Goal: Task Accomplishment & Management: Manage account settings

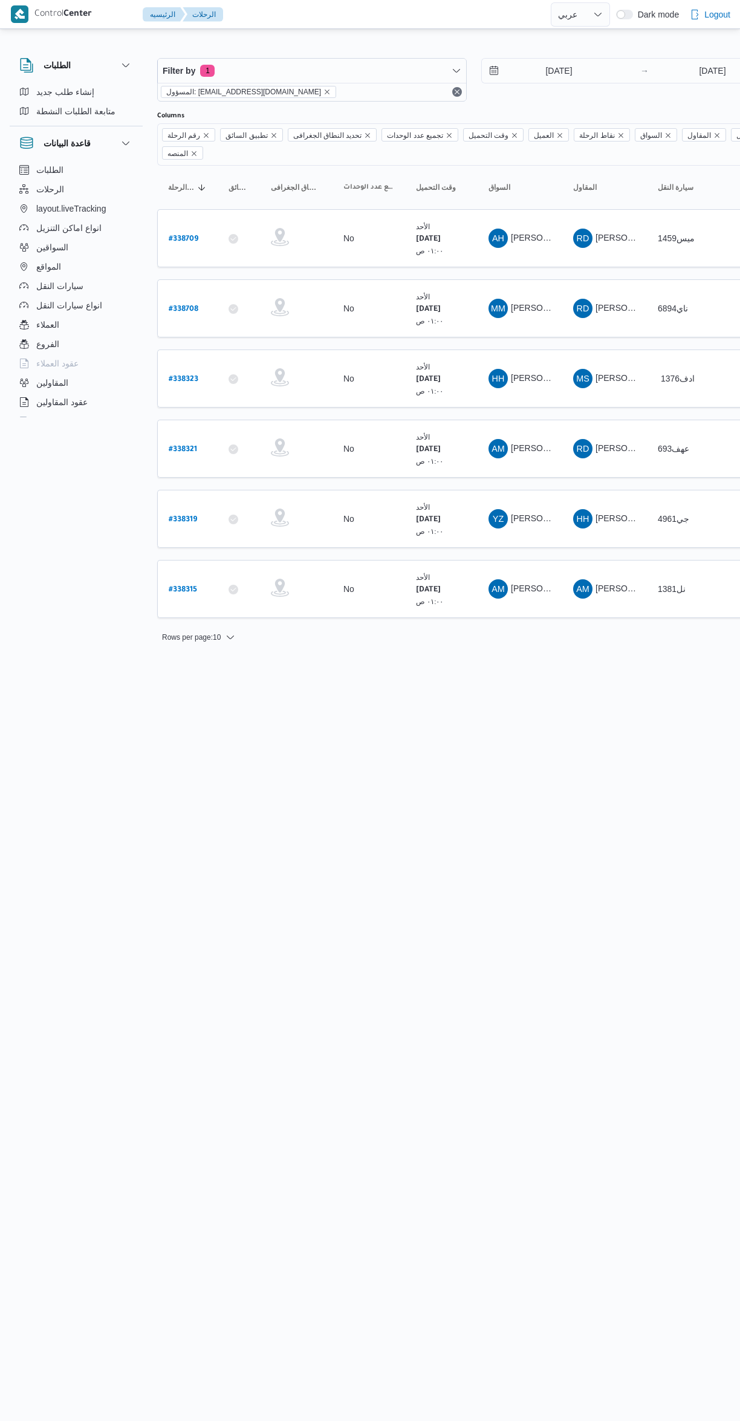
select select "ar"
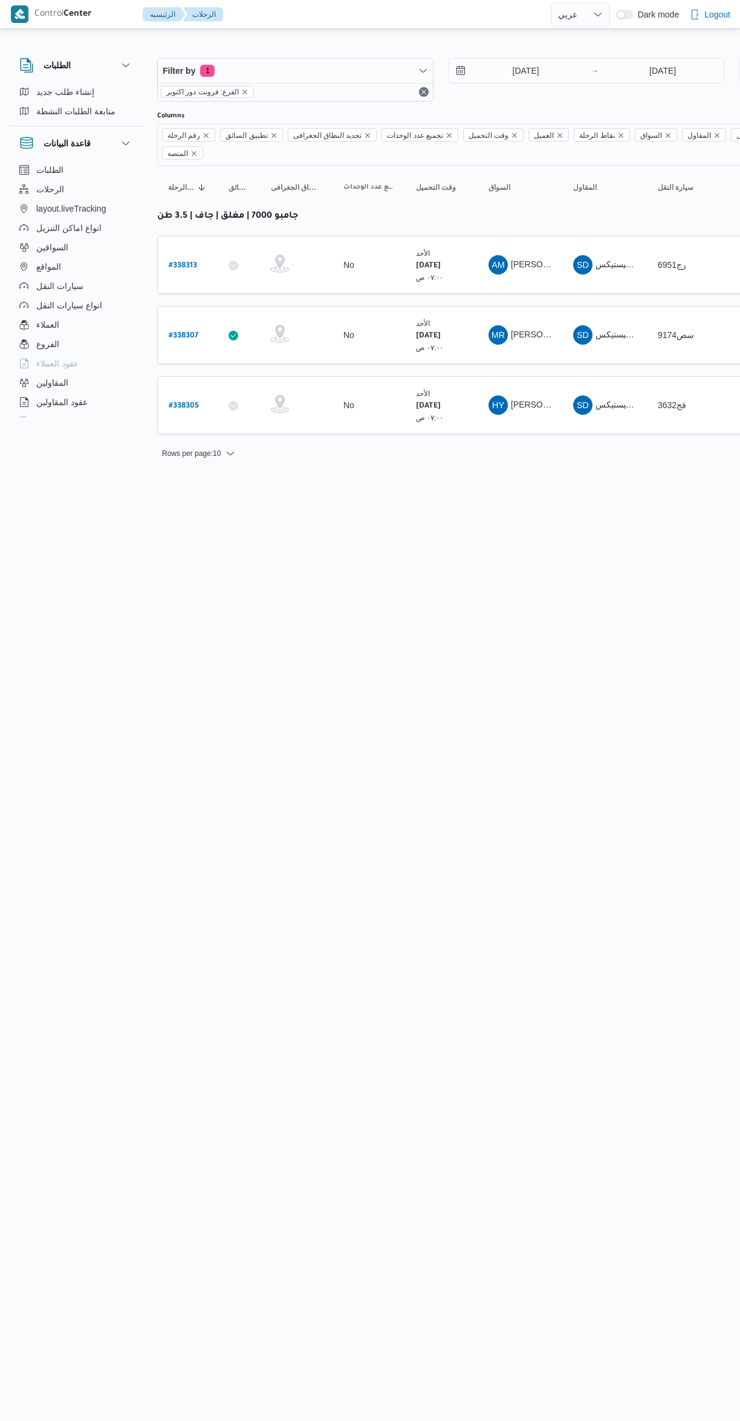
select select "ar"
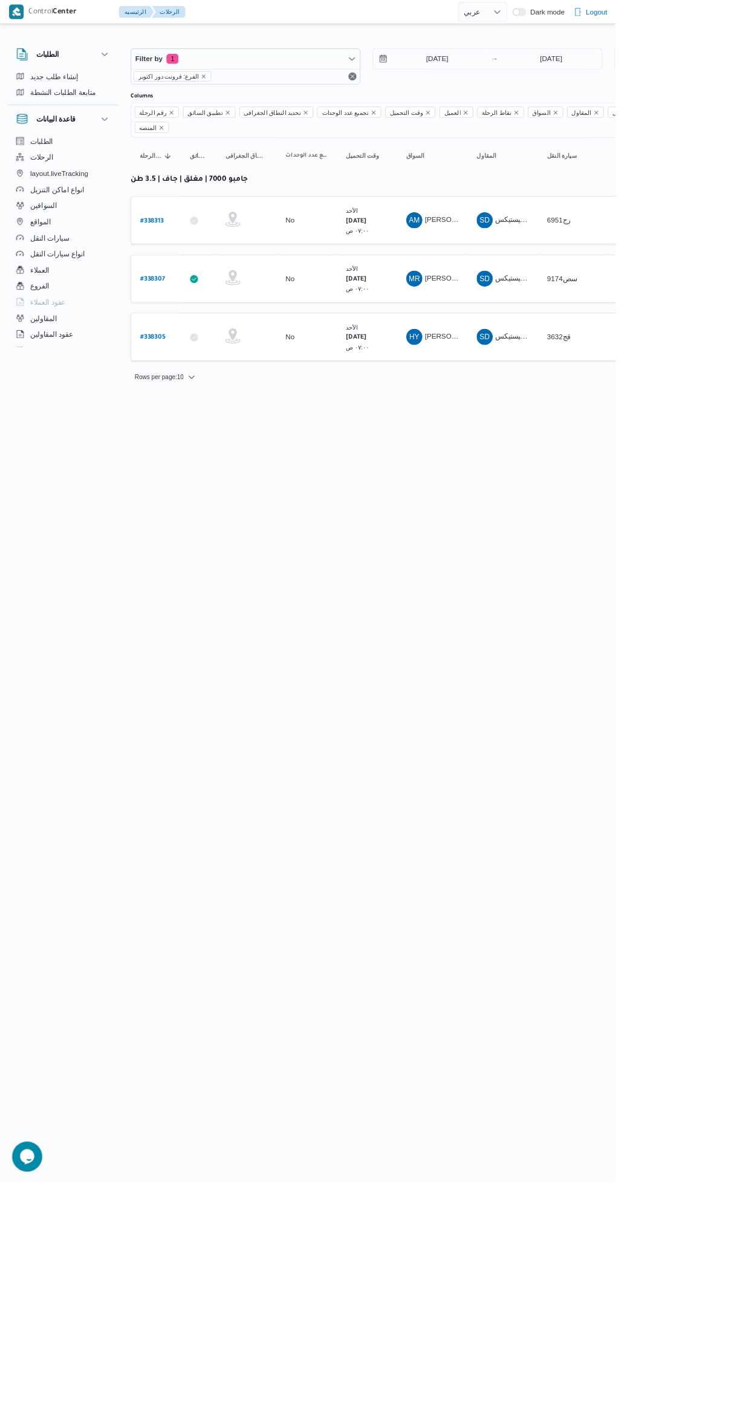
click at [189, 397] on link "# 338305" at bounding box center [184, 405] width 30 height 16
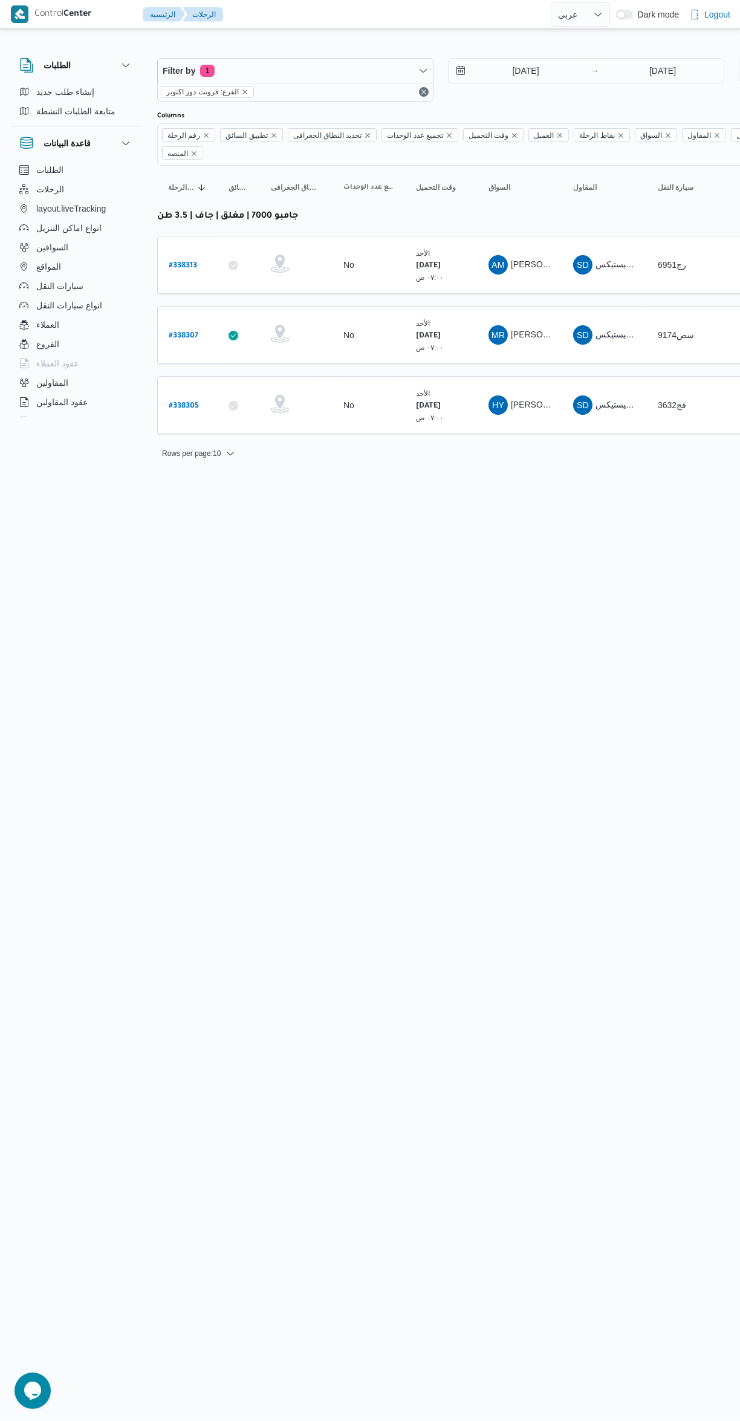
select select "ar"
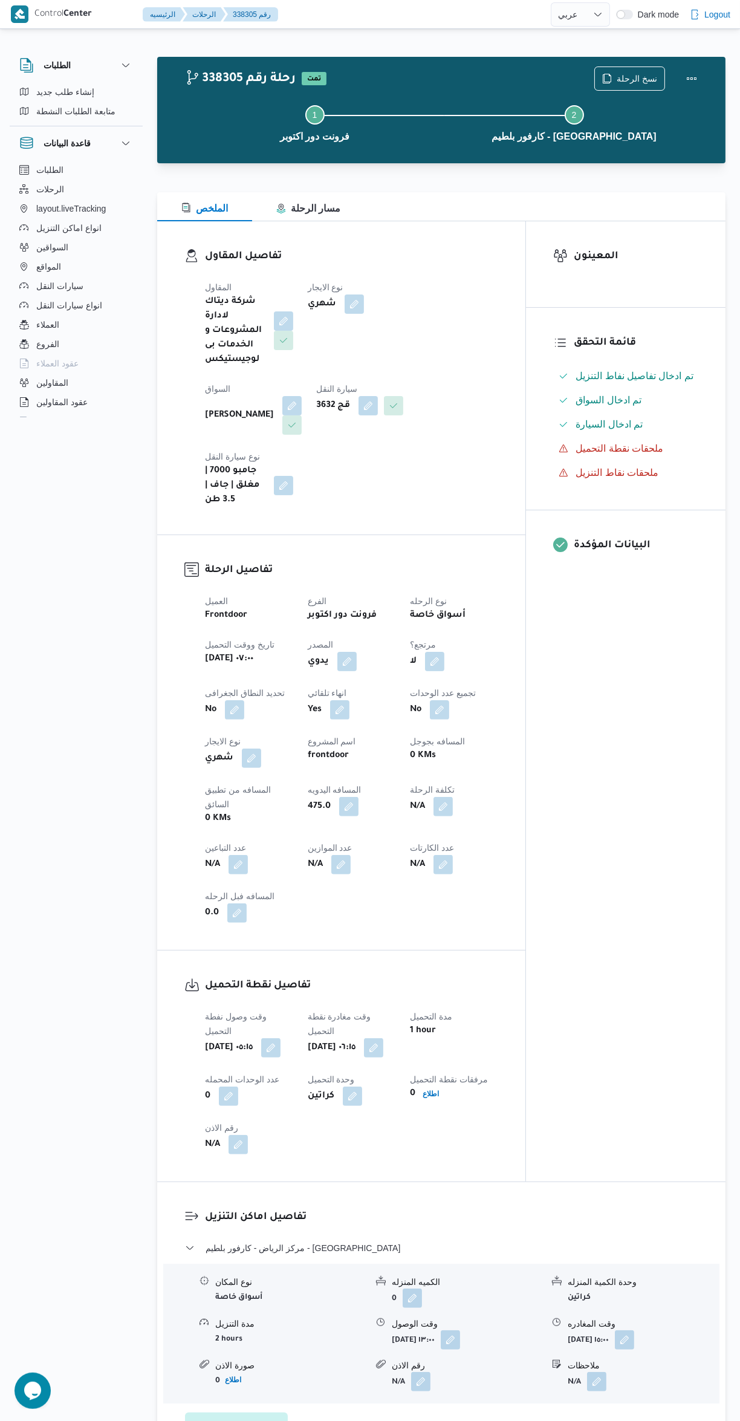
select select "ar"
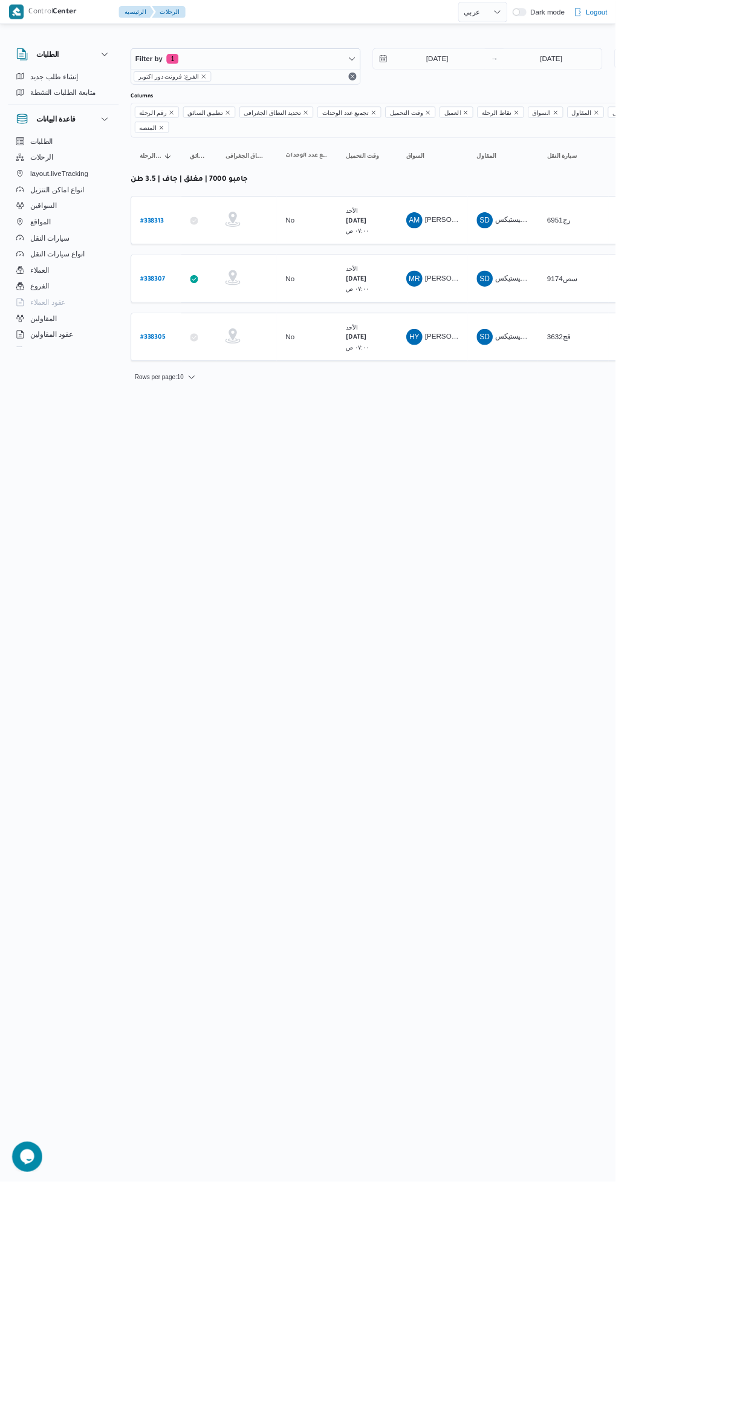
click at [187, 262] on b "# 338313" at bounding box center [183, 266] width 28 height 8
select select "ar"
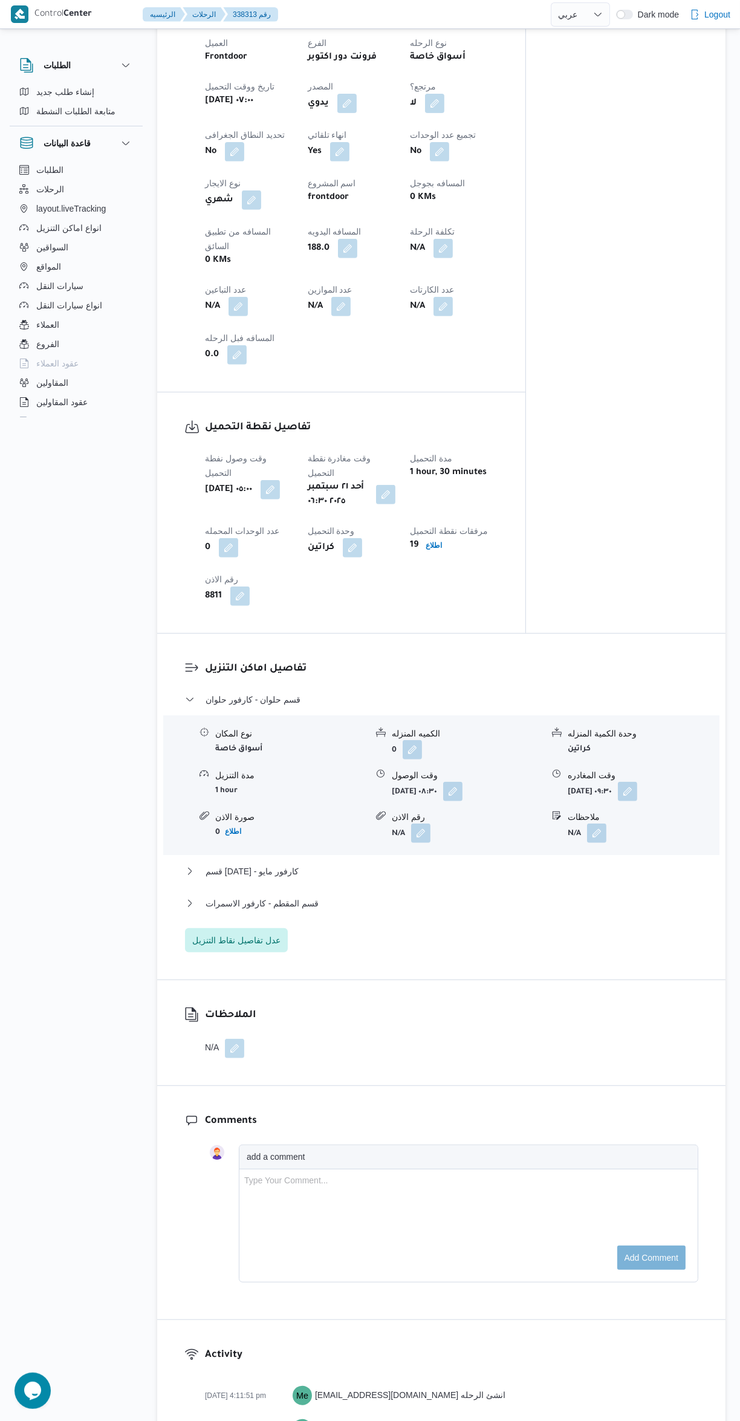
scroll to position [563, 0]
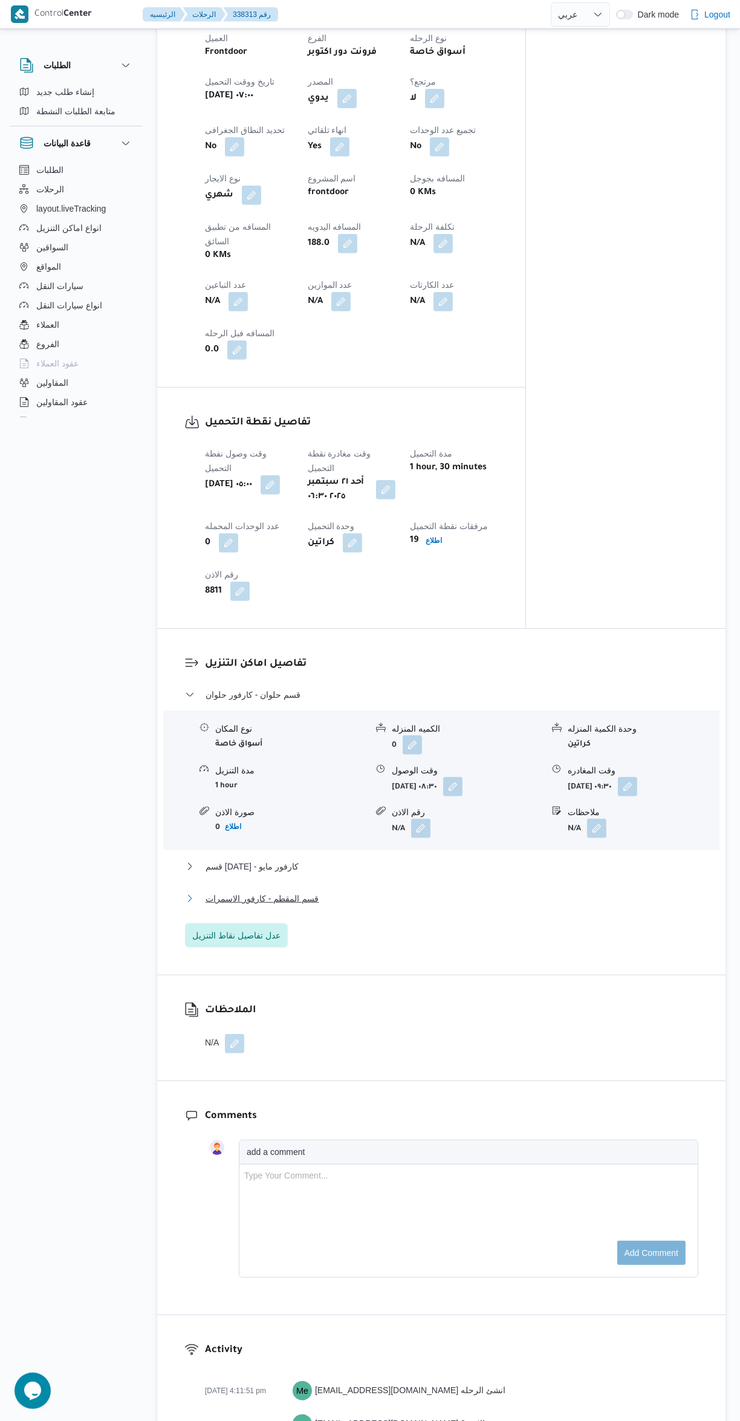
click at [555, 892] on button "قسم المقطم - كارفور الاسمرات" at bounding box center [442, 899] width 514 height 15
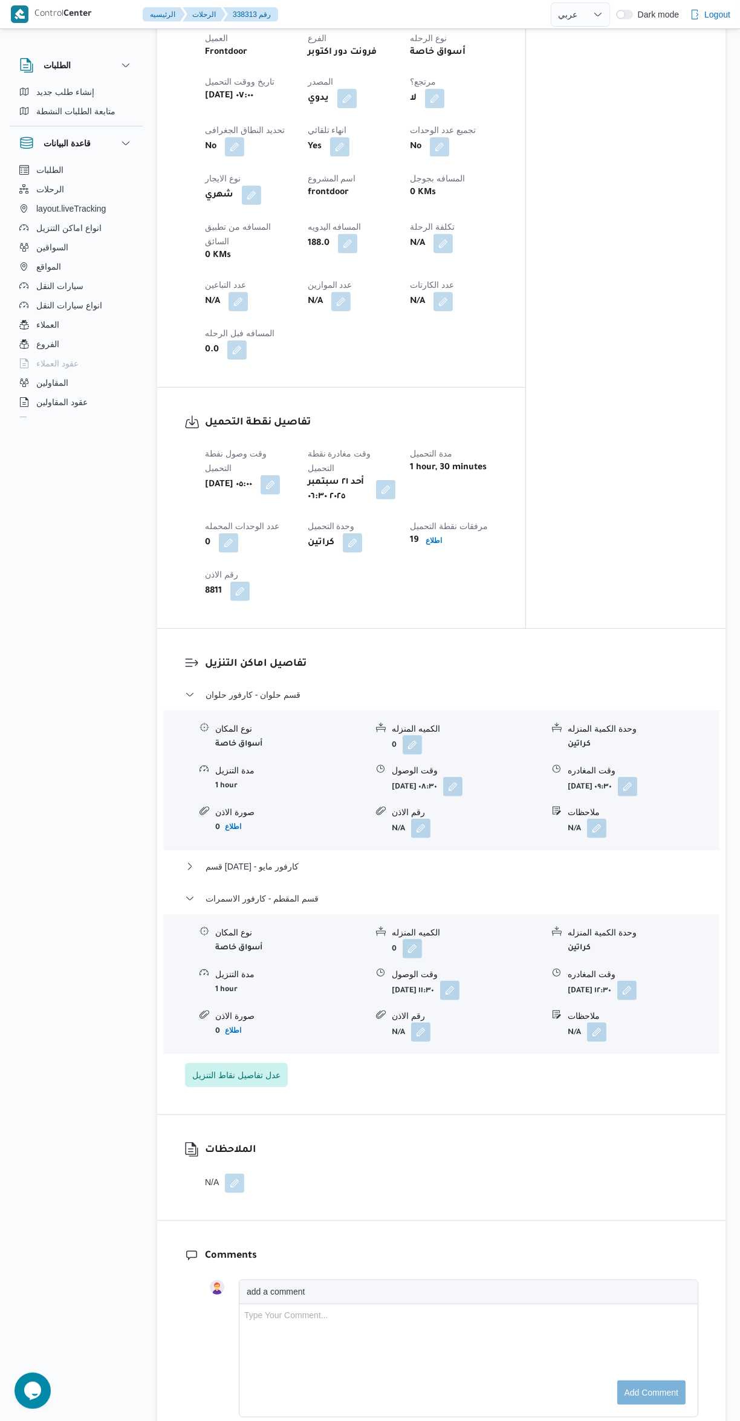
click at [557, 927] on icon at bounding box center [557, 932] width 10 height 10
click at [572, 892] on button "قسم المقطم - كارفور الاسمرات" at bounding box center [442, 899] width 514 height 15
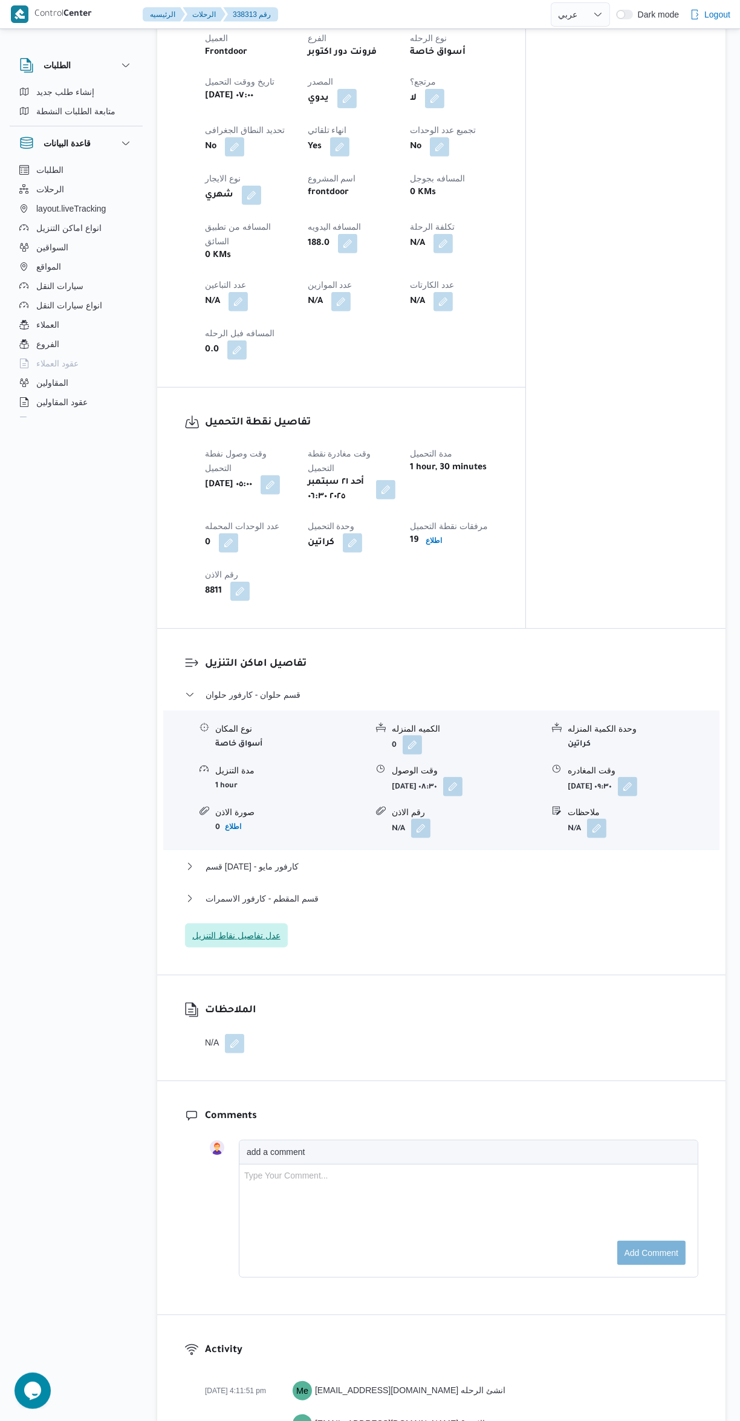
click at [218, 928] on span "عدل تفاصيل نقاط التنزيل" at bounding box center [236, 935] width 88 height 15
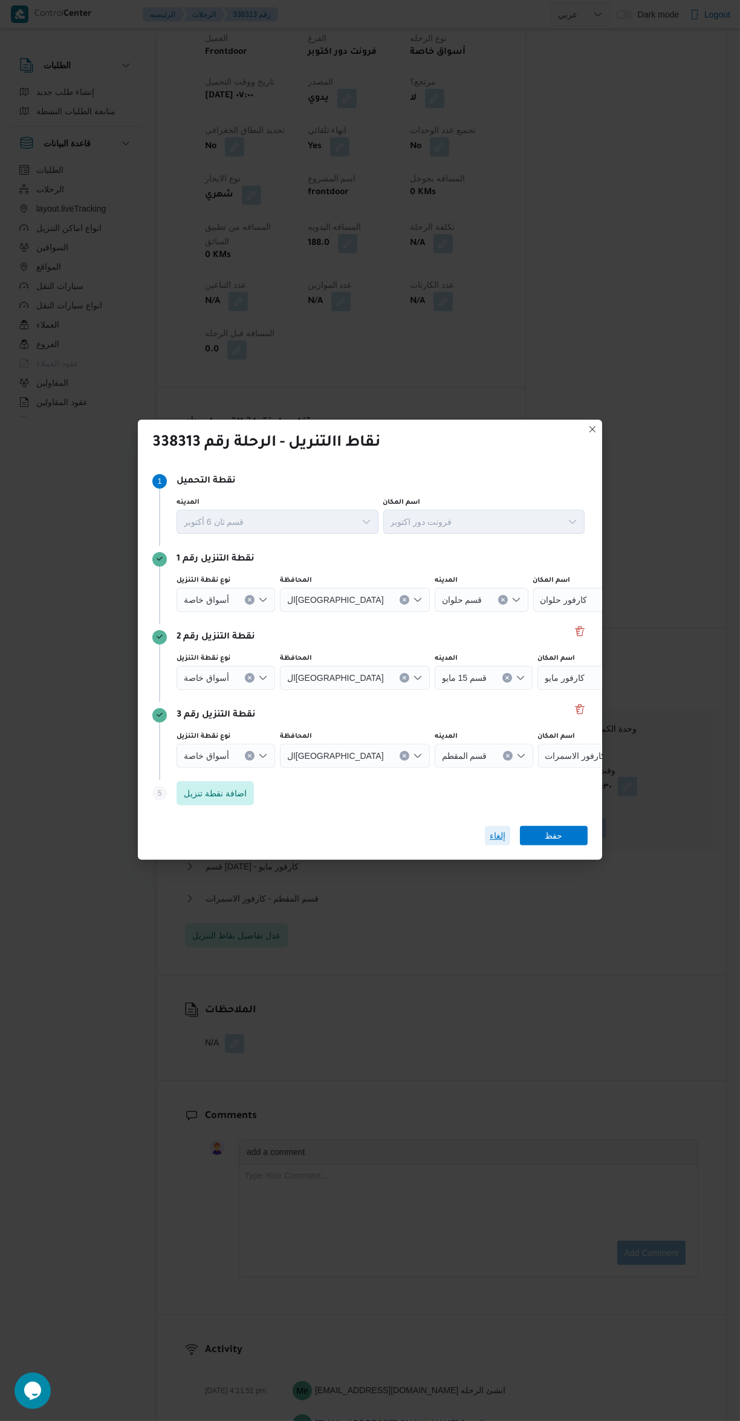
click at [498, 843] on span "إلغاء" at bounding box center [498, 836] width 16 height 15
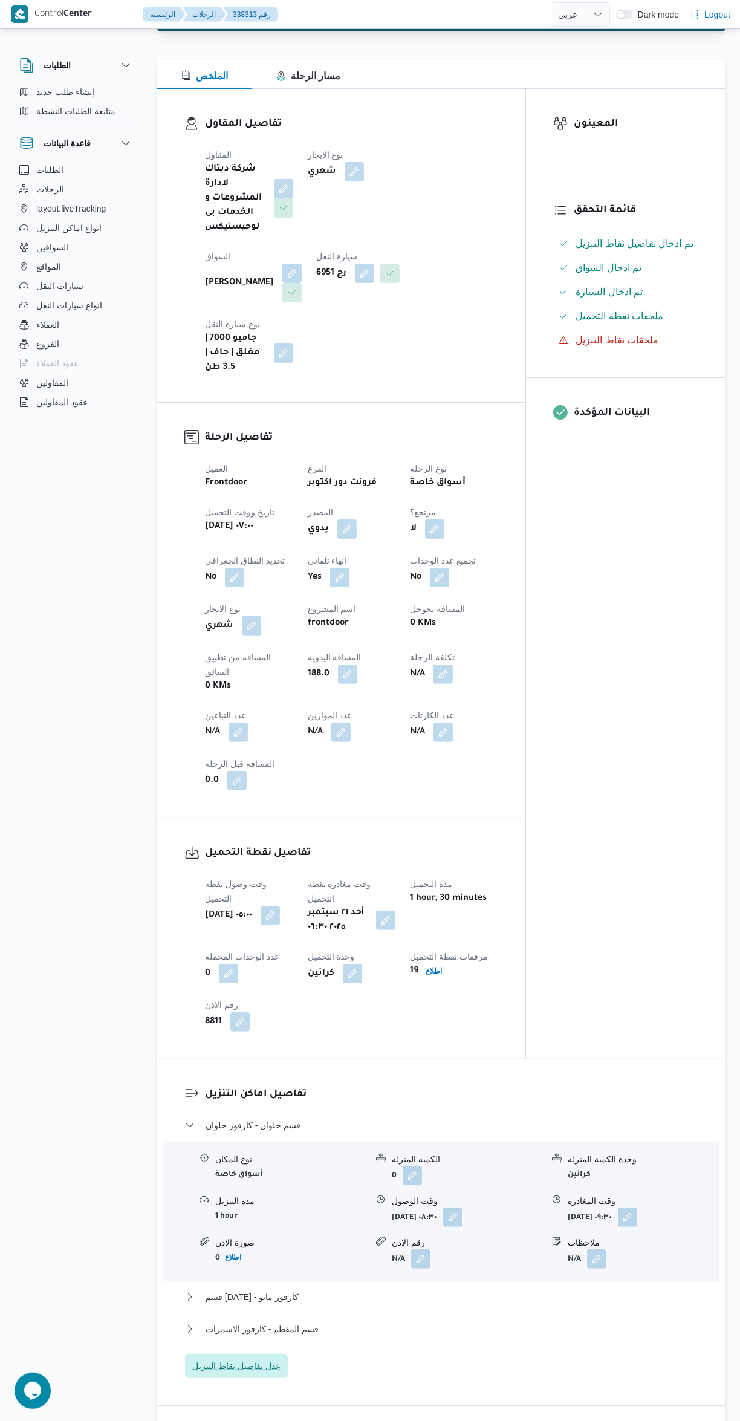
scroll to position [0, 0]
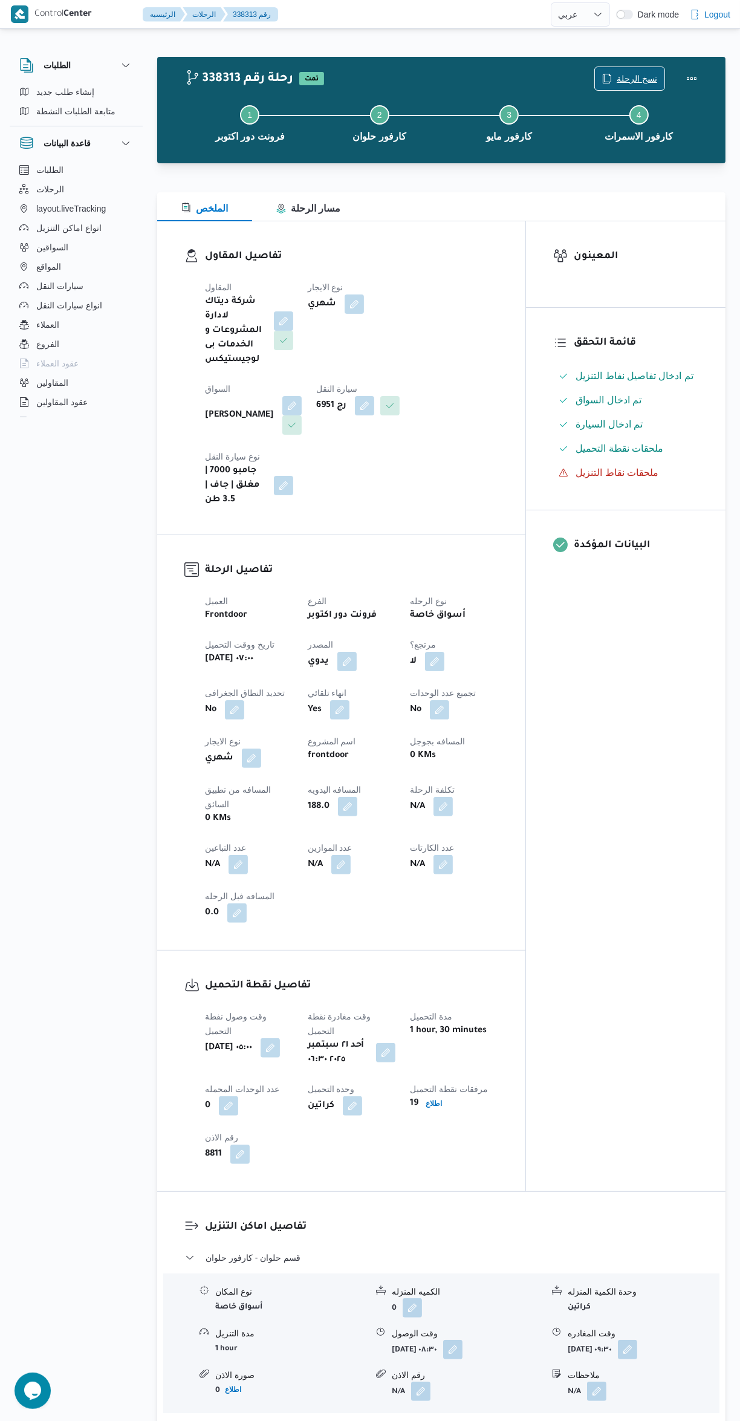
click at [631, 79] on span "نسخ الرحلة" at bounding box center [637, 78] width 41 height 15
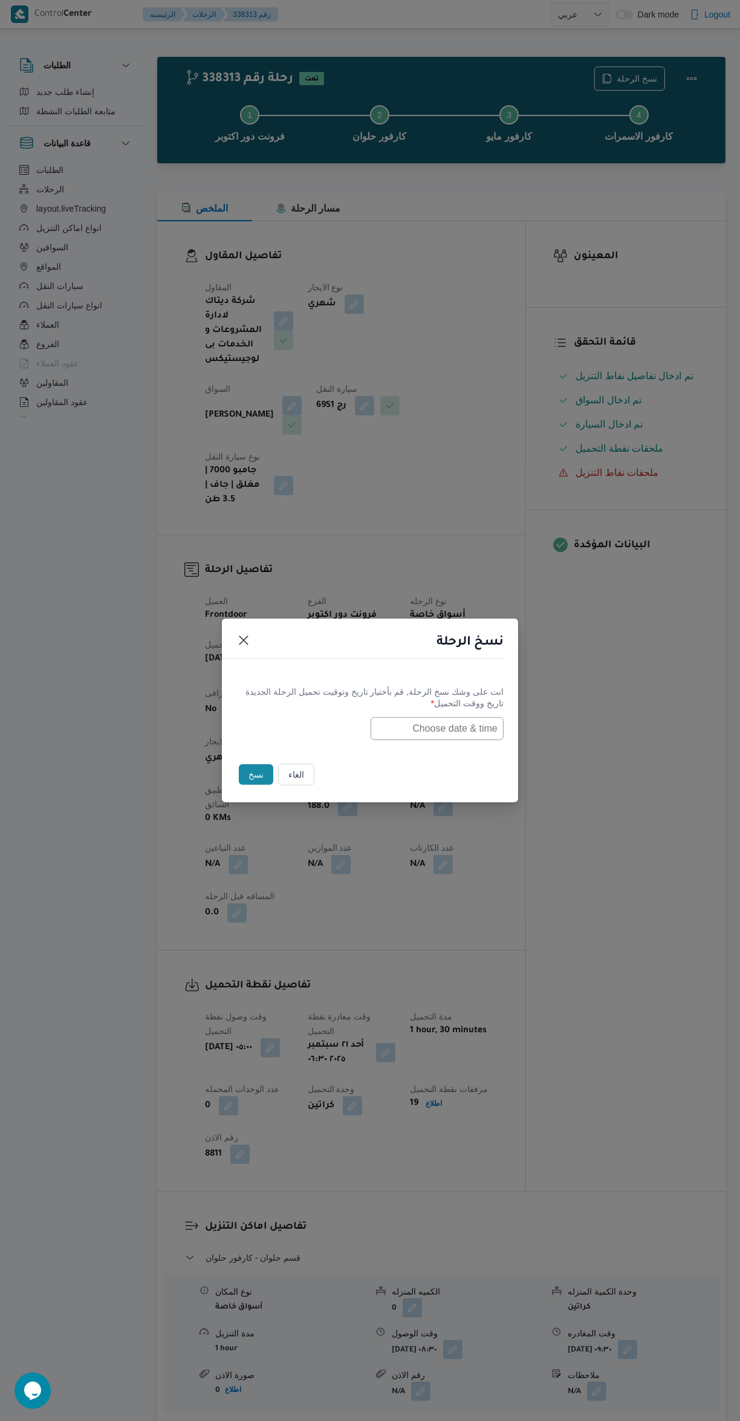
click at [458, 726] on input "text" at bounding box center [437, 728] width 133 height 23
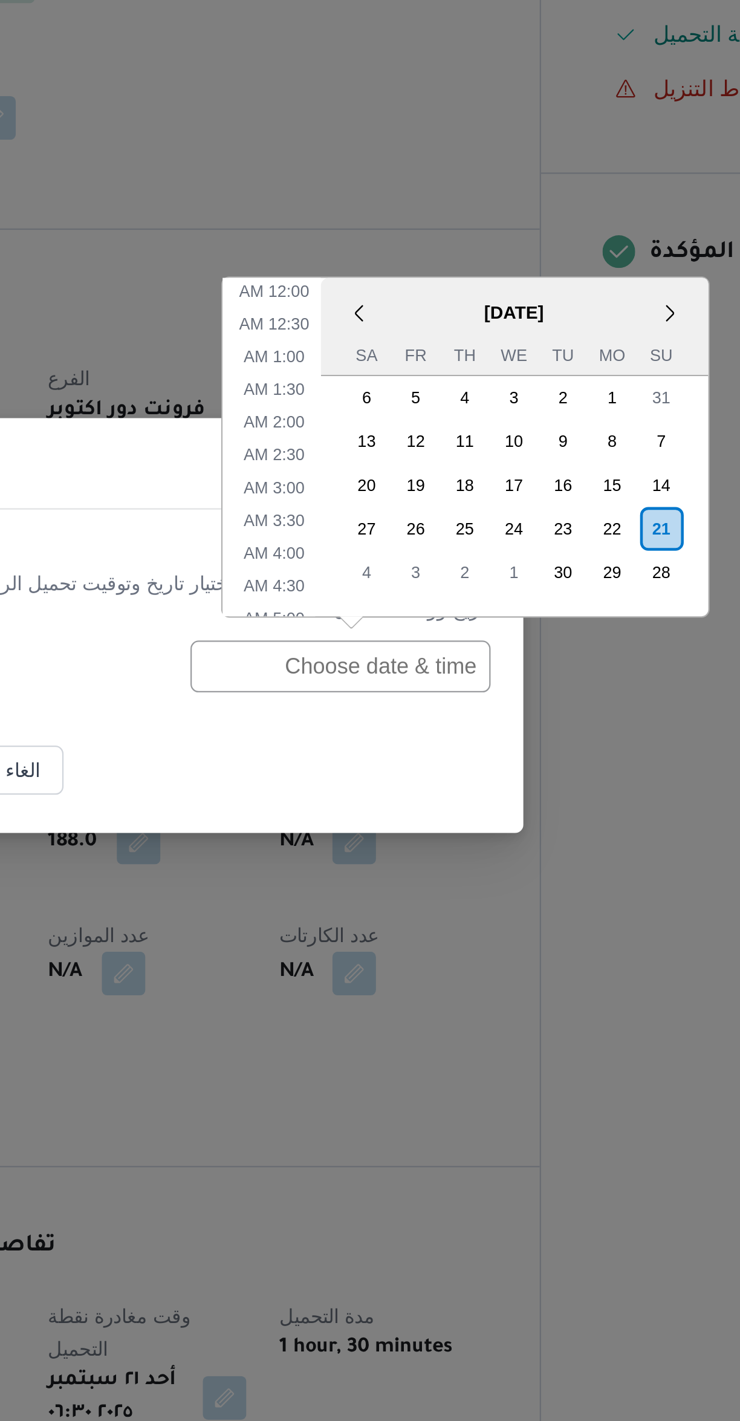
scroll to position [548, 0]
click at [399, 570] on li "7:00 PM" at bounding box center [408, 567] width 37 height 12
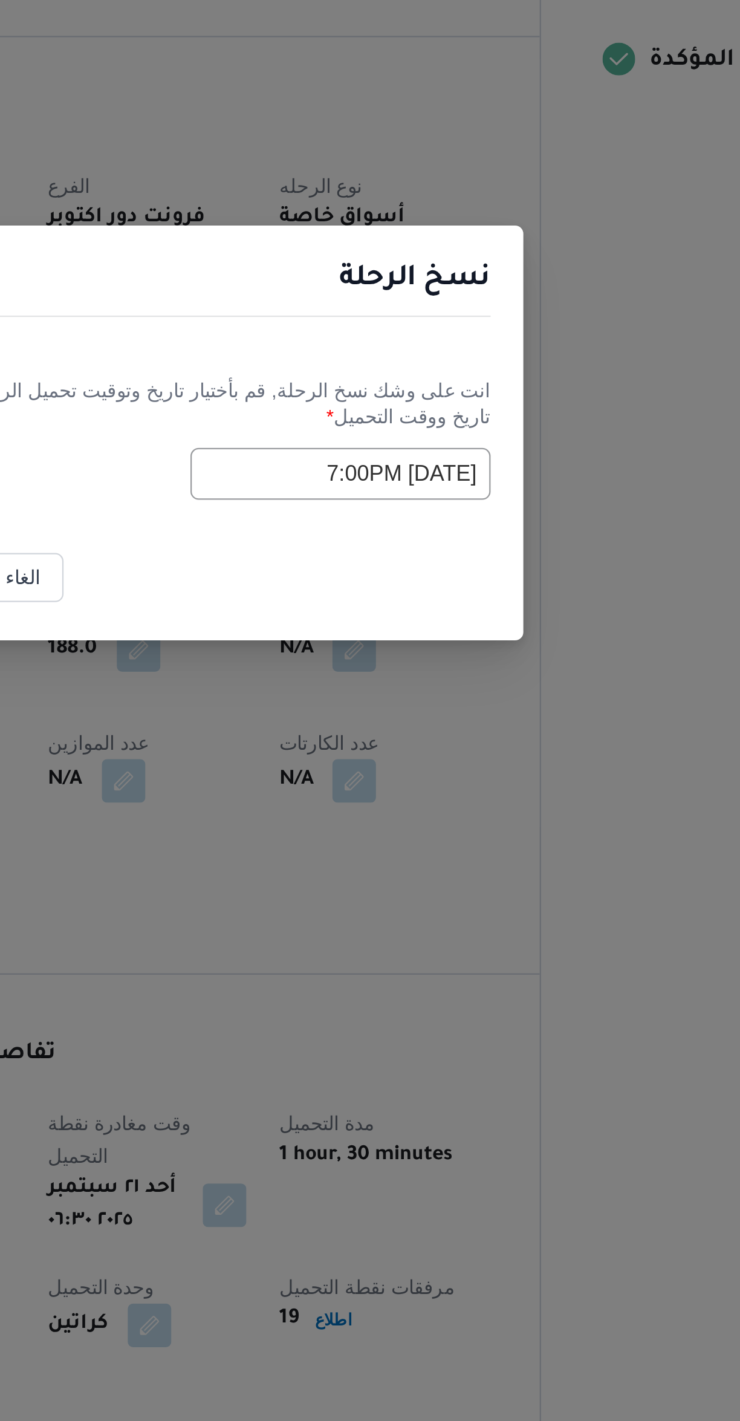
click at [391, 726] on input "[DATE] 7:00PM" at bounding box center [437, 728] width 133 height 23
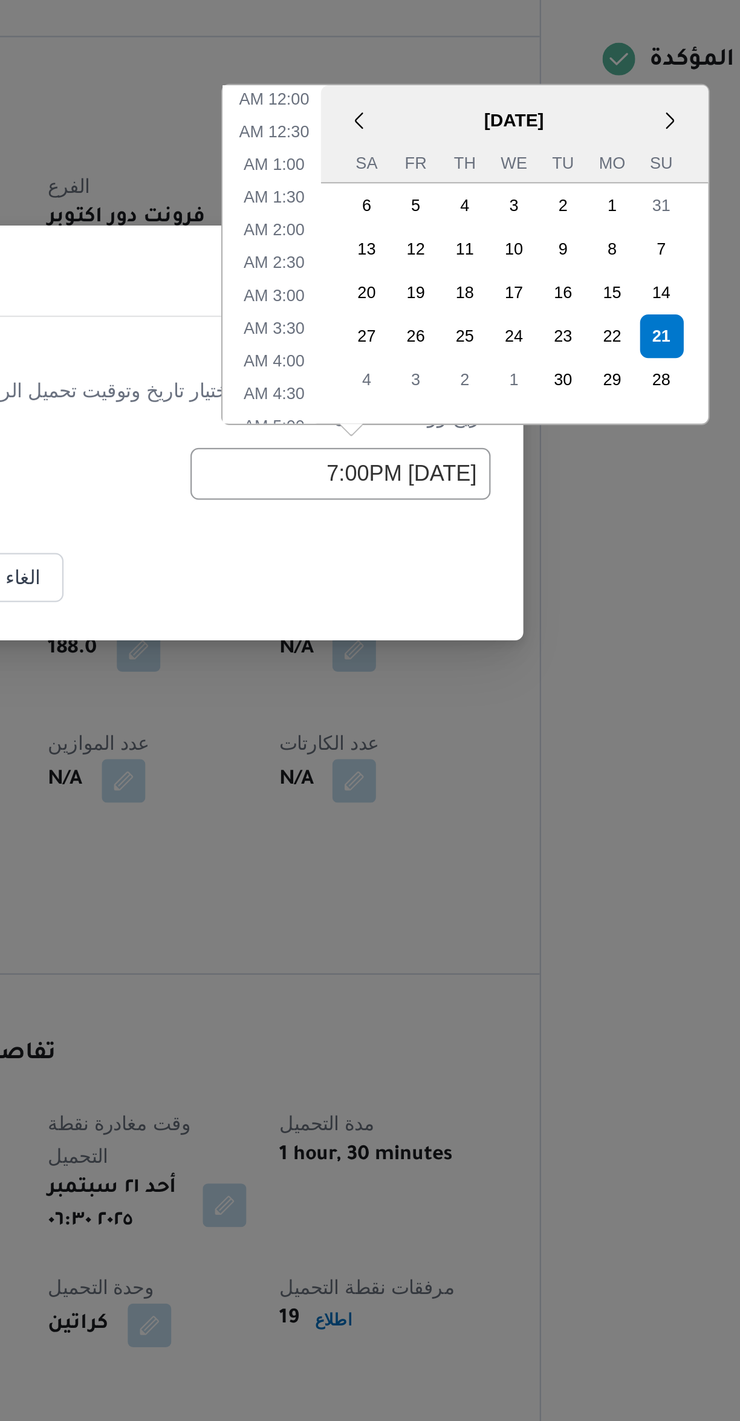
scroll to position [483, 0]
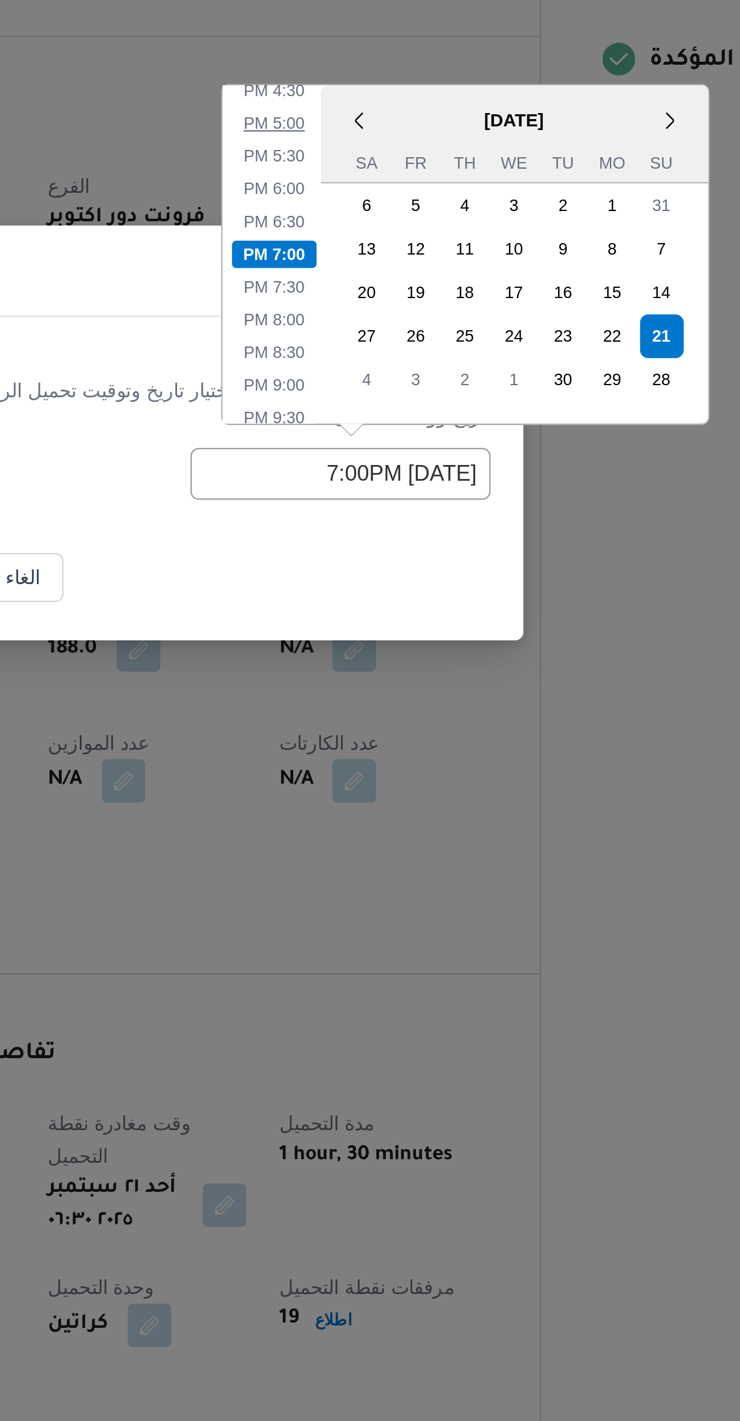
click at [399, 576] on li "5:00 PM" at bounding box center [408, 573] width 37 height 12
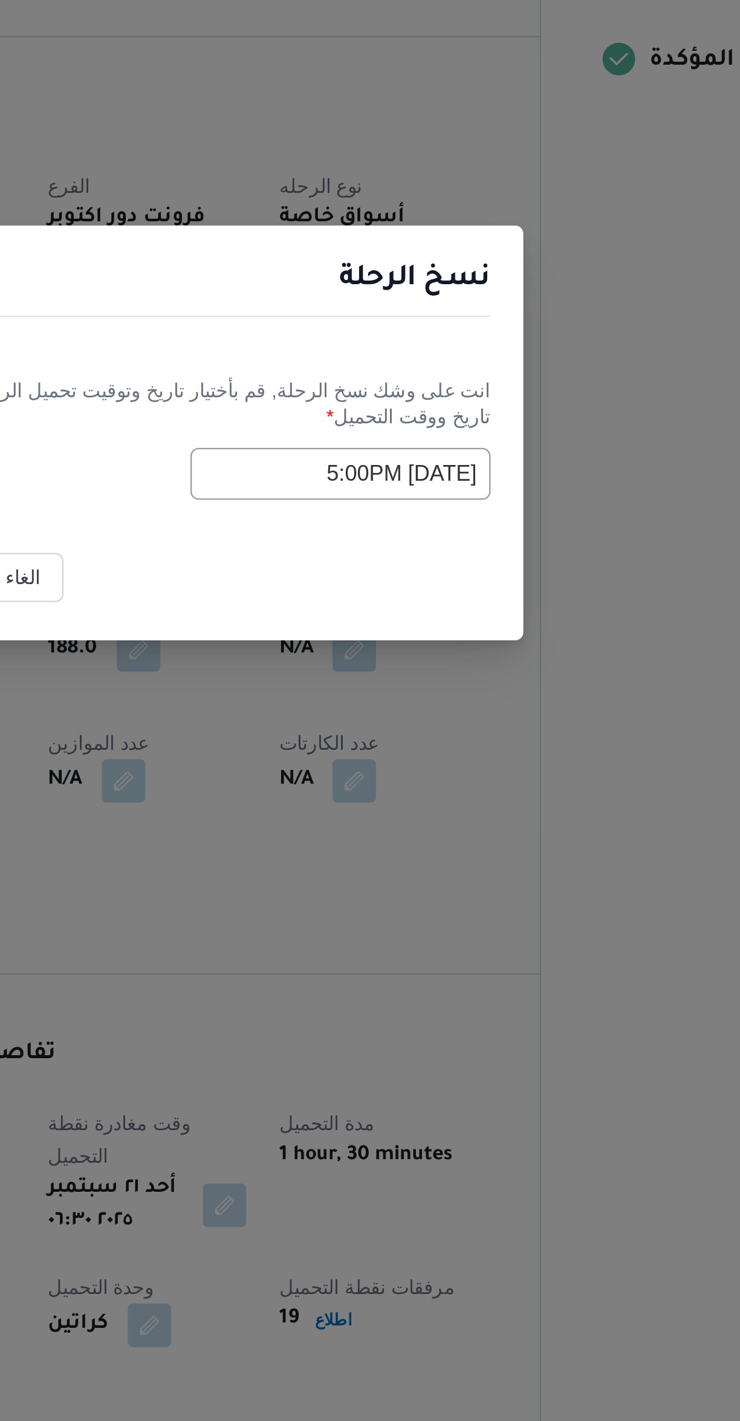
click at [399, 731] on input "[DATE] 5:00PM" at bounding box center [437, 728] width 133 height 23
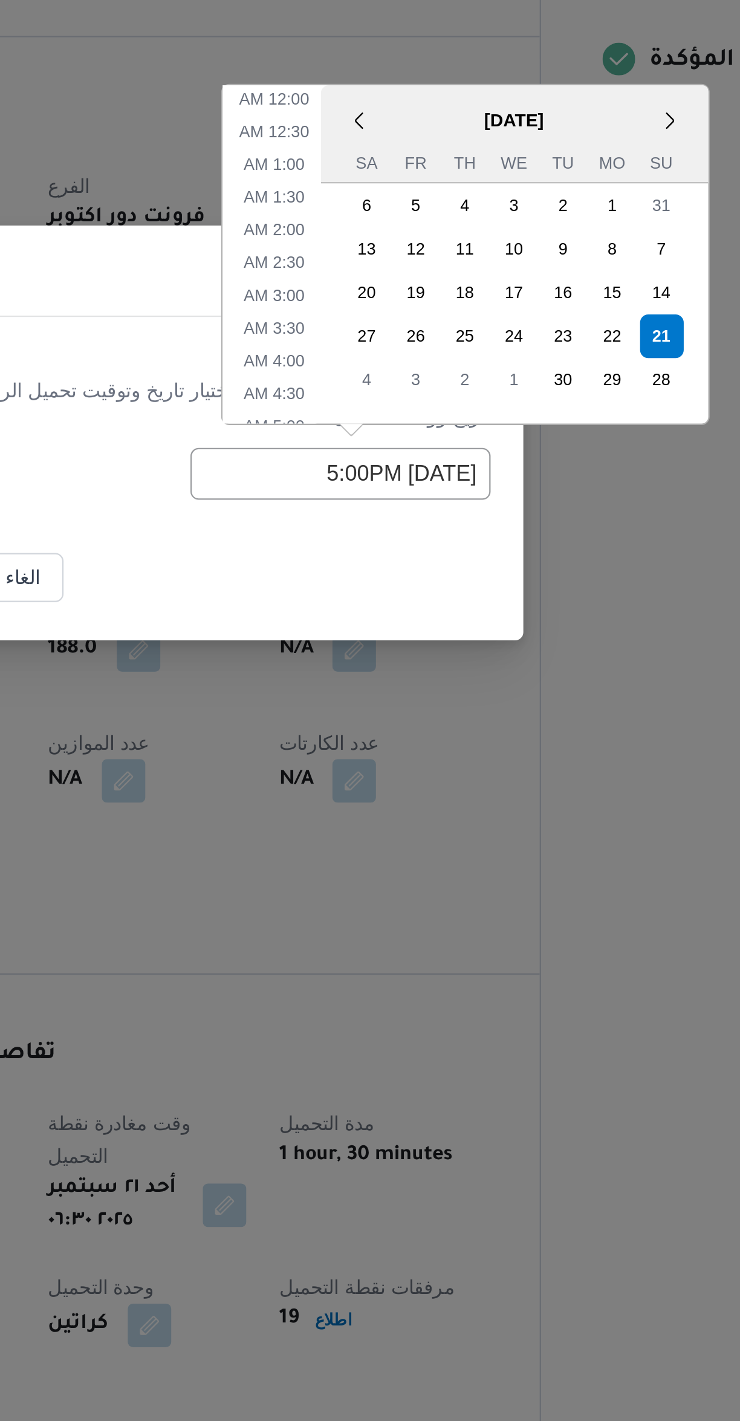
scroll to position [425, 0]
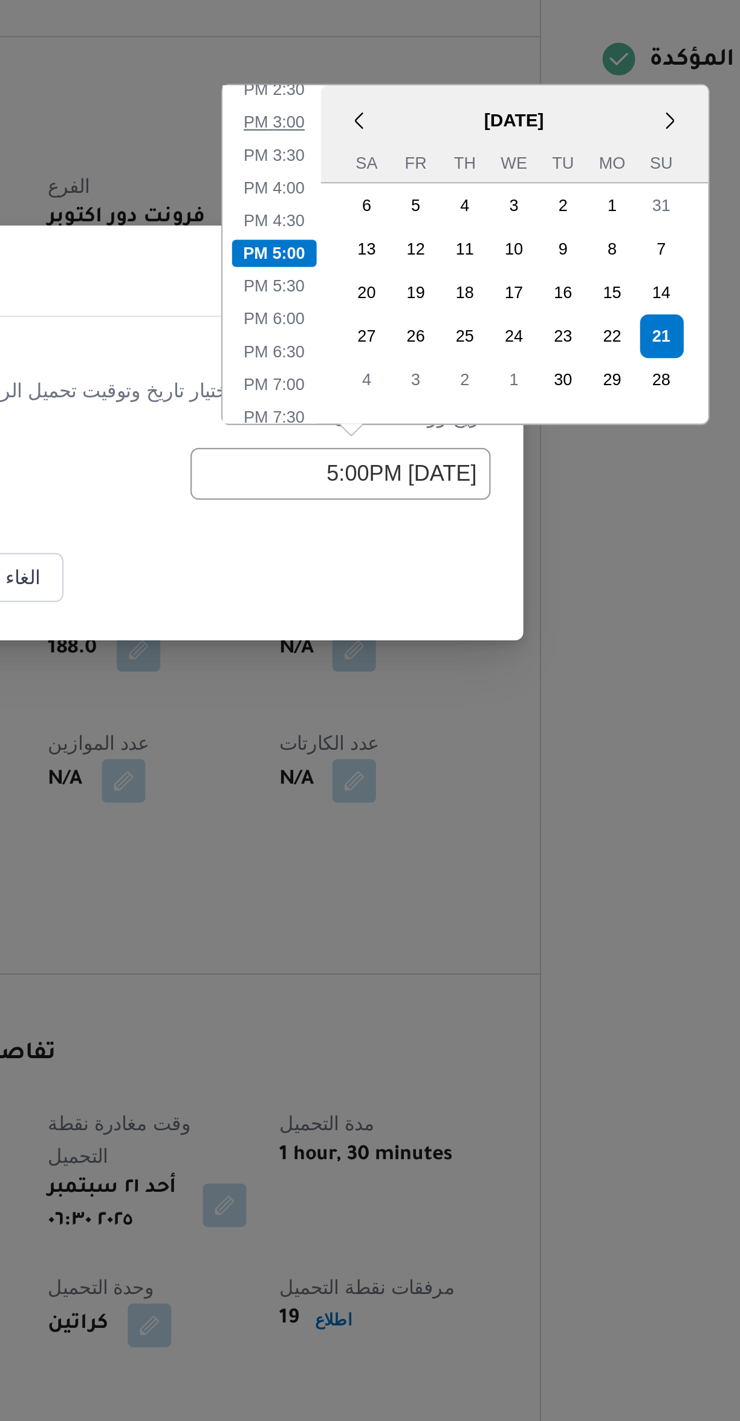
click at [402, 576] on li "3:00 PM" at bounding box center [408, 573] width 37 height 12
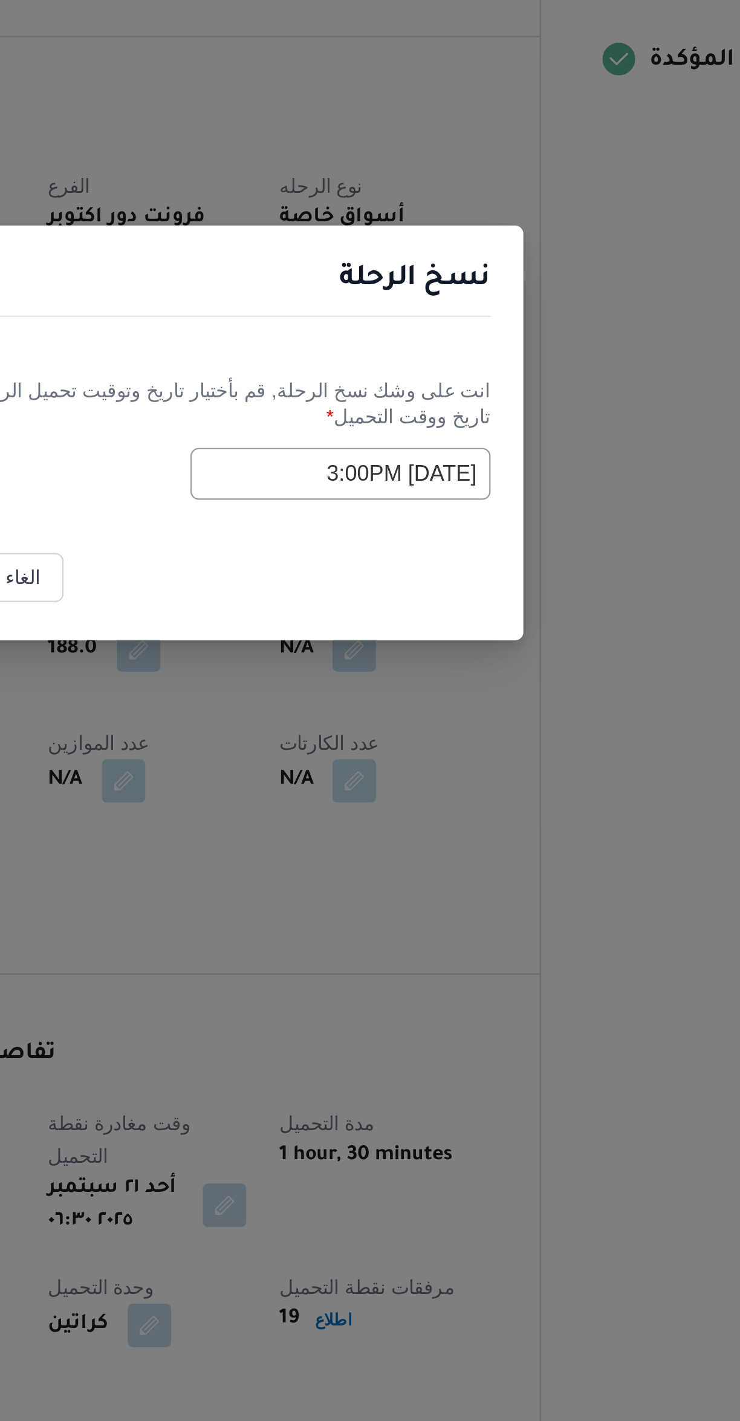
click at [397, 730] on input "[DATE] 3:00PM" at bounding box center [437, 728] width 133 height 23
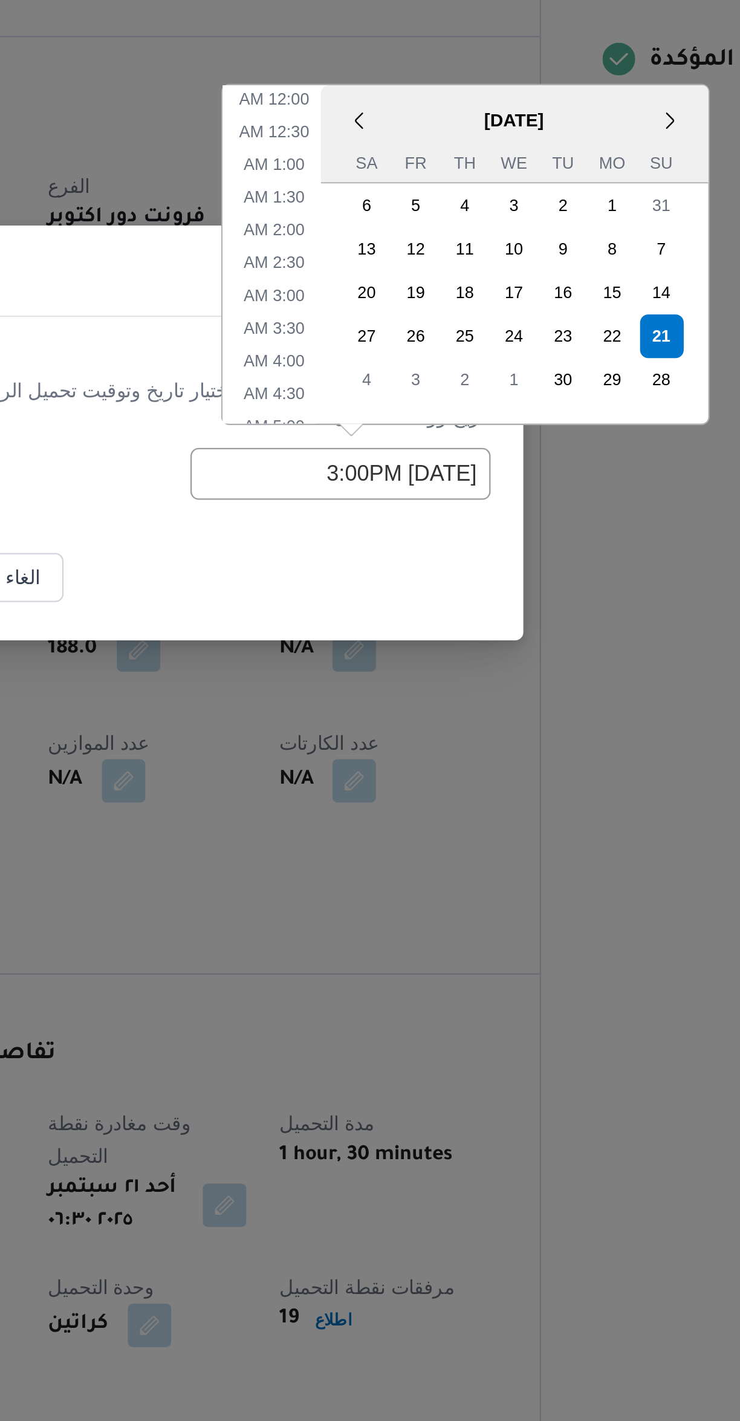
scroll to position [367, 0]
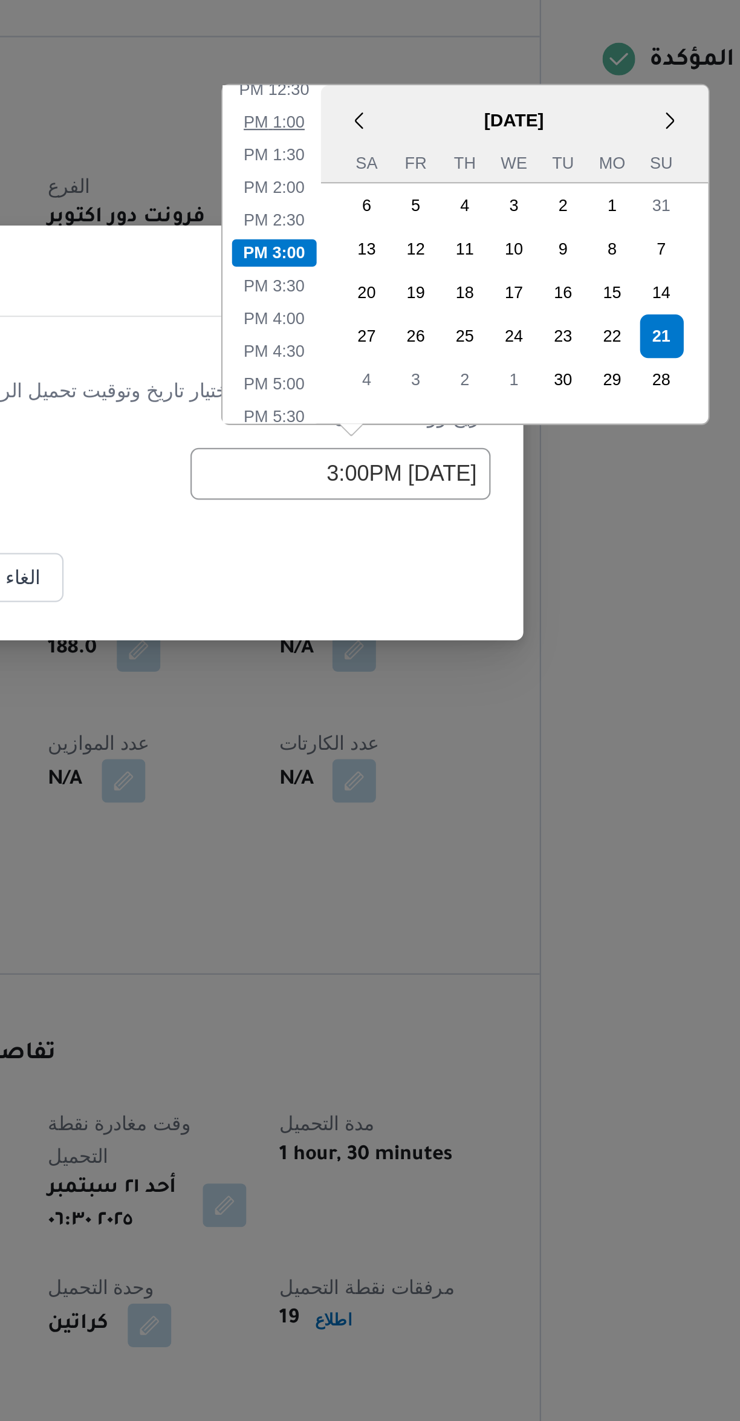
click at [398, 576] on li "1:00 PM" at bounding box center [408, 573] width 37 height 12
type input "[DATE] 1:00PM"
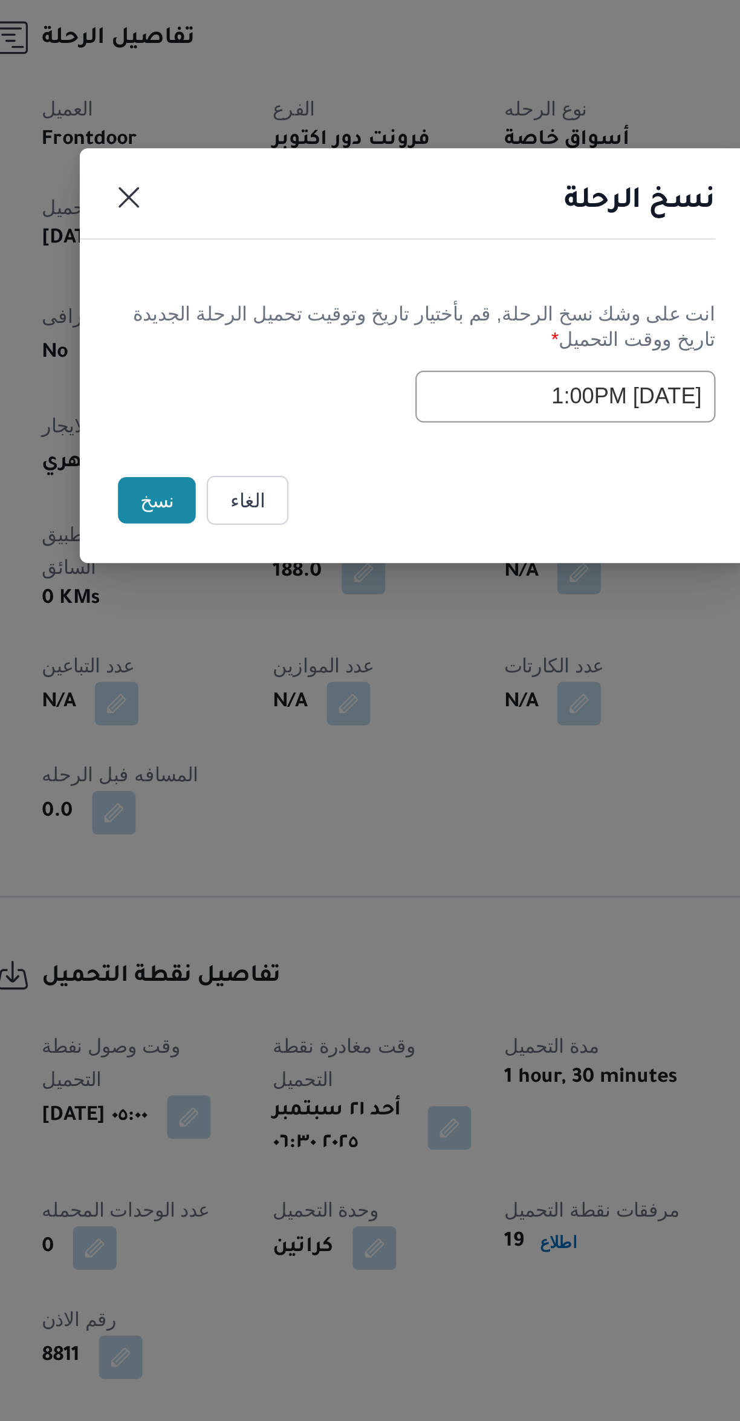
click at [251, 783] on button "نسخ" at bounding box center [256, 775] width 34 height 21
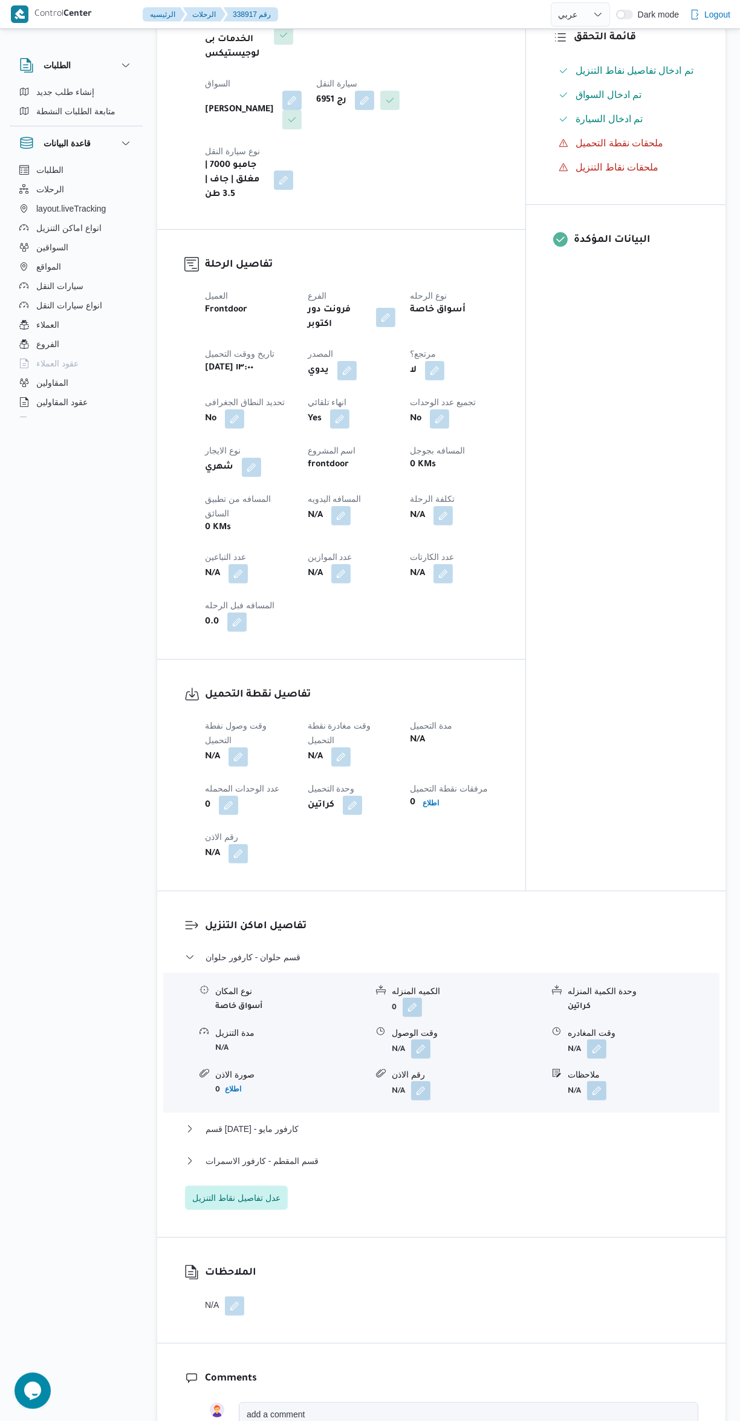
scroll to position [301, 0]
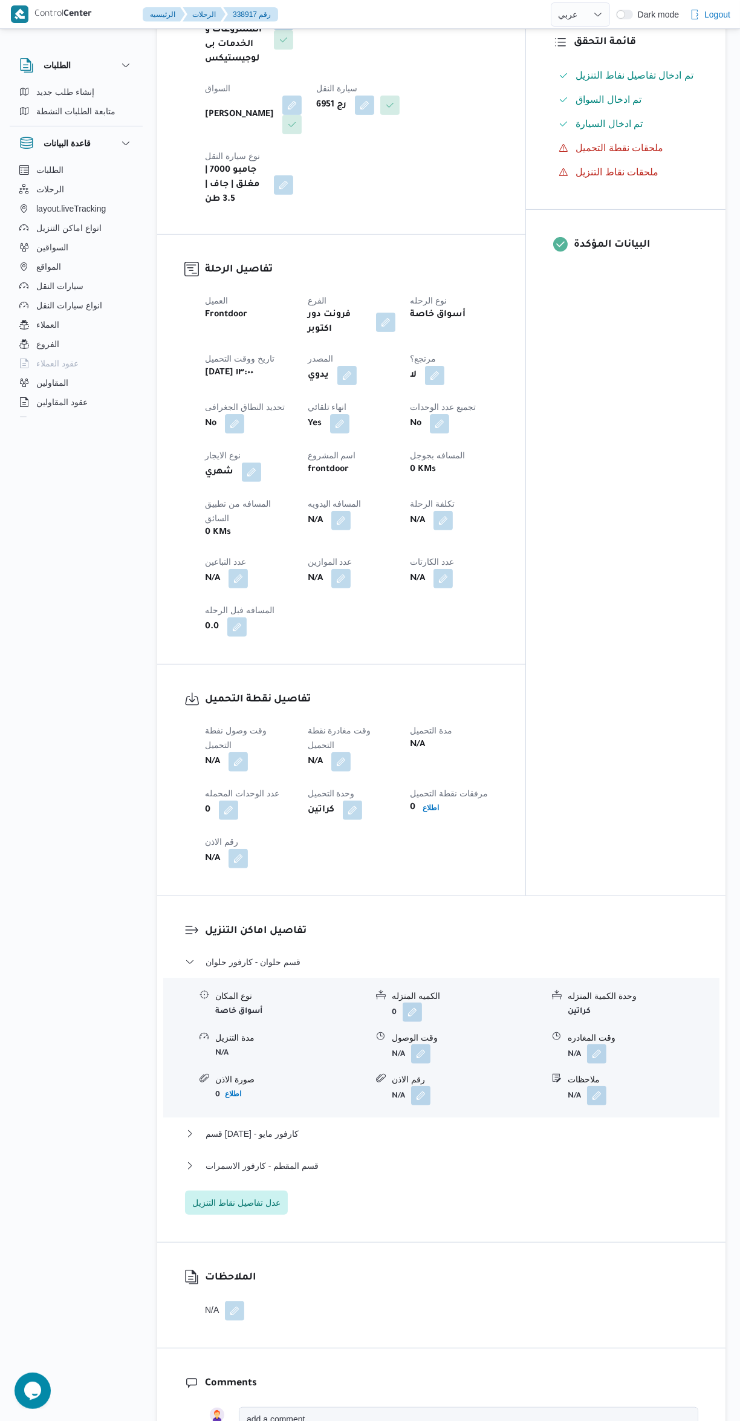
click at [240, 752] on button "button" at bounding box center [238, 761] width 19 height 19
click at [229, 731] on input "وقت وصول نفطة التحميل" at bounding box center [207, 728] width 137 height 24
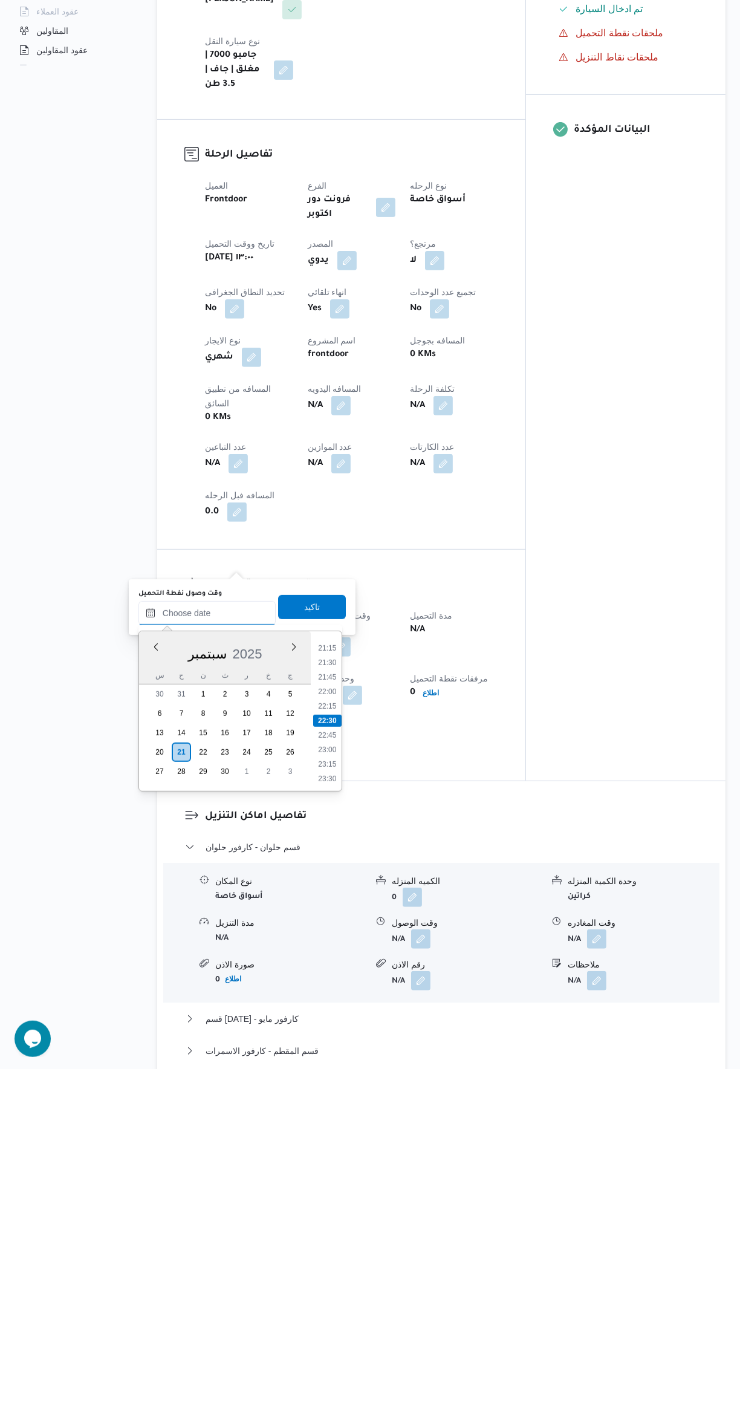
scroll to position [64, 0]
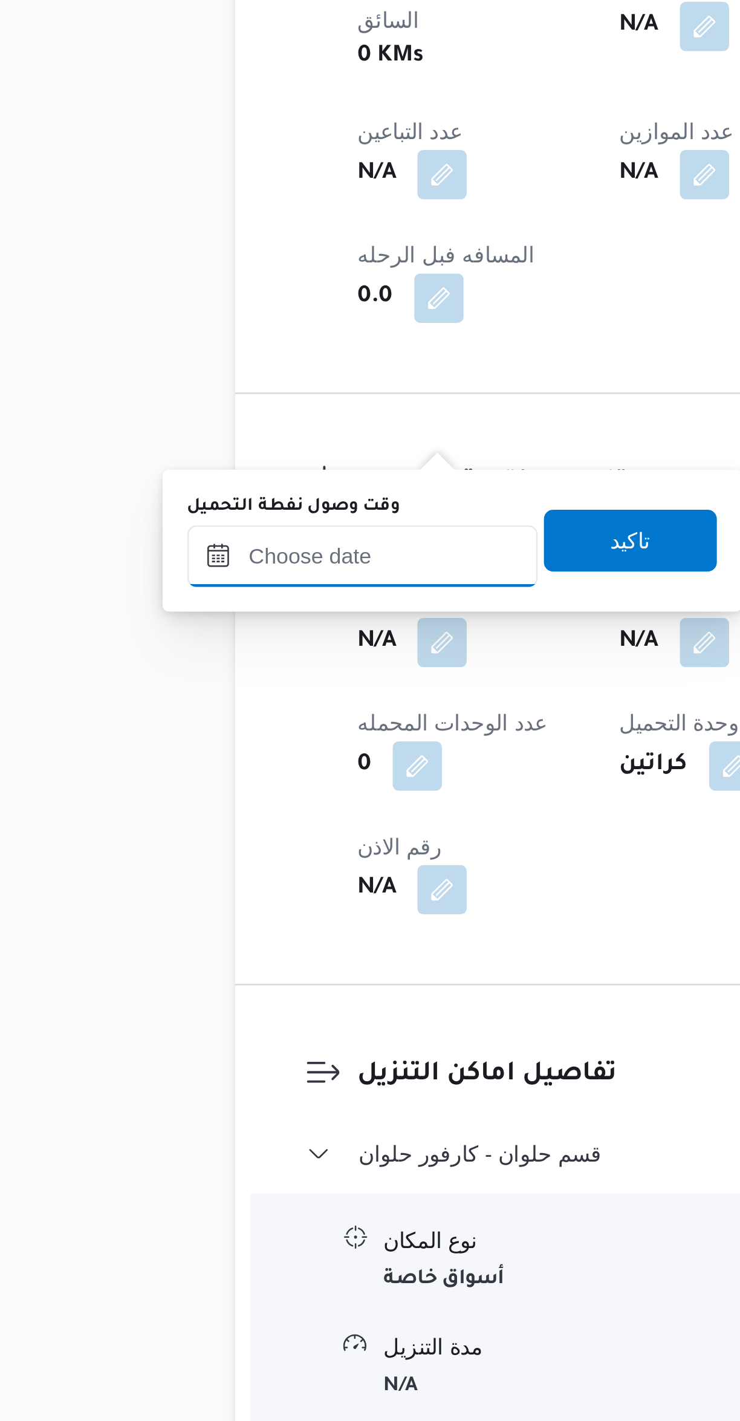
click at [200, 968] on input "وقت وصول نفطة التحميل" at bounding box center [207, 965] width 137 height 24
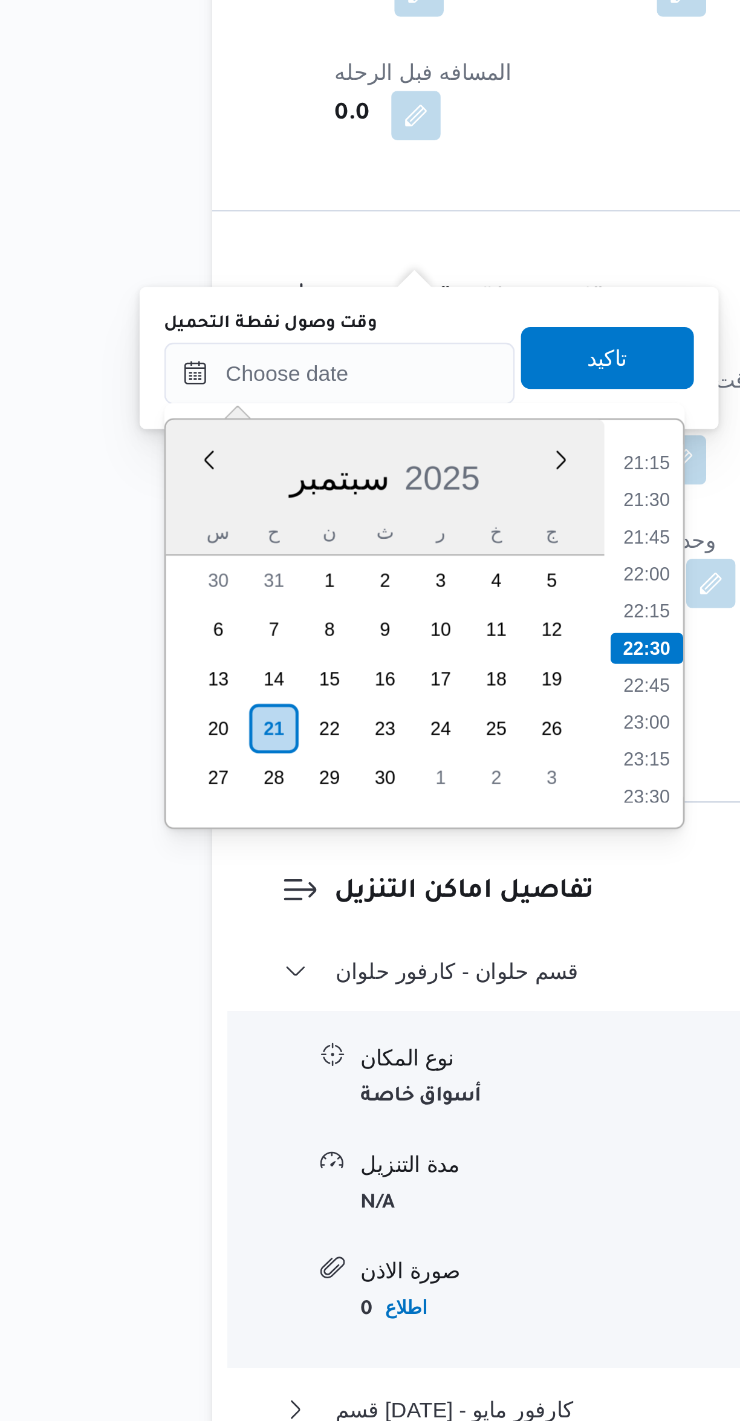
click at [329, 1046] on li "22:00" at bounding box center [327, 1044] width 28 height 12
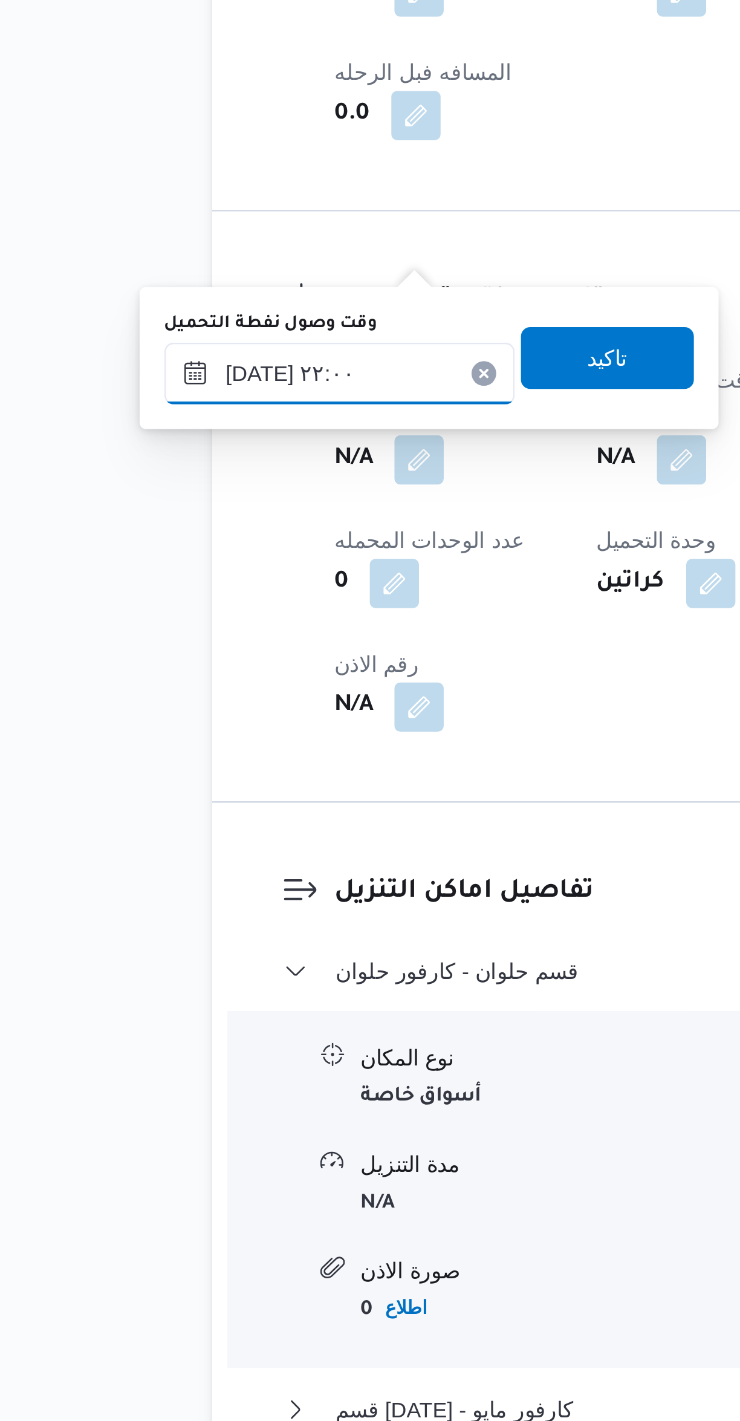
click at [168, 970] on input "[DATE] ٢٢:٠٠" at bounding box center [207, 965] width 137 height 24
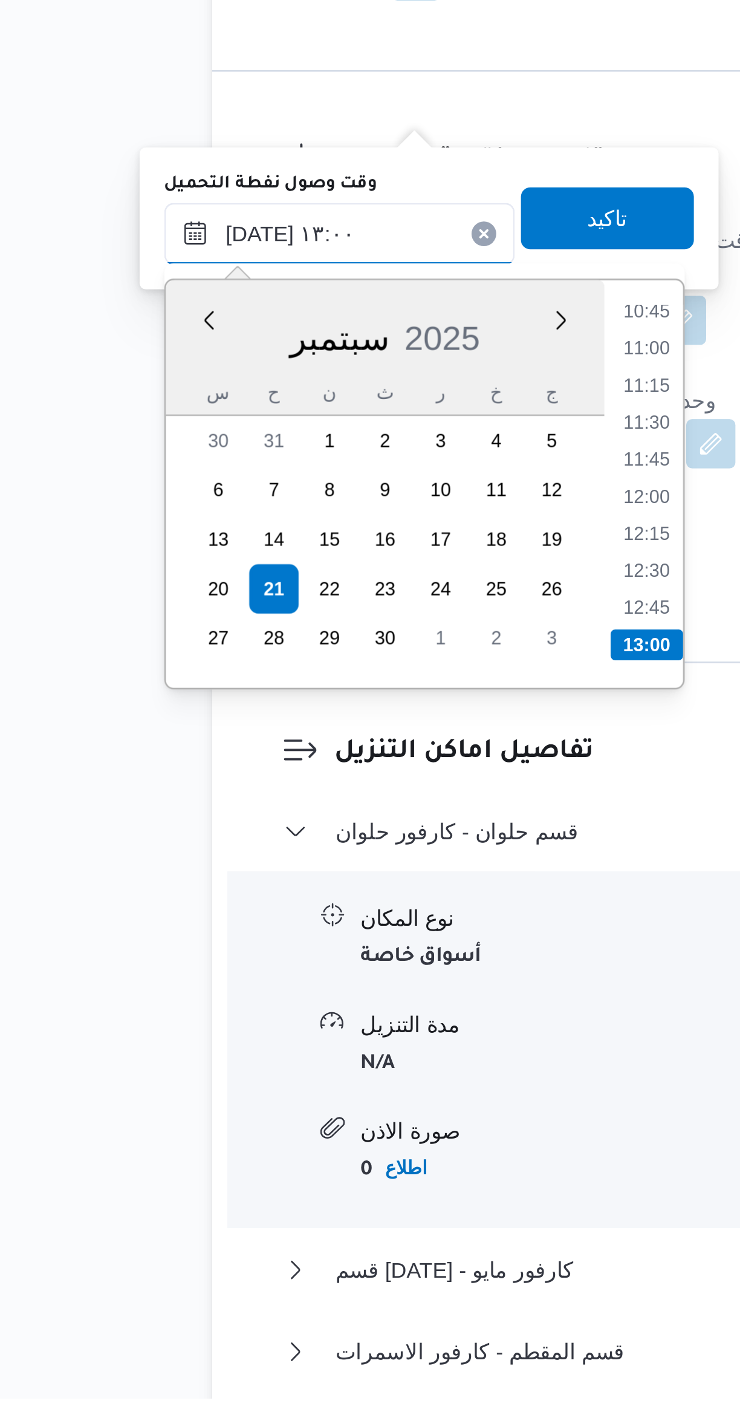
type input "[DATE] ١٣:٠٠"
click at [333, 1123] on li "13:00" at bounding box center [327, 1126] width 28 height 12
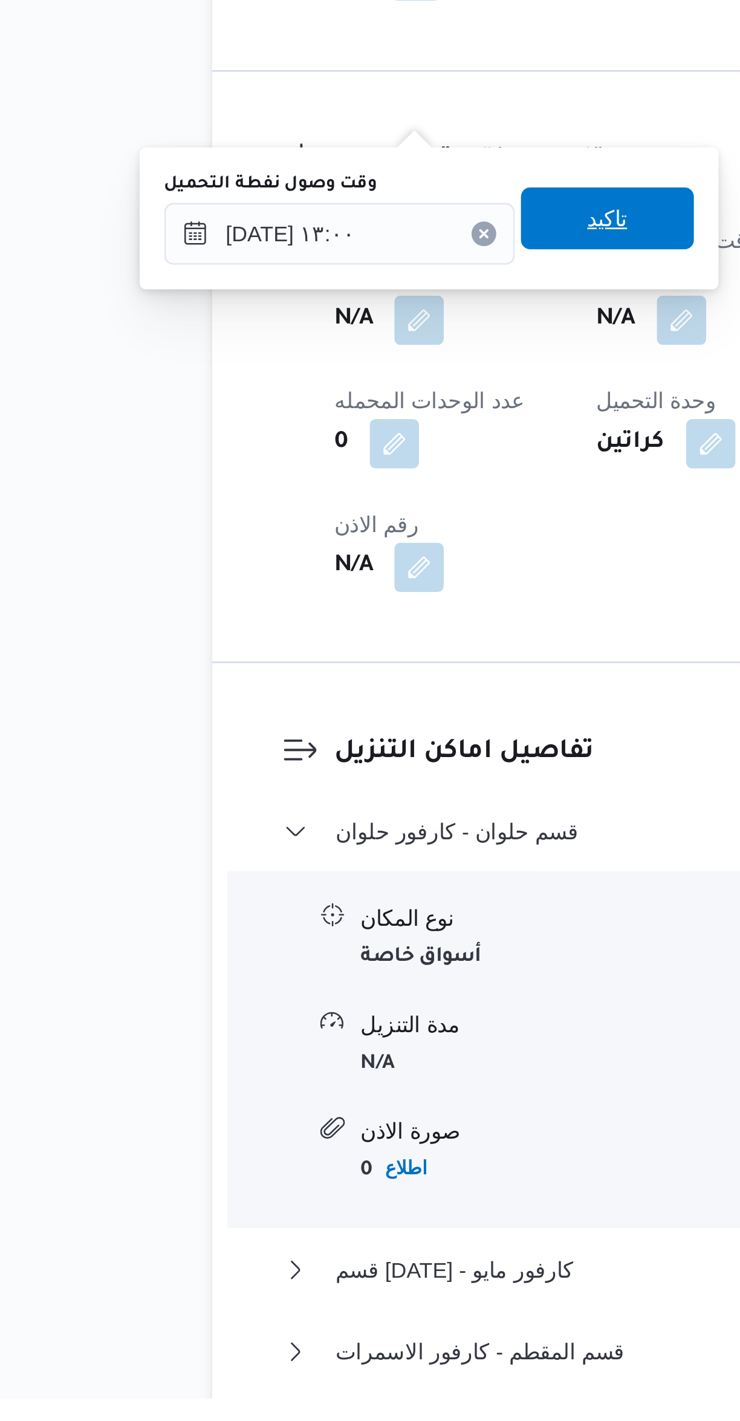
click at [320, 956] on span "تاكيد" at bounding box center [312, 959] width 68 height 24
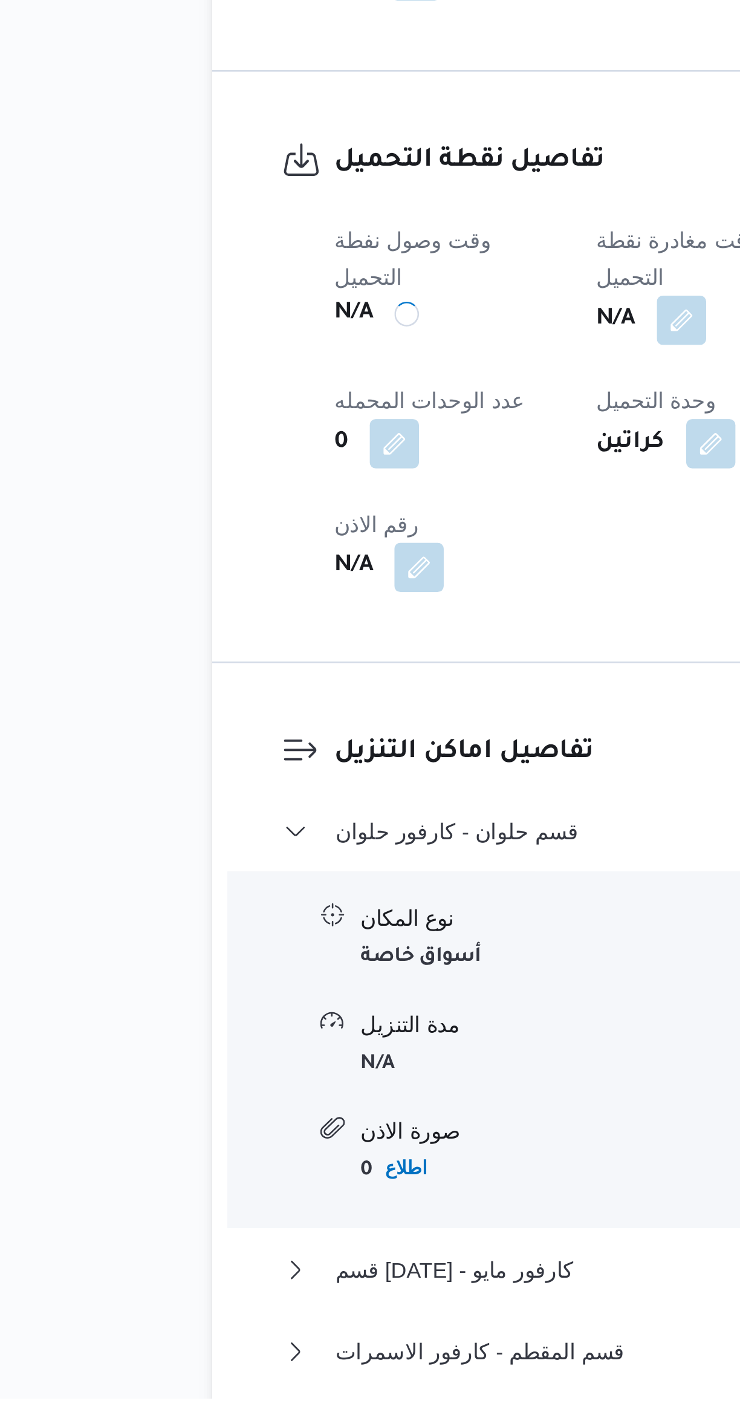
scroll to position [64, 0]
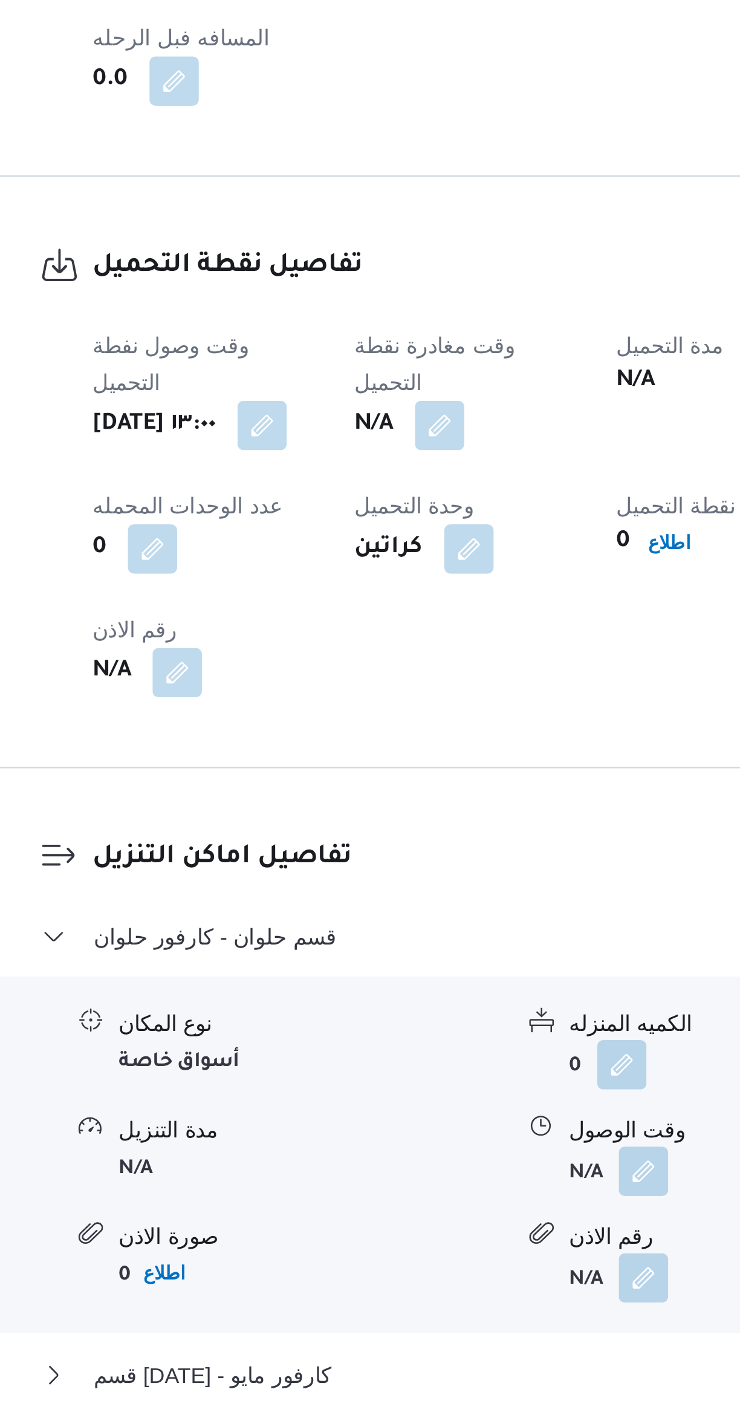
click at [350, 989] on button "button" at bounding box center [340, 998] width 19 height 19
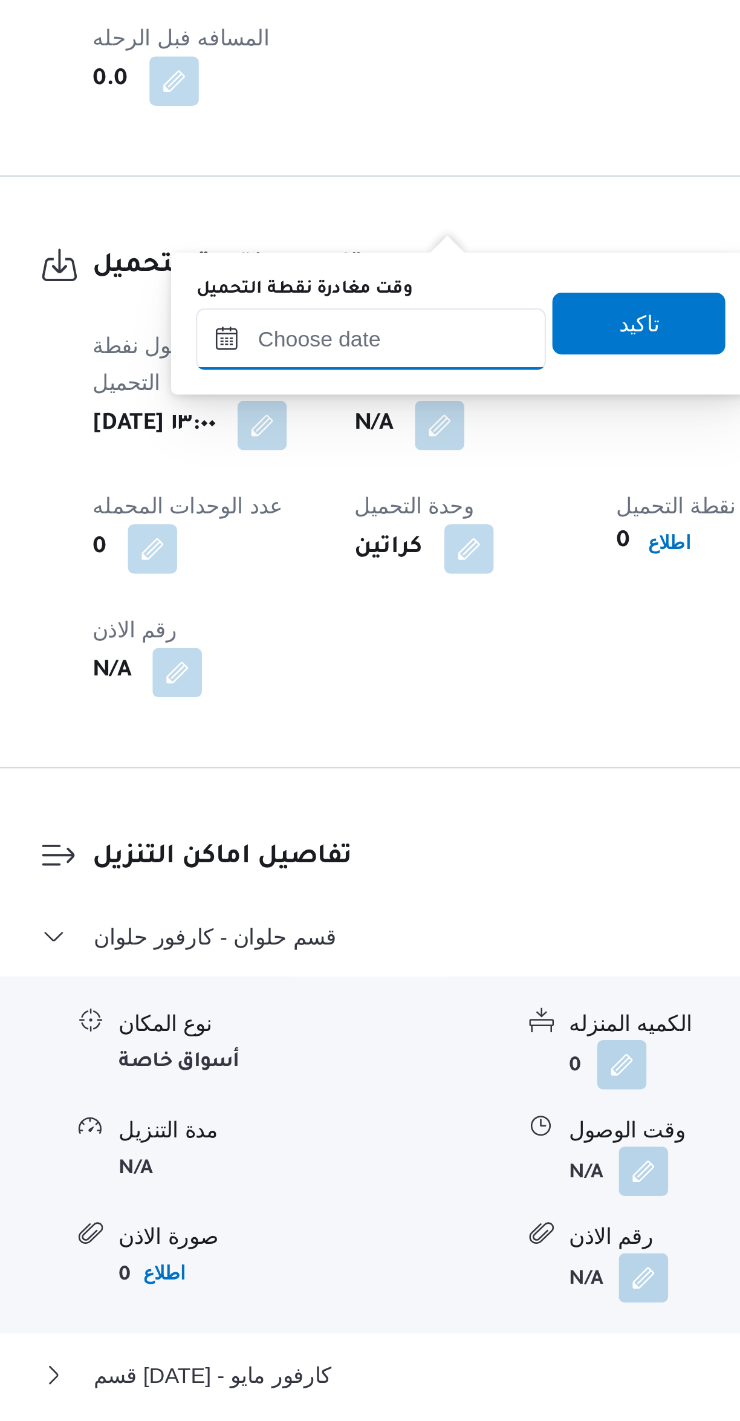
click at [315, 965] on input "وقت مغادرة نقطة التحميل" at bounding box center [314, 965] width 137 height 24
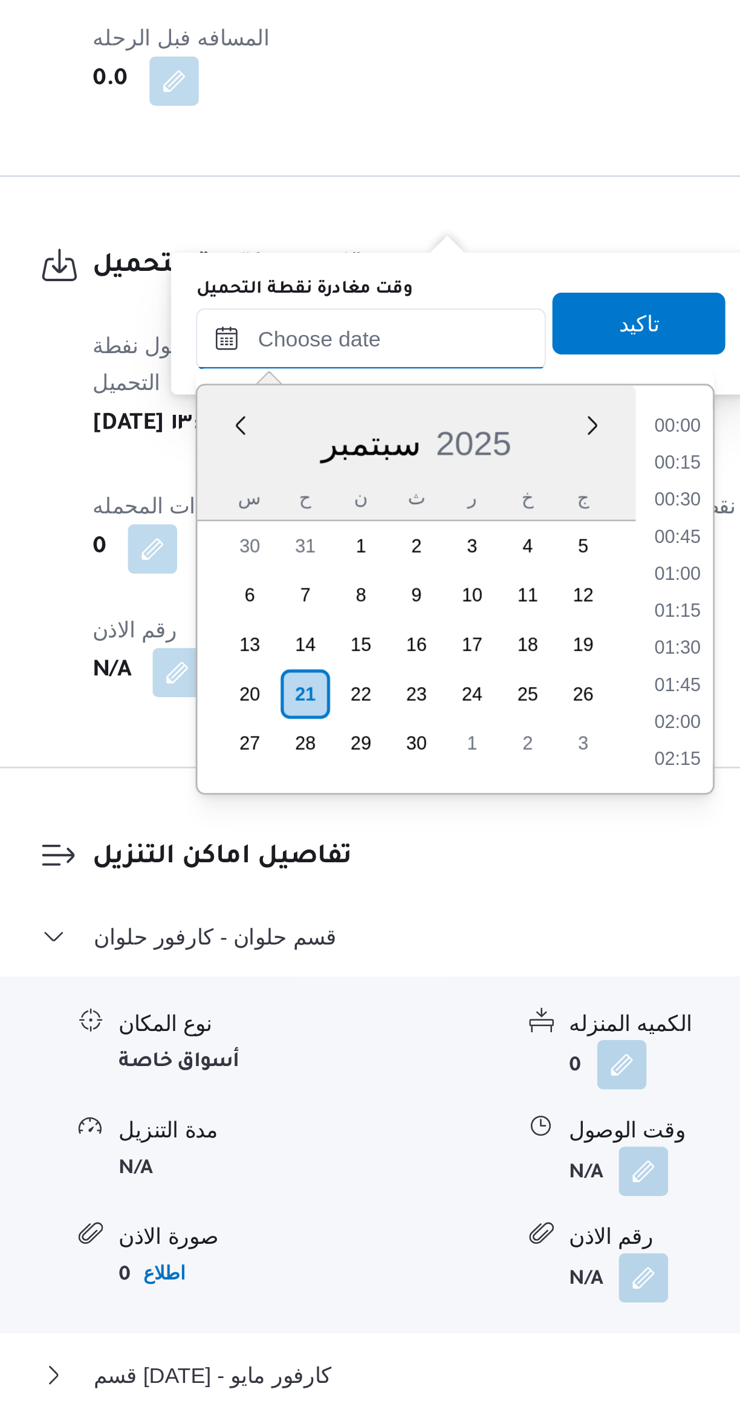
scroll to position [1233, 0]
click at [437, 1041] on li "22:00" at bounding box center [434, 1043] width 28 height 12
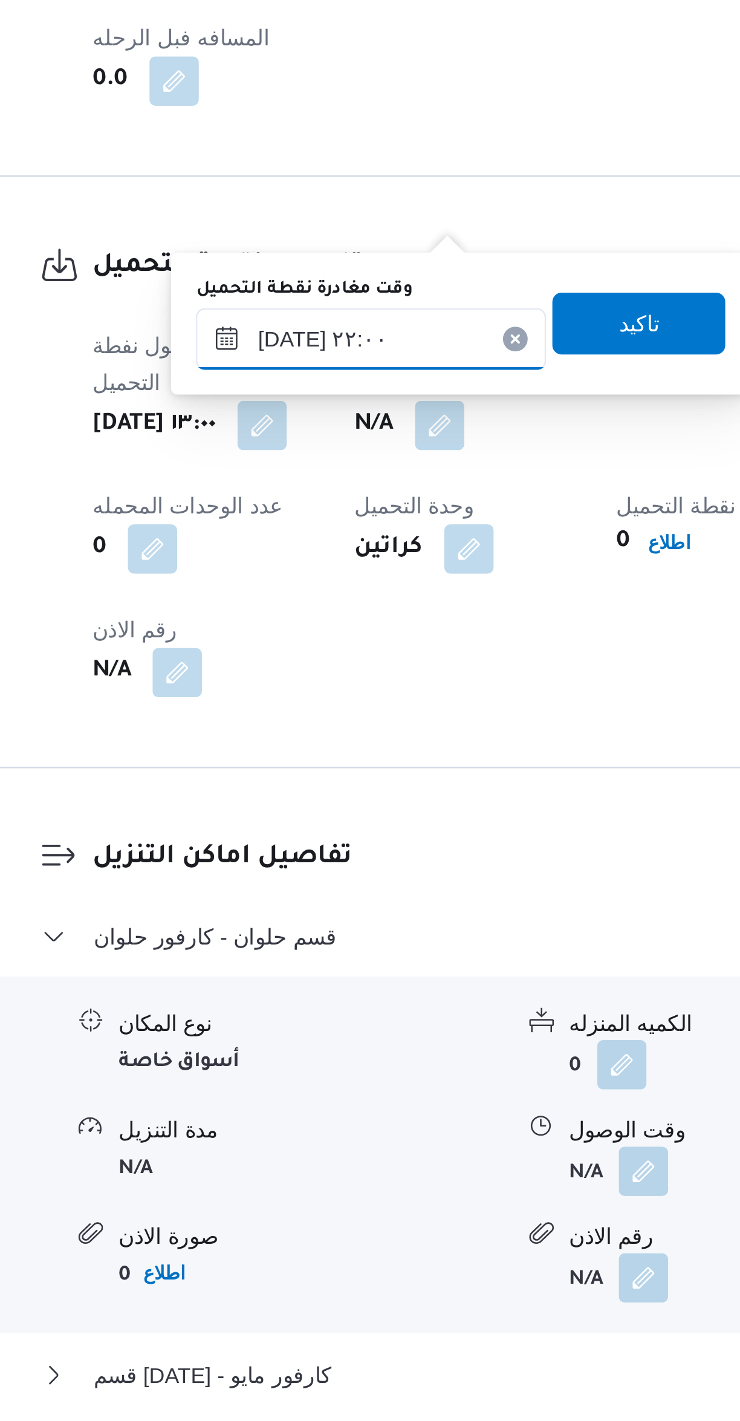
click at [275, 967] on input "[DATE] ٢٢:٠٠" at bounding box center [314, 965] width 137 height 24
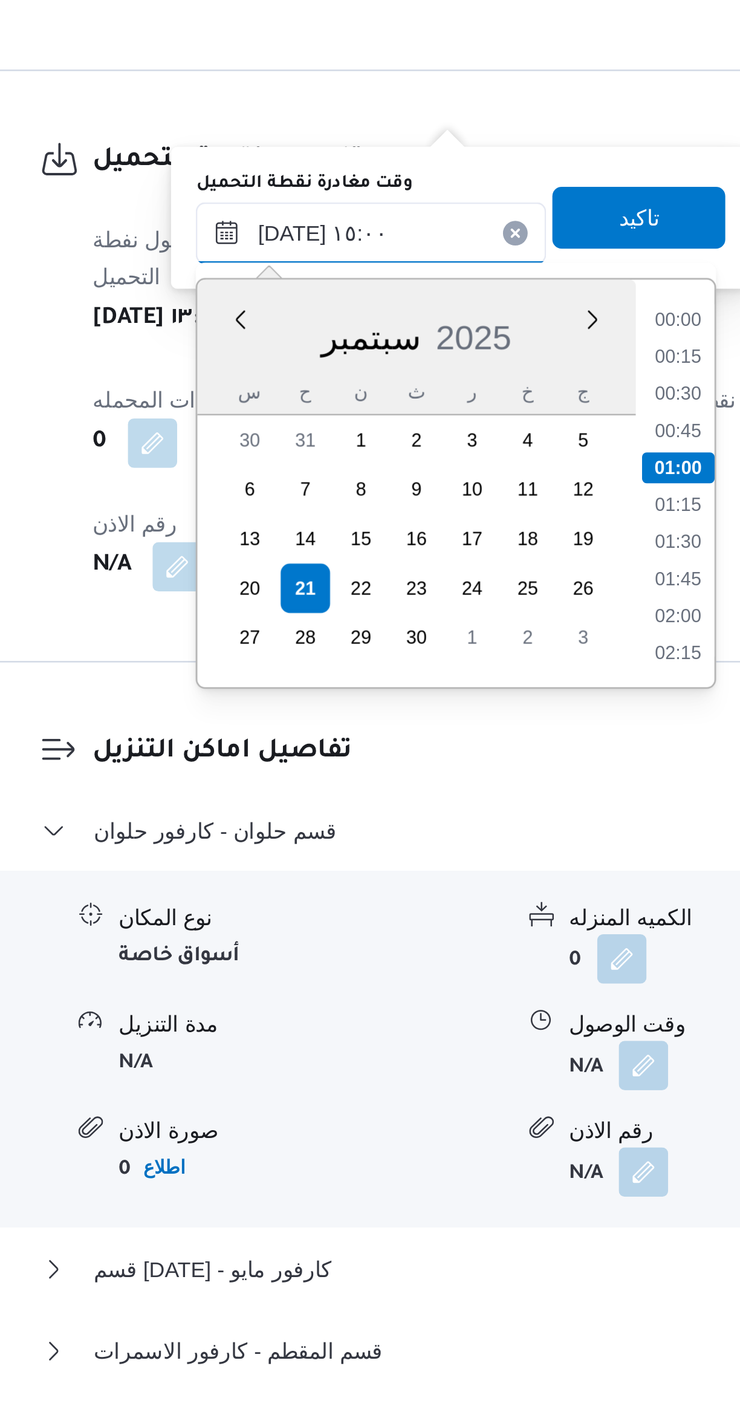
scroll to position [744, 0]
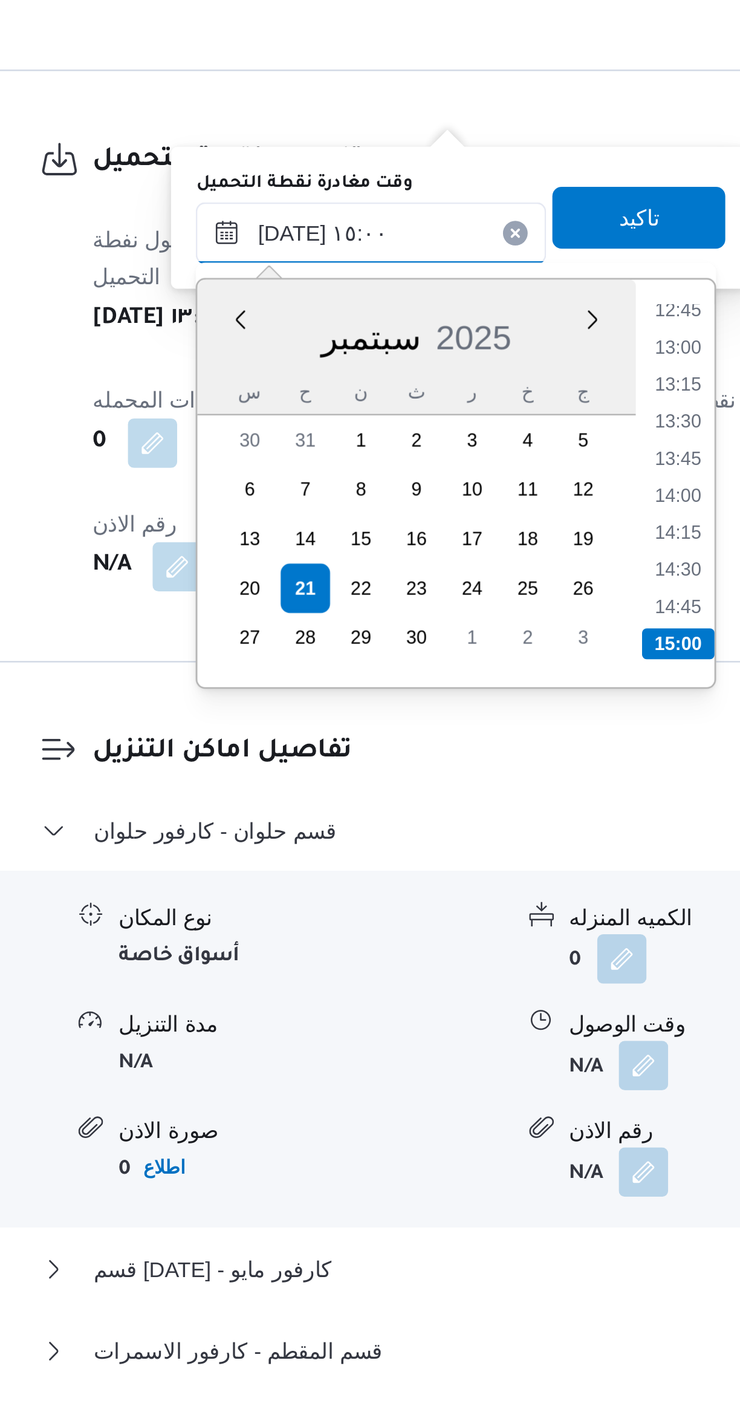
type input "[DATE] ١٥:٠٠"
click at [435, 1124] on li "15:00" at bounding box center [434, 1126] width 28 height 12
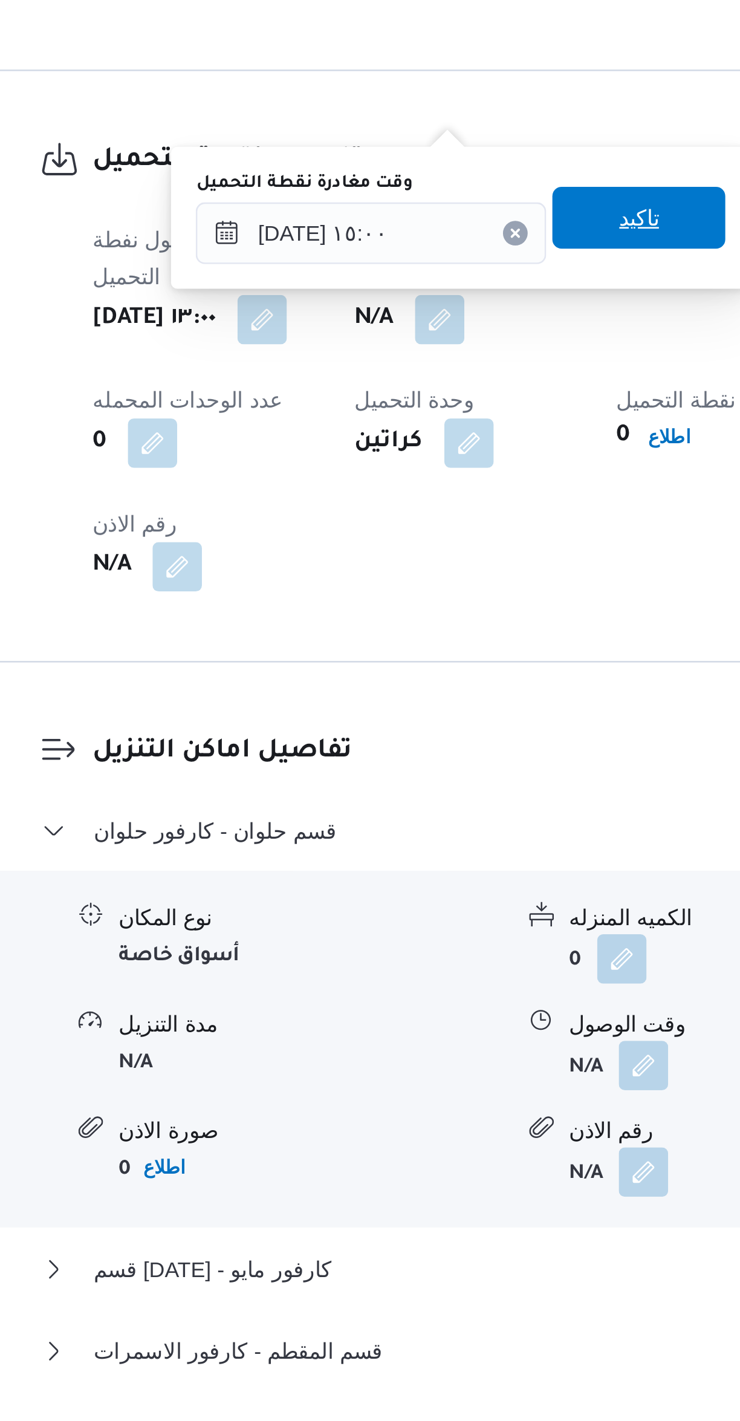
click at [425, 956] on span "تاكيد" at bounding box center [419, 959] width 68 height 24
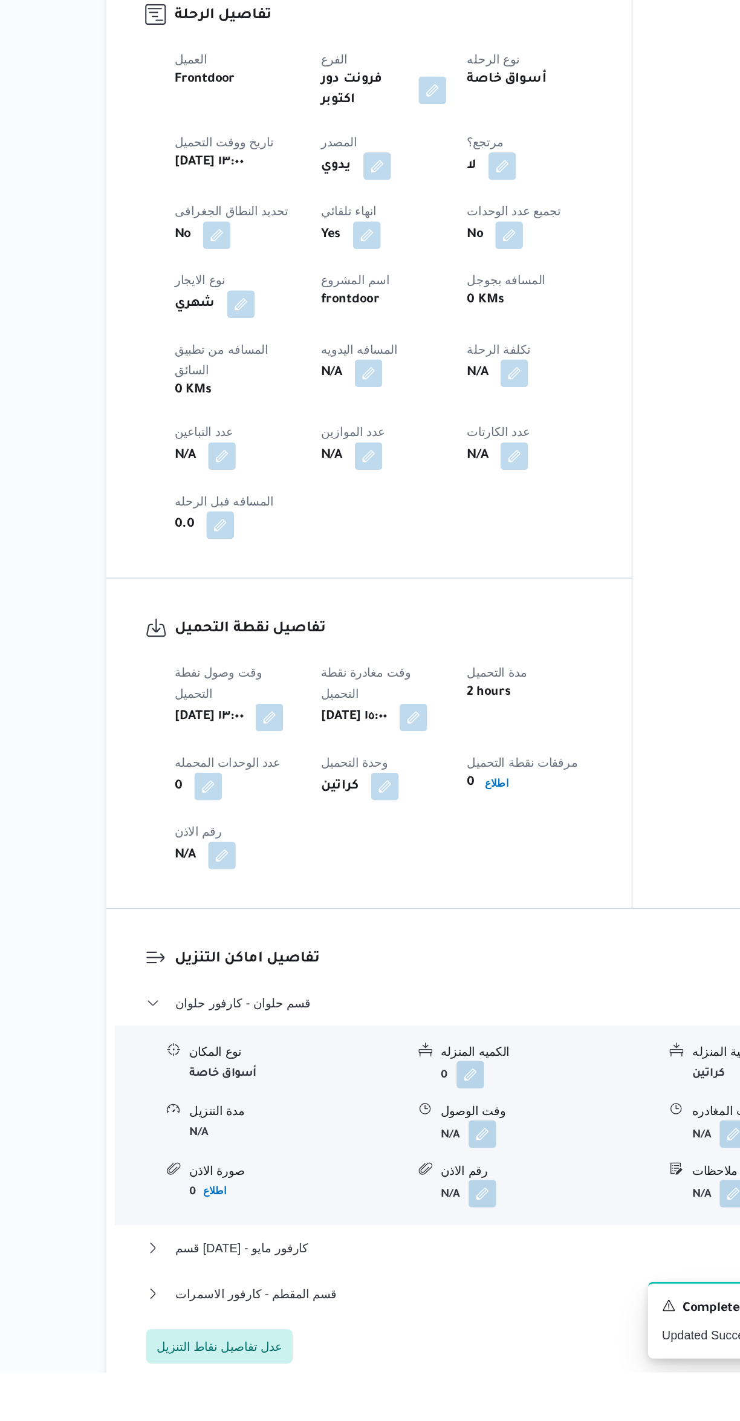
scroll to position [104, 0]
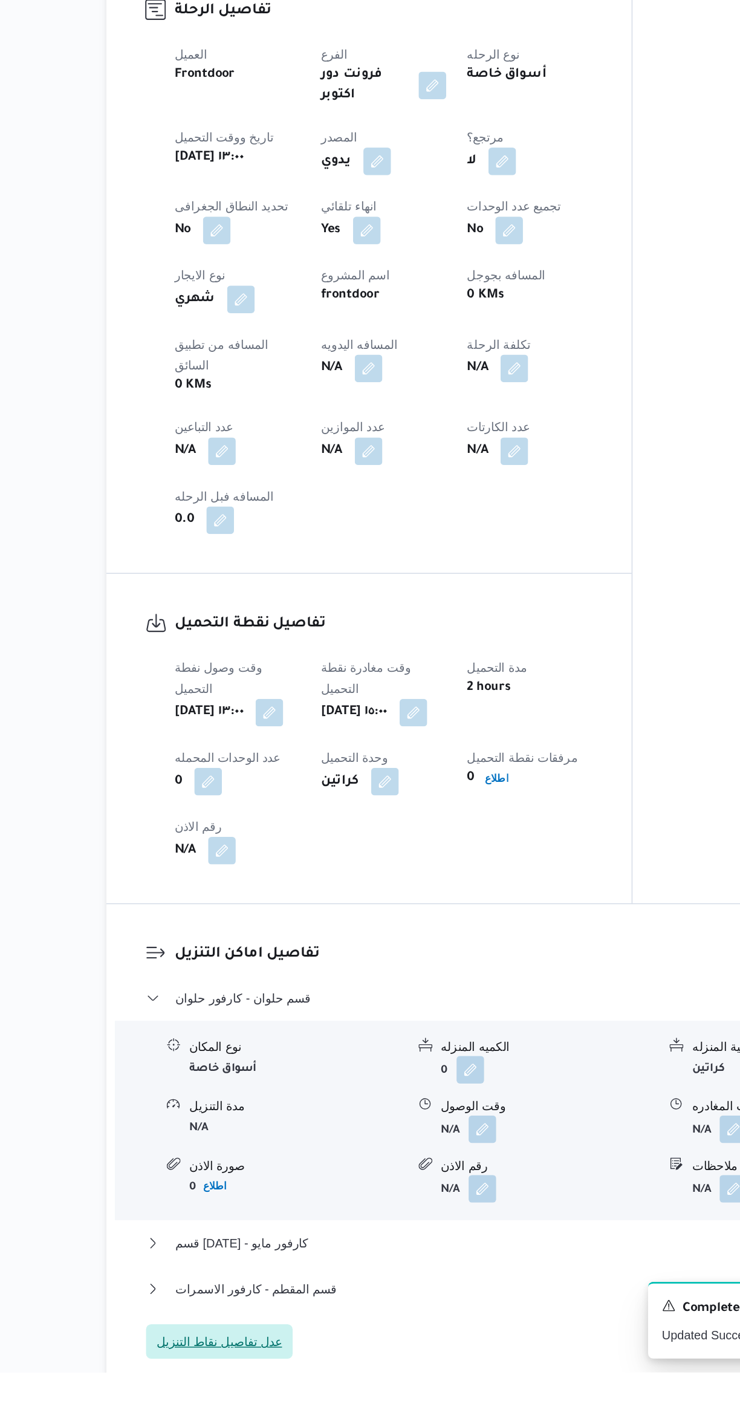
click at [246, 1392] on span "عدل تفاصيل نقاط التنزيل" at bounding box center [236, 1399] width 88 height 15
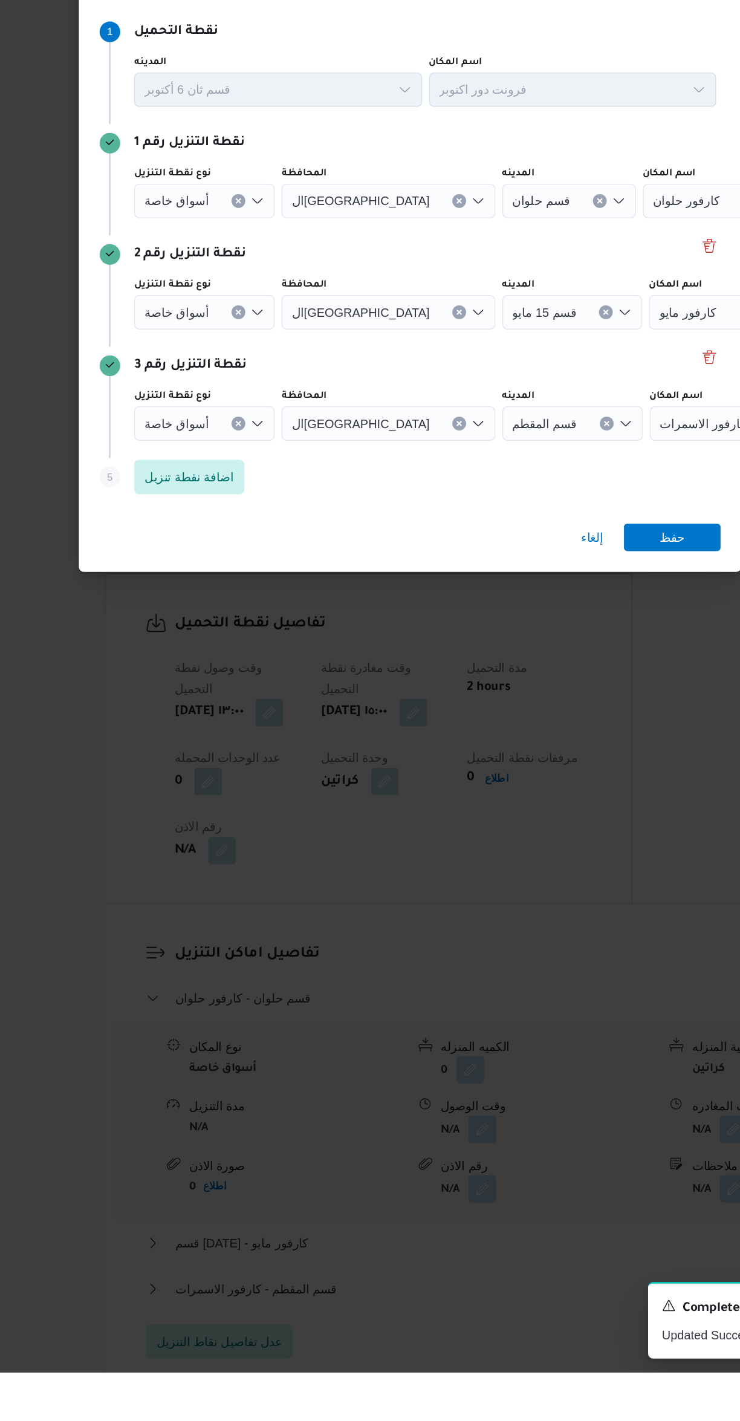
scroll to position [116, 0]
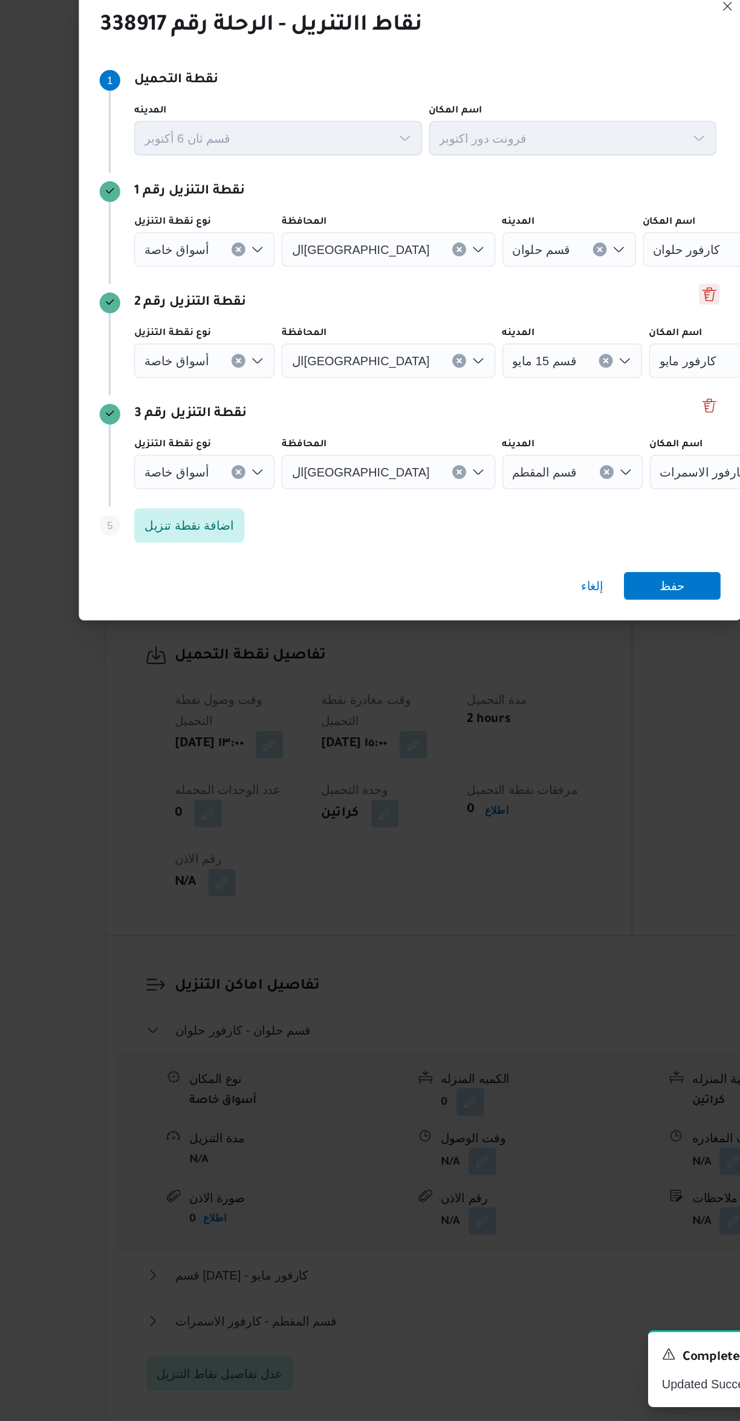
click at [578, 624] on button "Delete" at bounding box center [580, 631] width 15 height 15
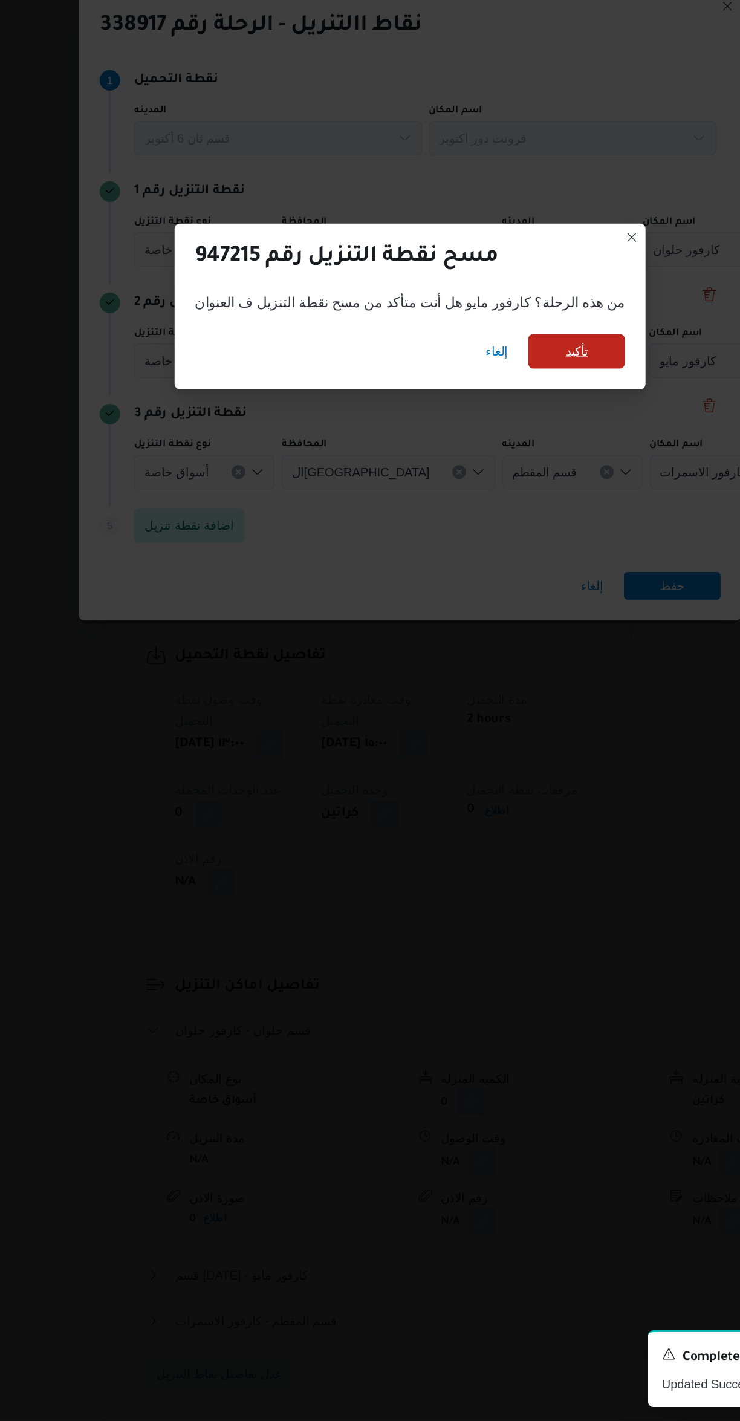
click at [487, 659] on span "تأكيد" at bounding box center [487, 671] width 68 height 24
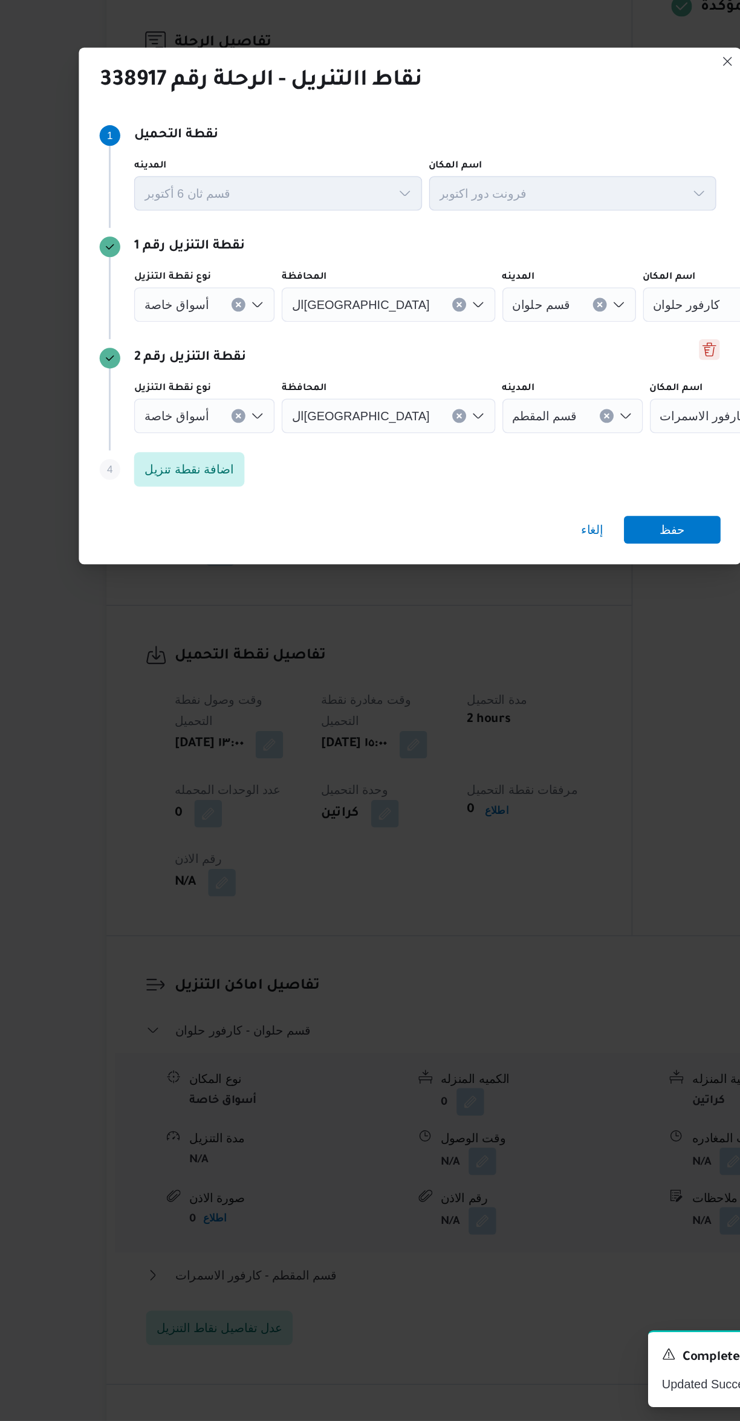
click at [577, 663] on button "Delete" at bounding box center [580, 670] width 15 height 15
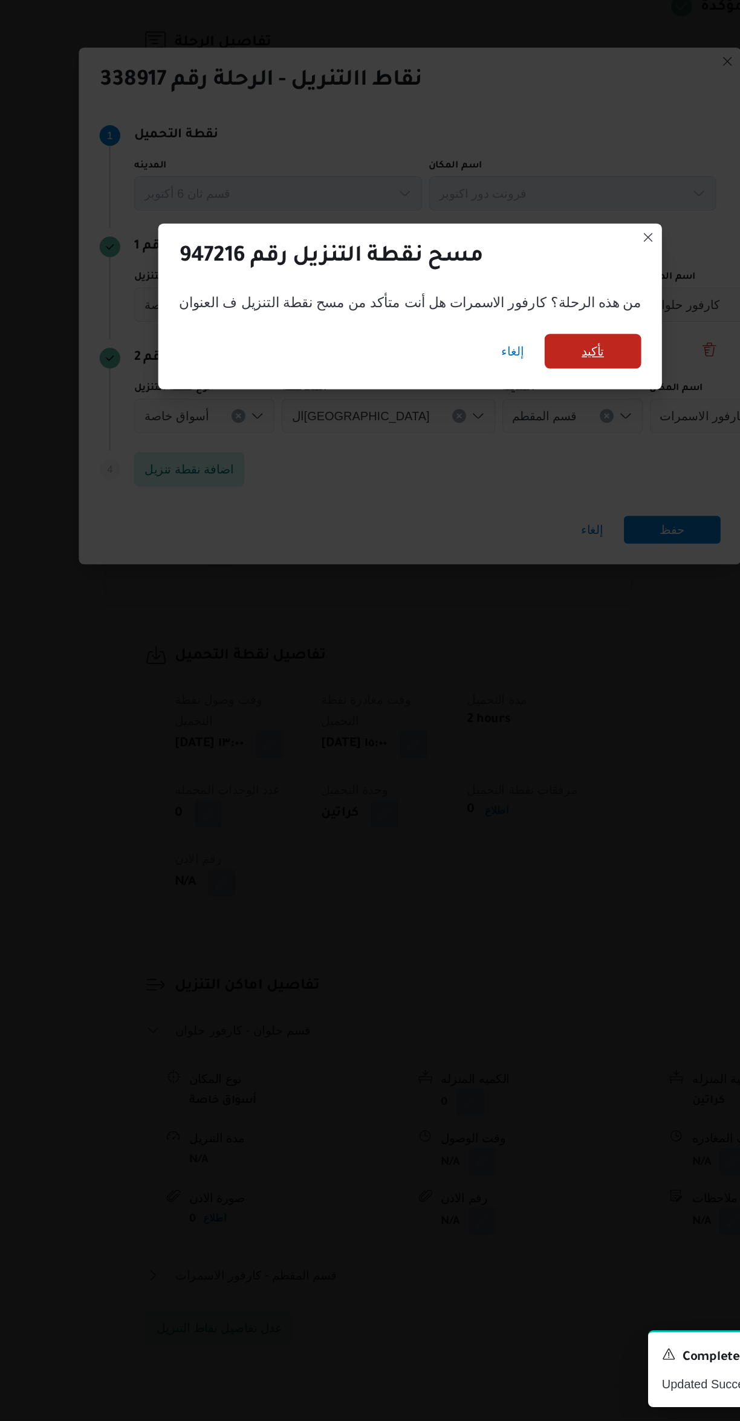
click at [492, 667] on span "تأكيد" at bounding box center [499, 671] width 68 height 24
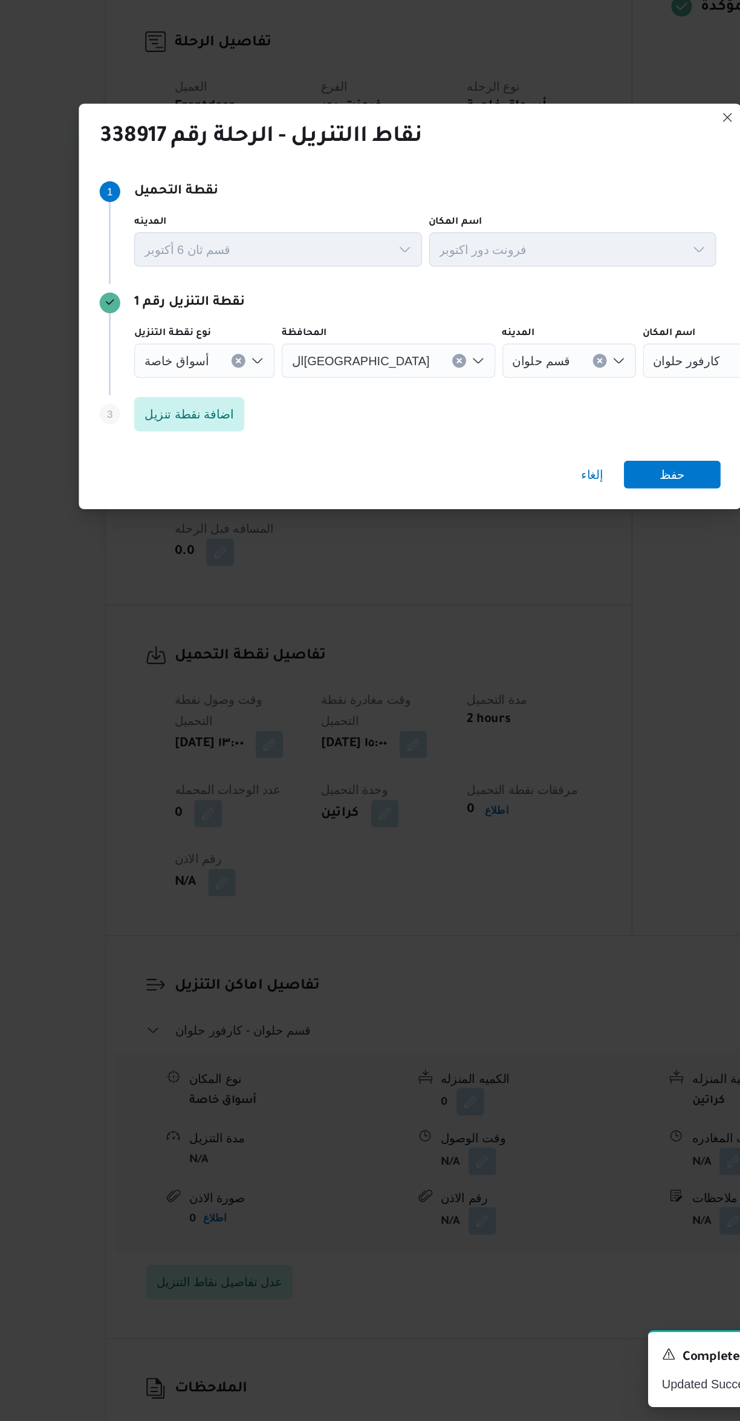
click at [234, 671] on input "نوع نقطة التنزيل" at bounding box center [234, 678] width 1 height 15
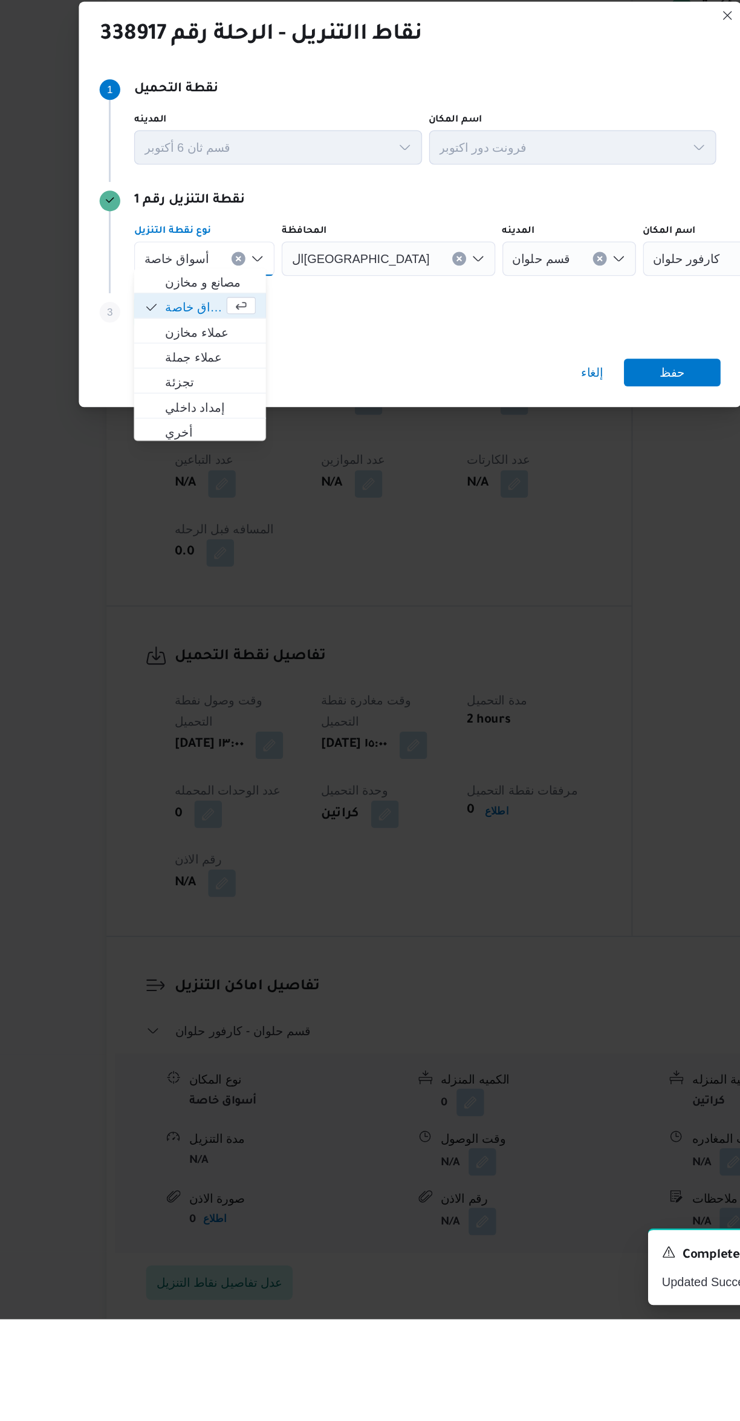
scroll to position [44, 0]
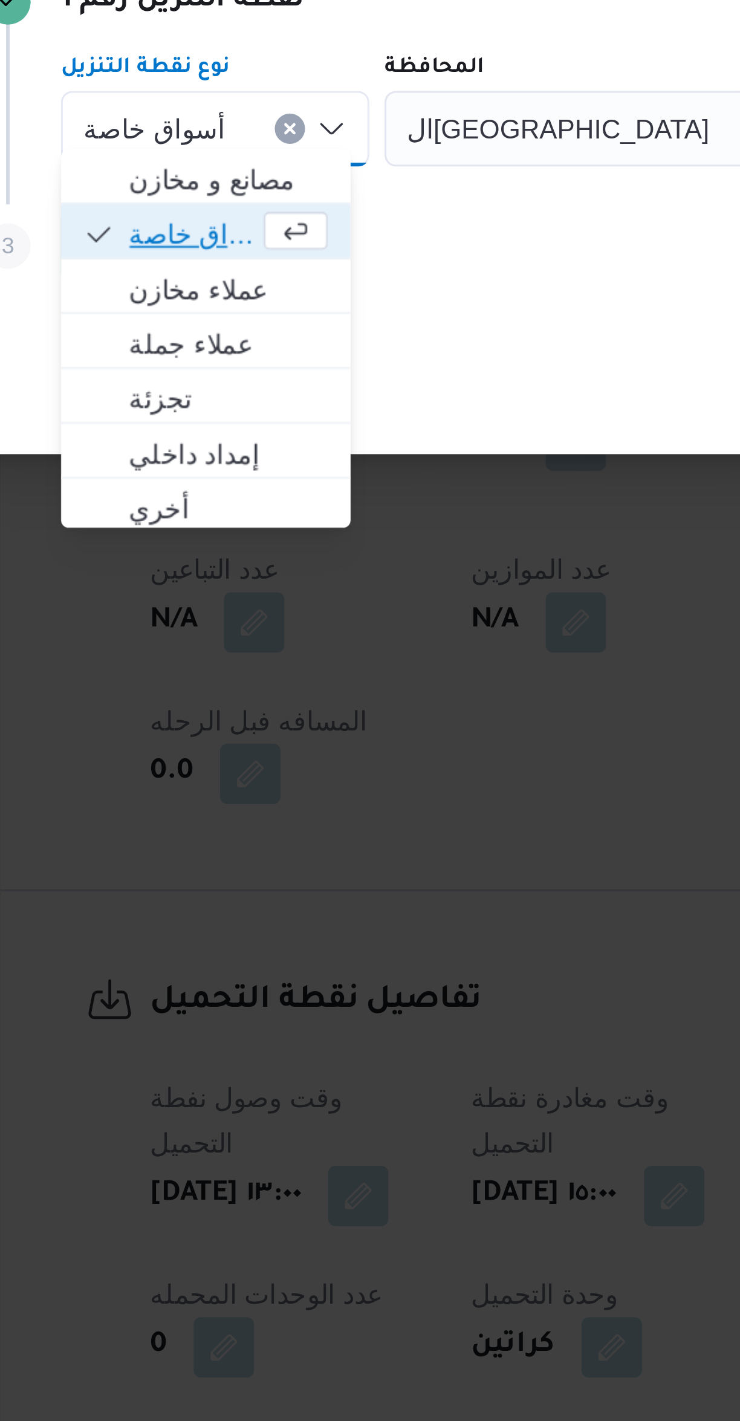
click at [197, 712] on span "أسواق خاصة" at bounding box center [222, 711] width 83 height 19
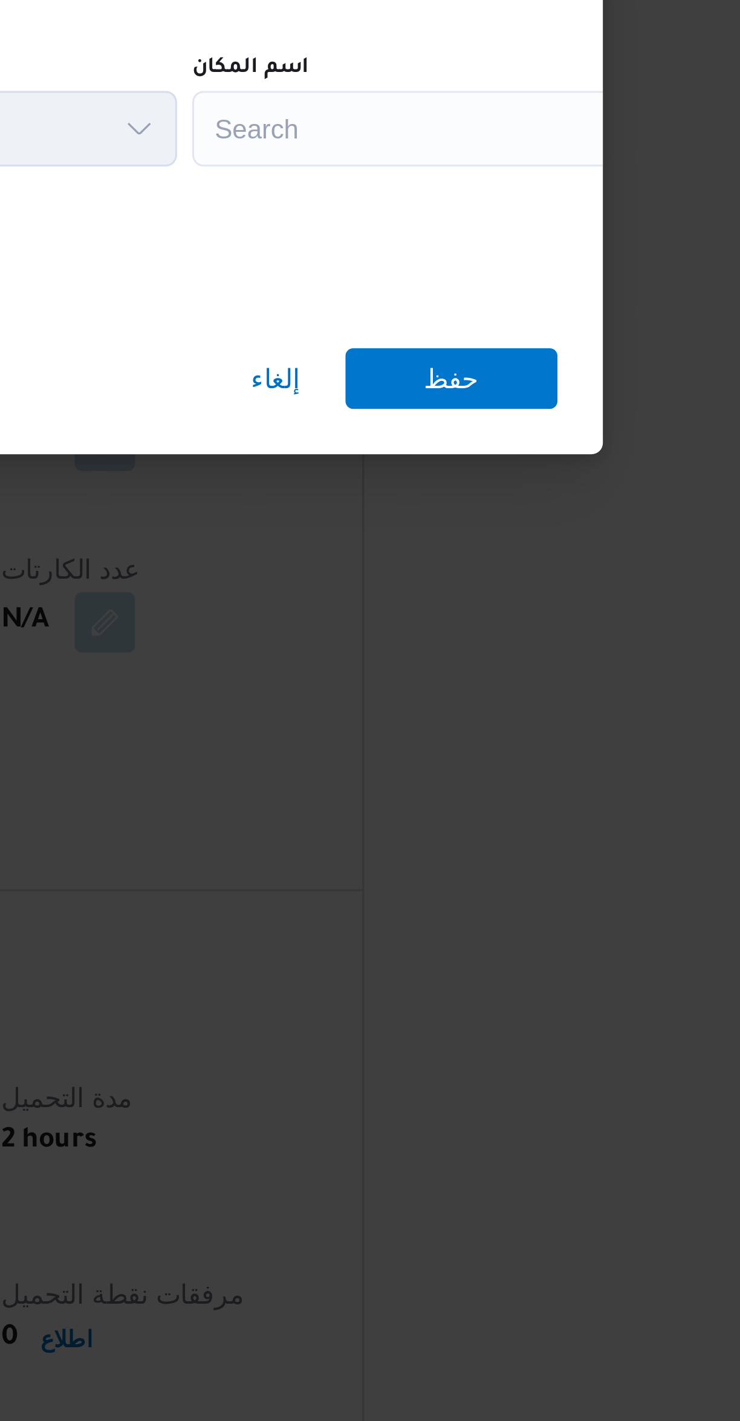
click at [501, 671] on div "Search" at bounding box center [546, 678] width 151 height 24
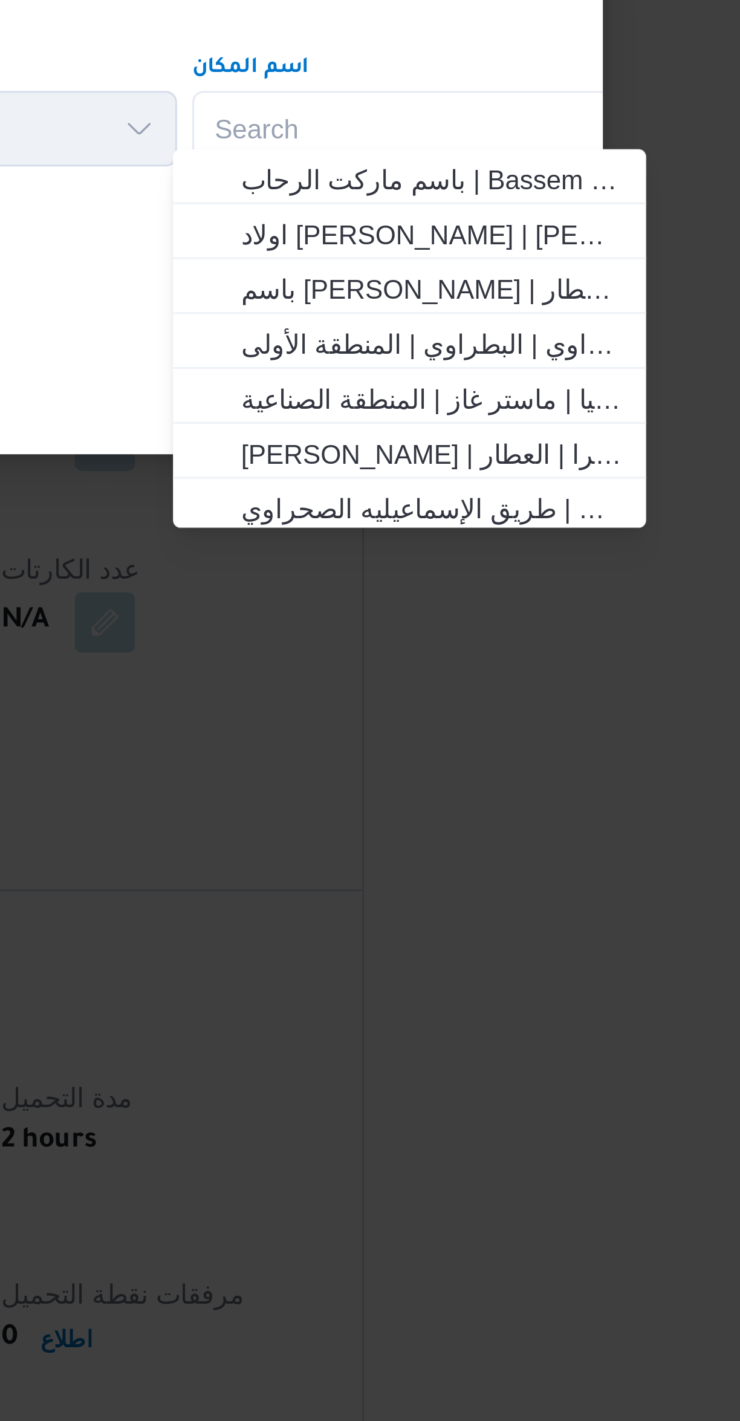
type input "ك"
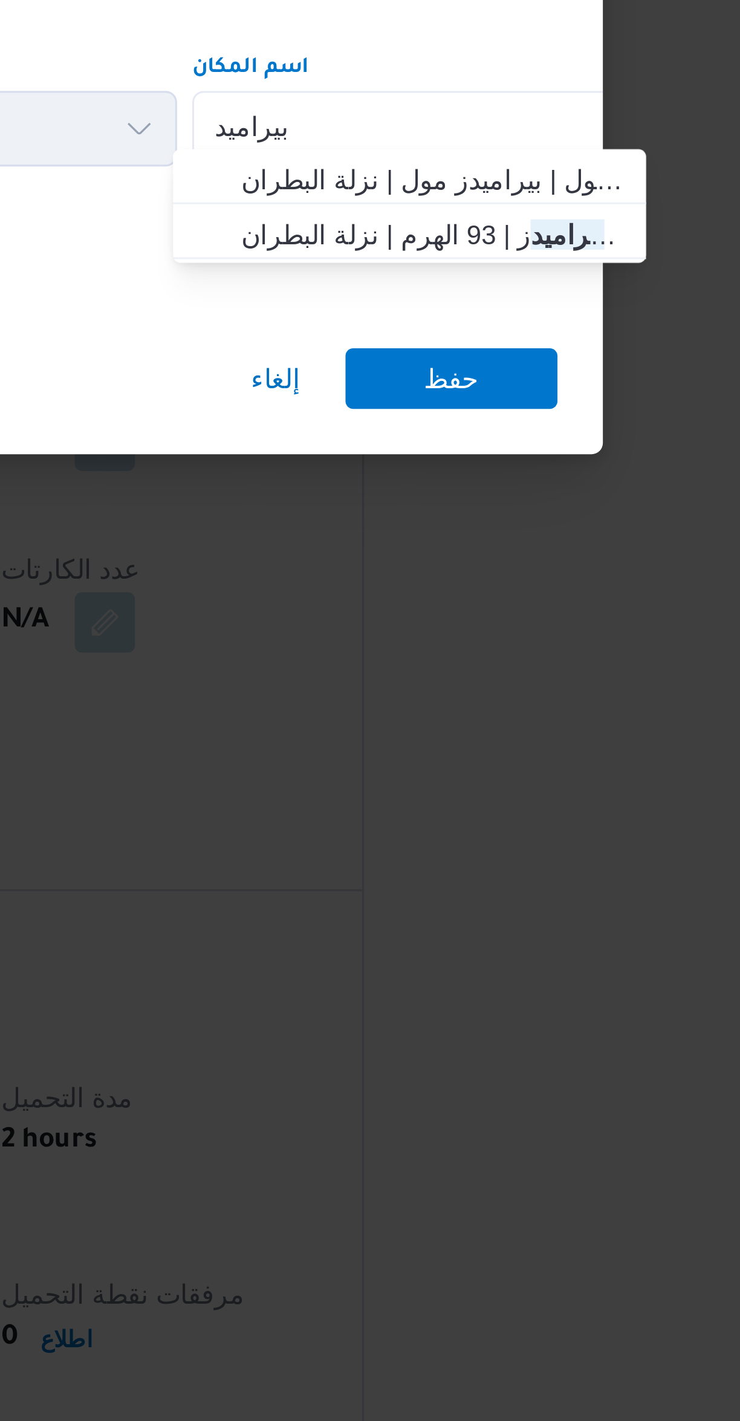
type input "بيراميد"
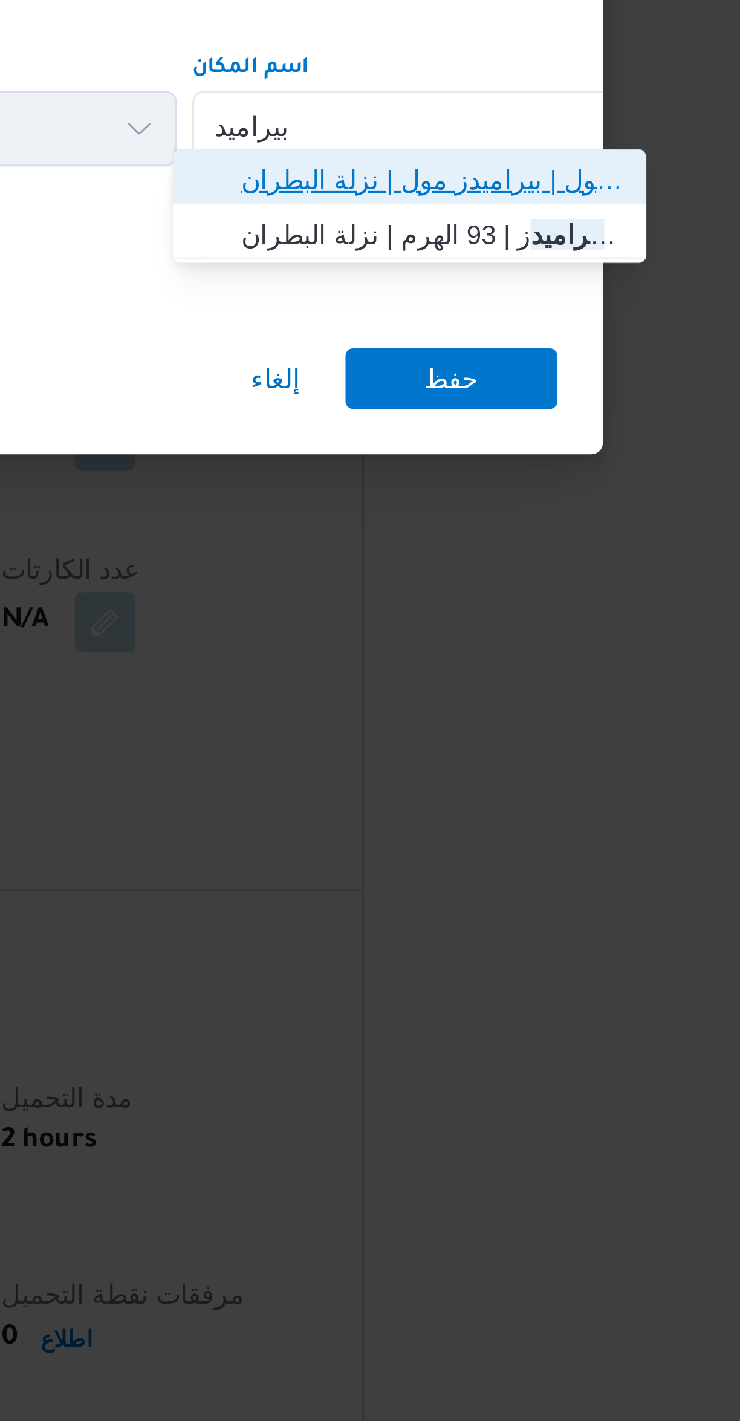
click at [488, 694] on span "كارفور بيراميد ز مول | بيراميدز مول | نزلة البطران" at bounding box center [548, 694] width 122 height 15
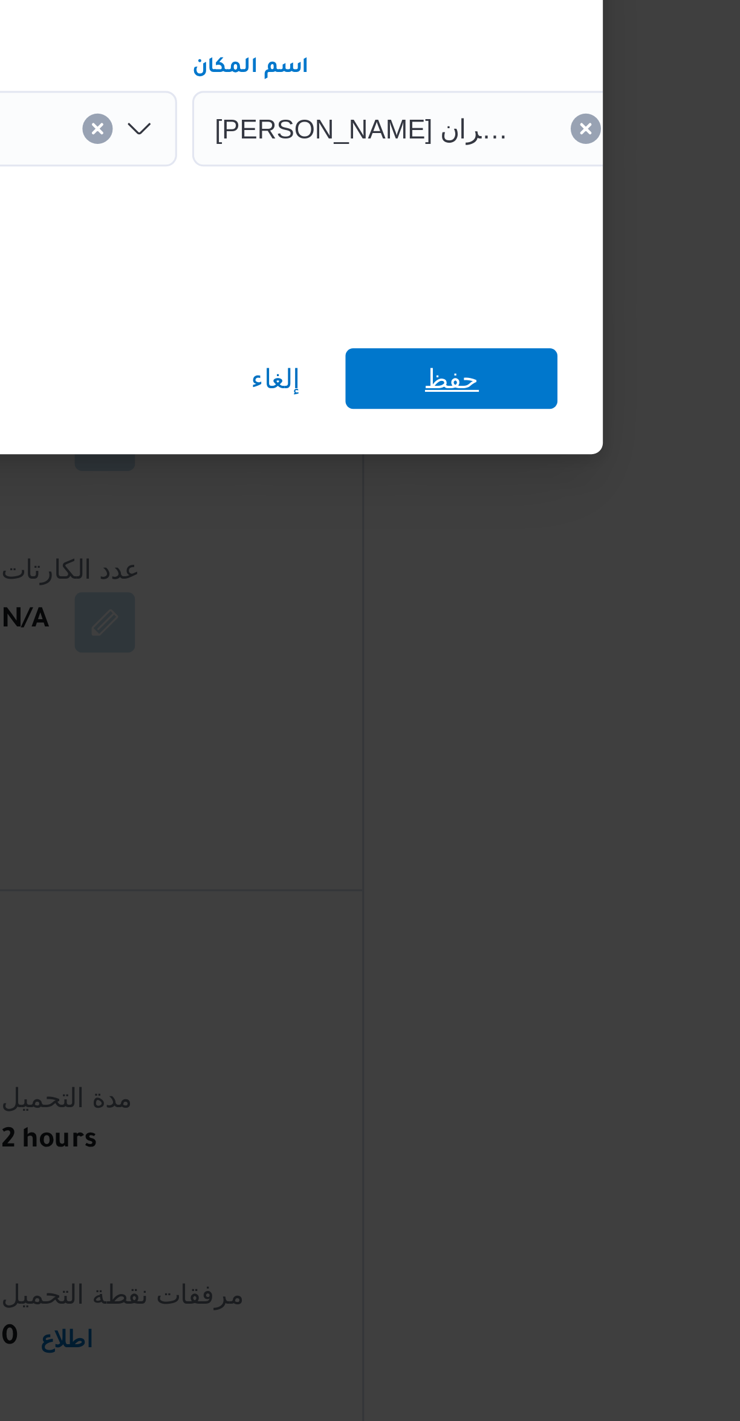
click at [537, 752] on span "حفظ" at bounding box center [554, 757] width 68 height 19
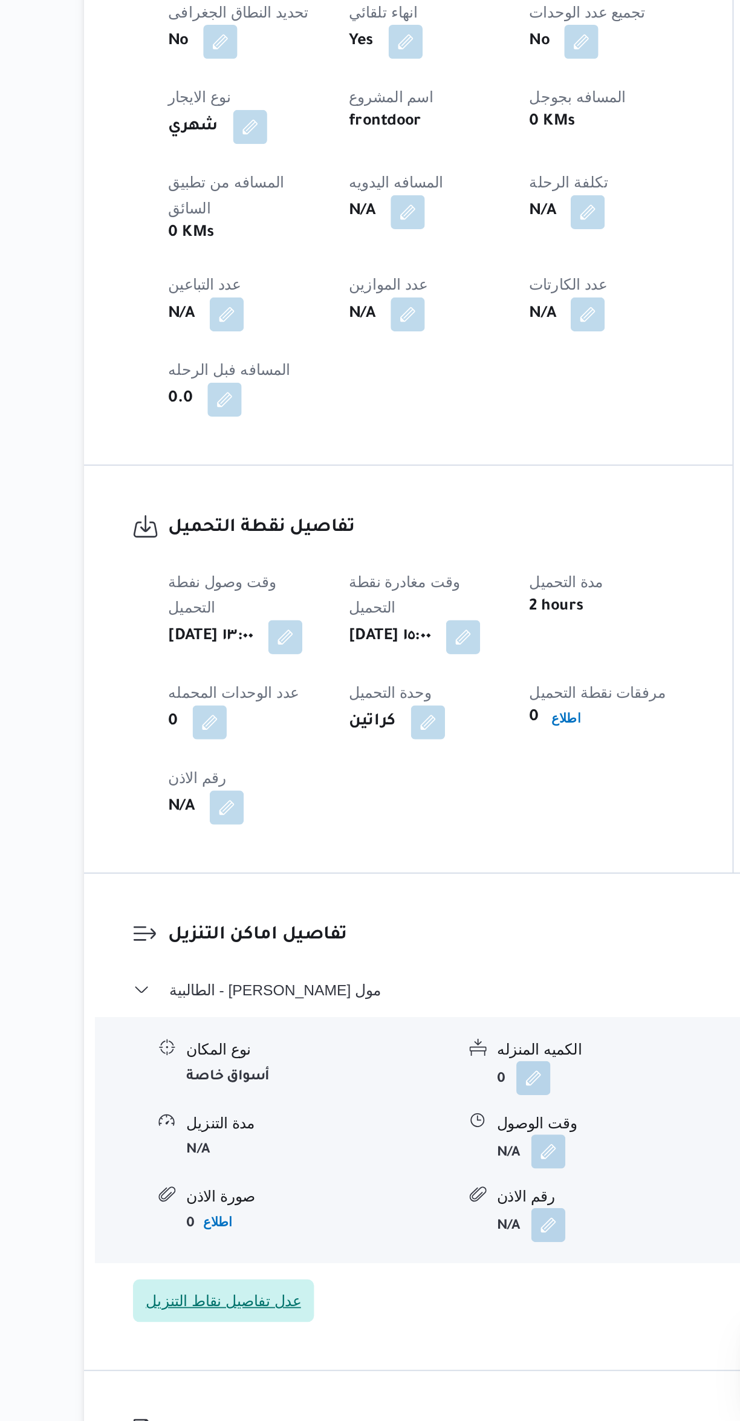
scroll to position [91, 0]
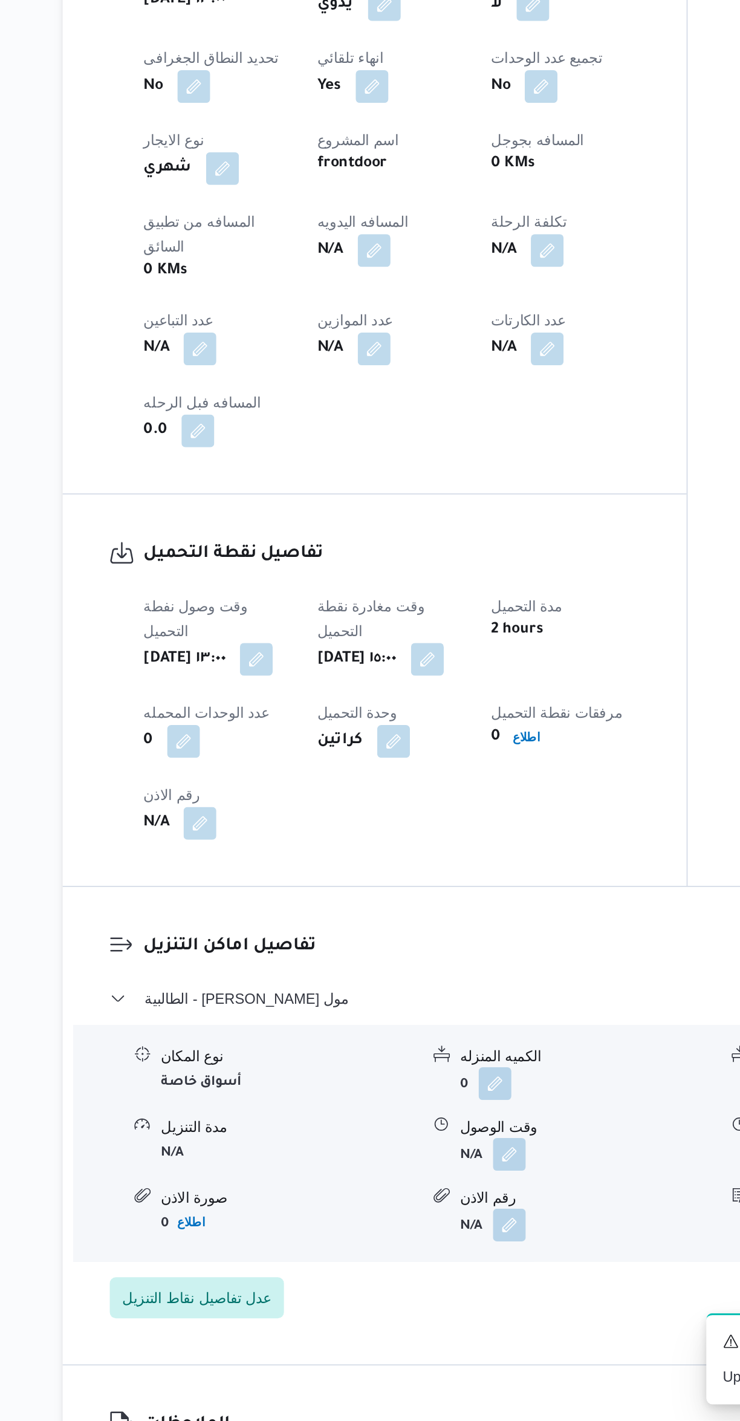
click at [426, 1254] on button "button" at bounding box center [420, 1263] width 19 height 19
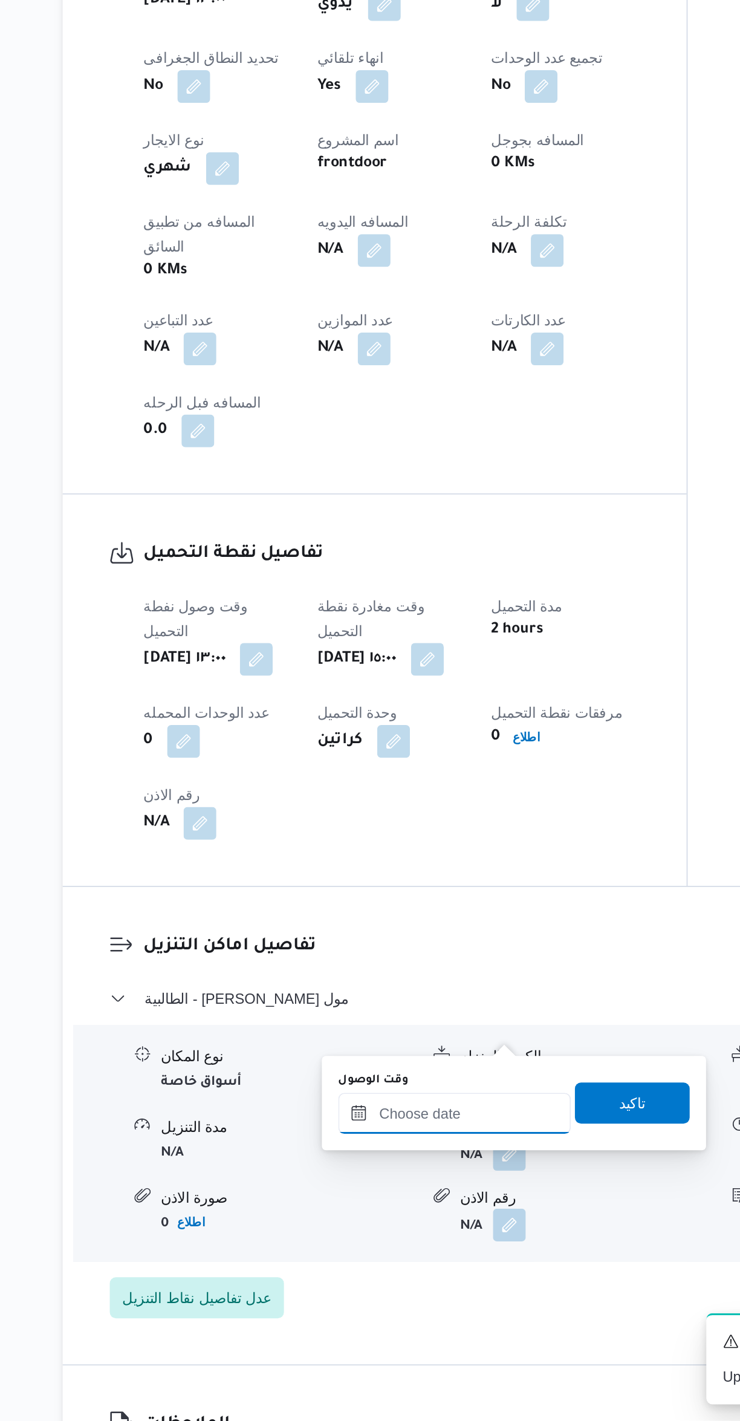
click at [390, 1238] on input "وقت الوصول" at bounding box center [388, 1240] width 137 height 24
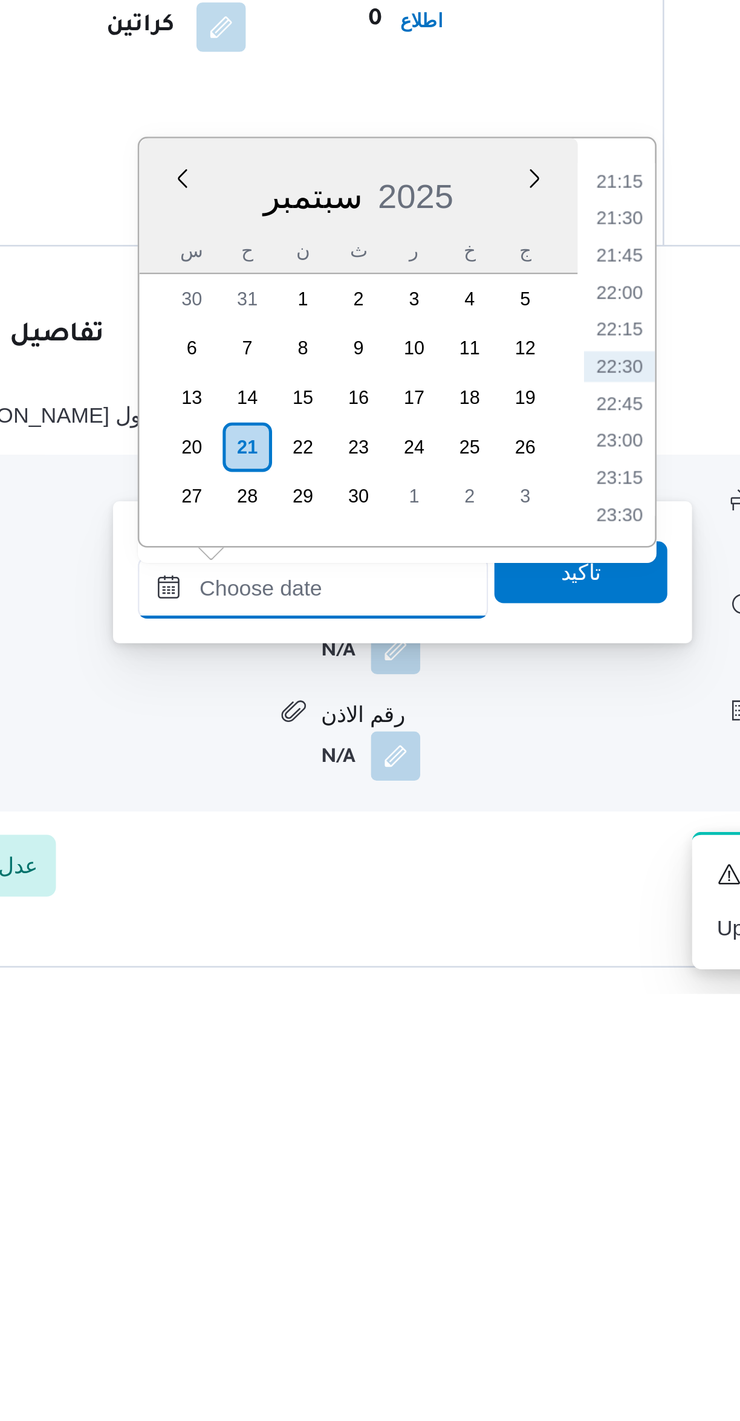
scroll to position [68, 0]
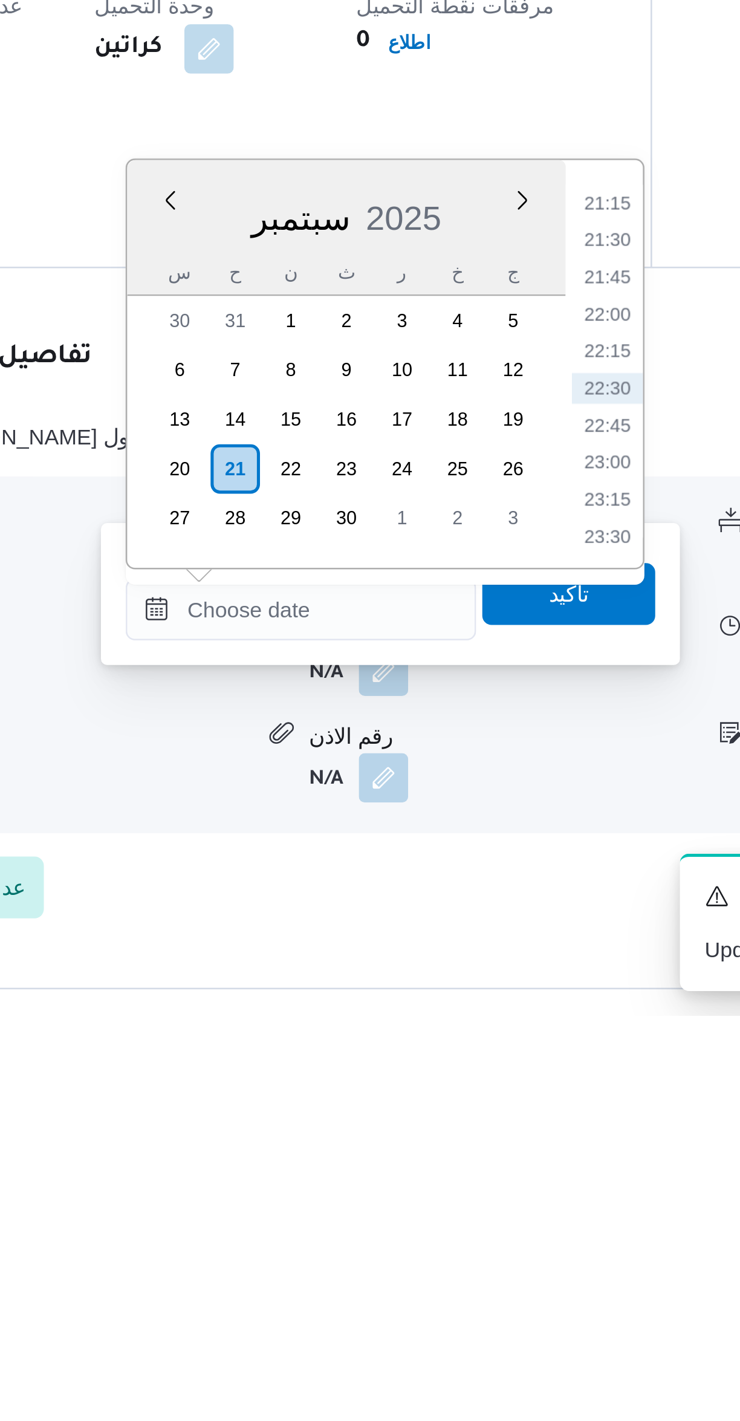
click at [504, 1146] on li "22:00" at bounding box center [509, 1147] width 28 height 12
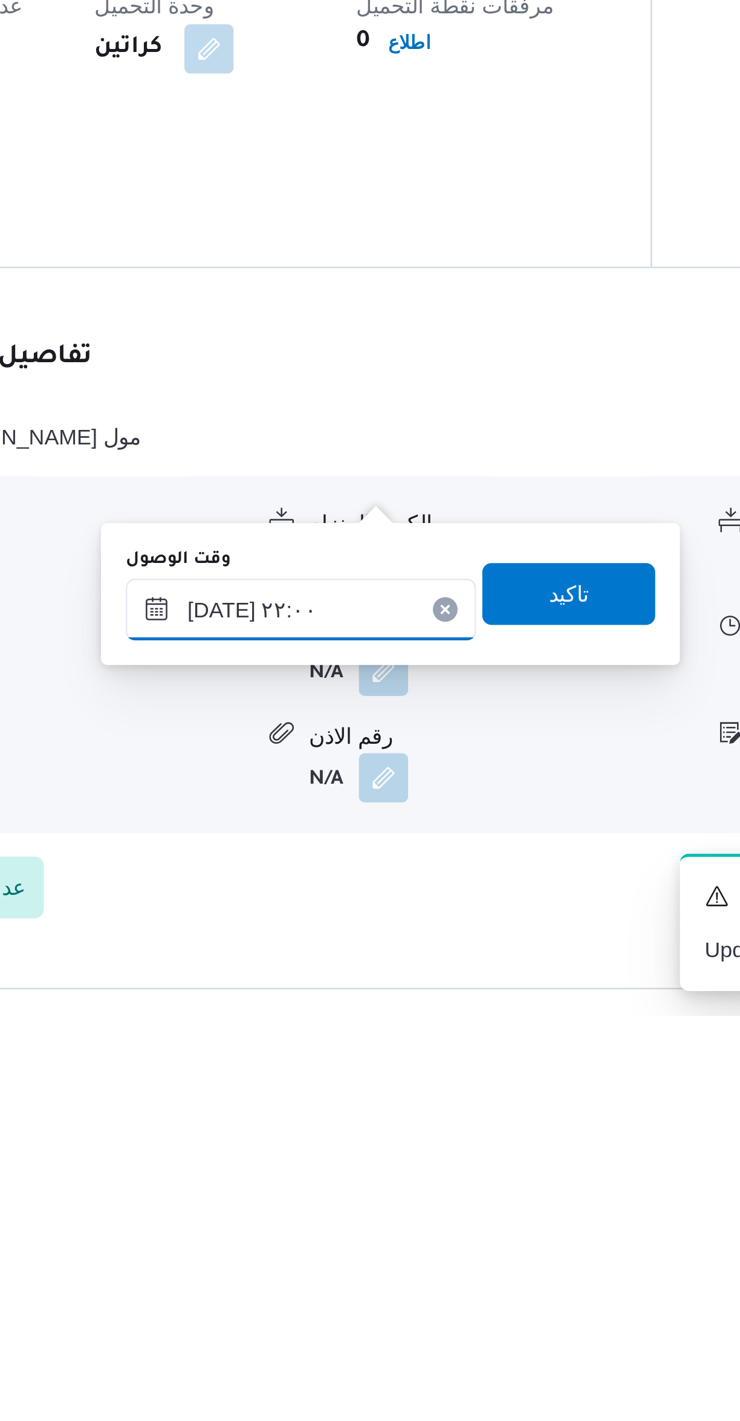
click at [353, 1265] on input "[DATE] ٢٢:٠٠" at bounding box center [388, 1262] width 137 height 24
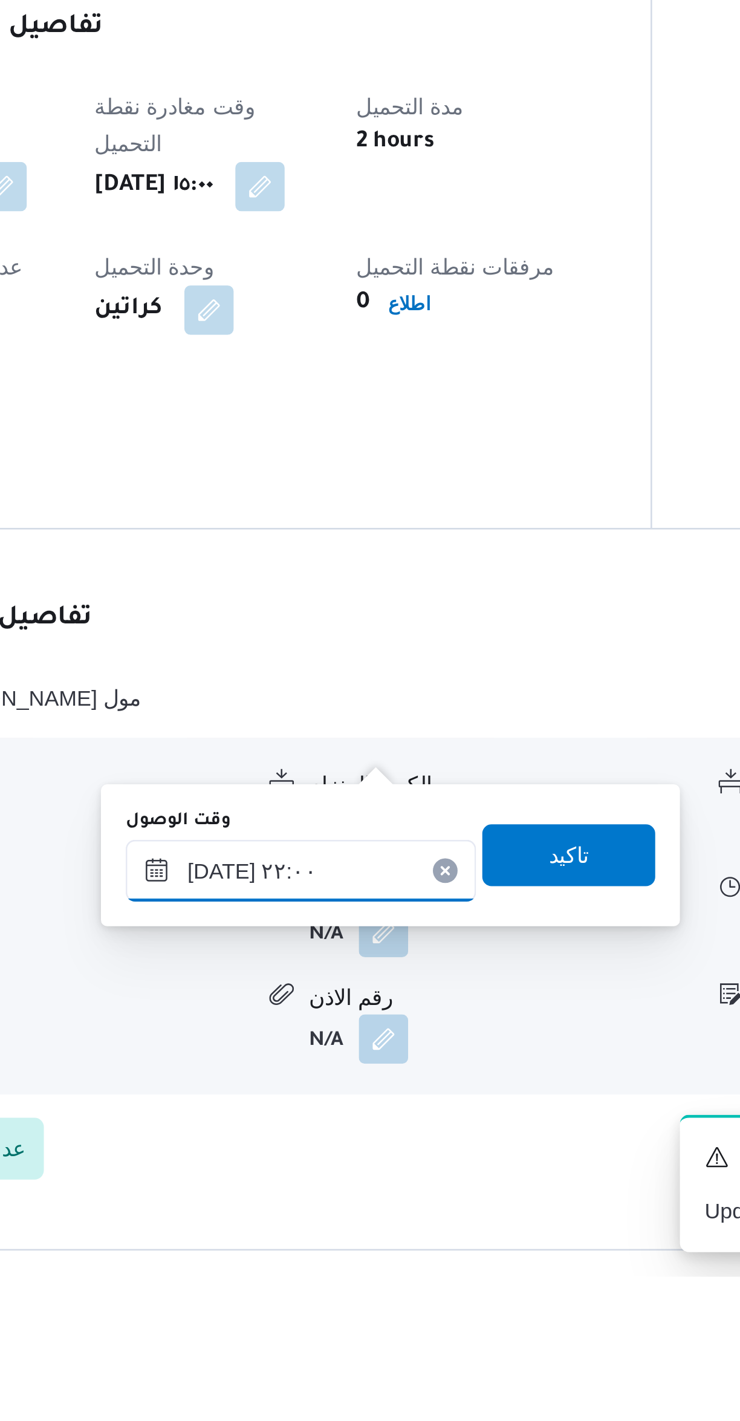
click at [347, 1265] on input "[DATE] ٢٢:٠٠" at bounding box center [388, 1262] width 137 height 24
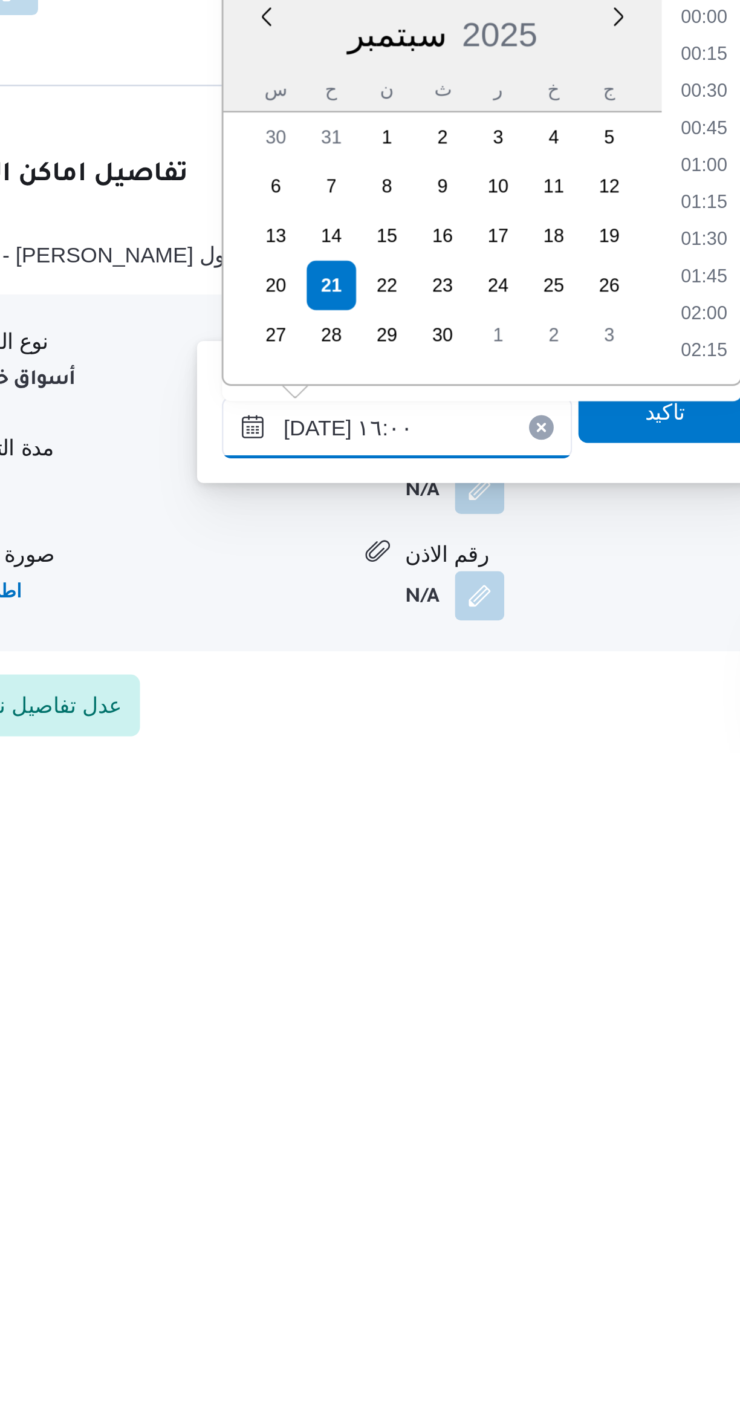
scroll to position [802, 0]
type input "[DATE] ١٦:٠٠"
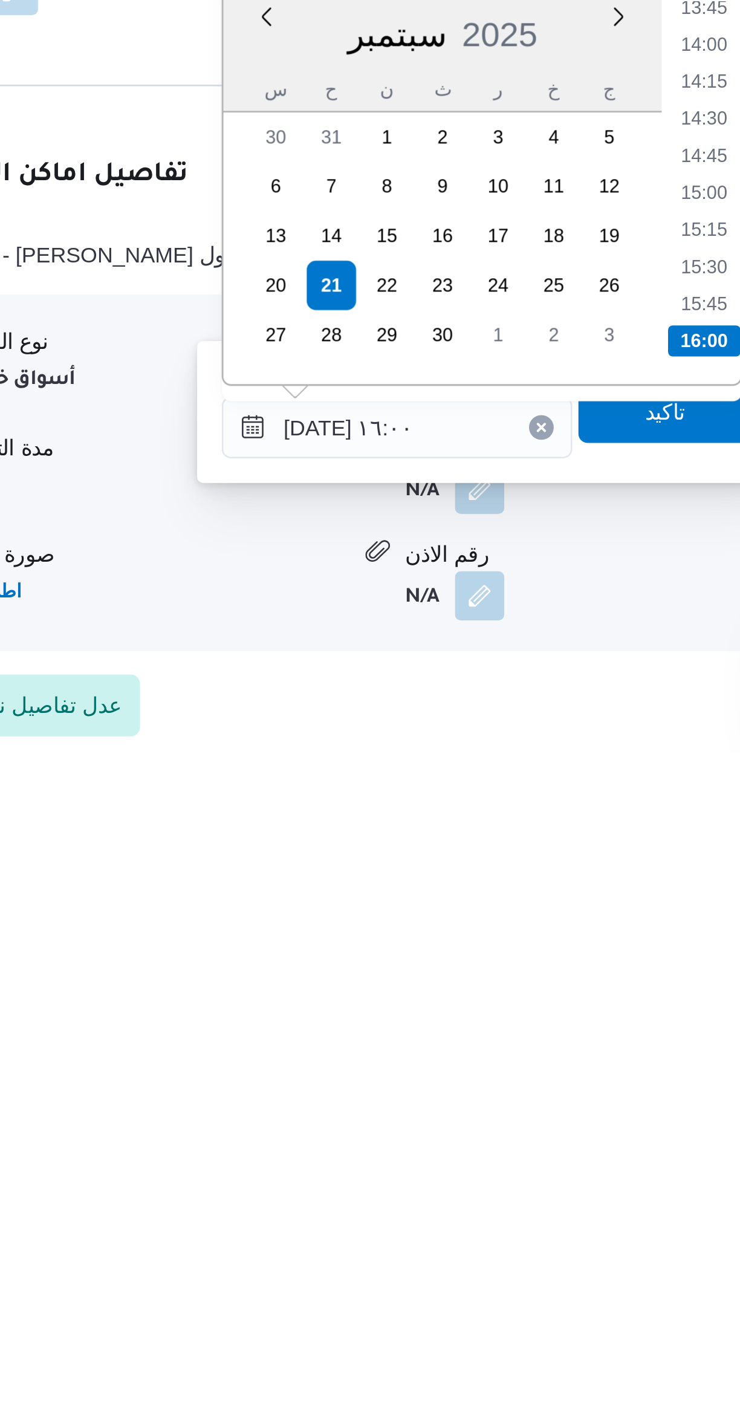
click at [504, 1261] on li "16:00" at bounding box center [509, 1260] width 28 height 12
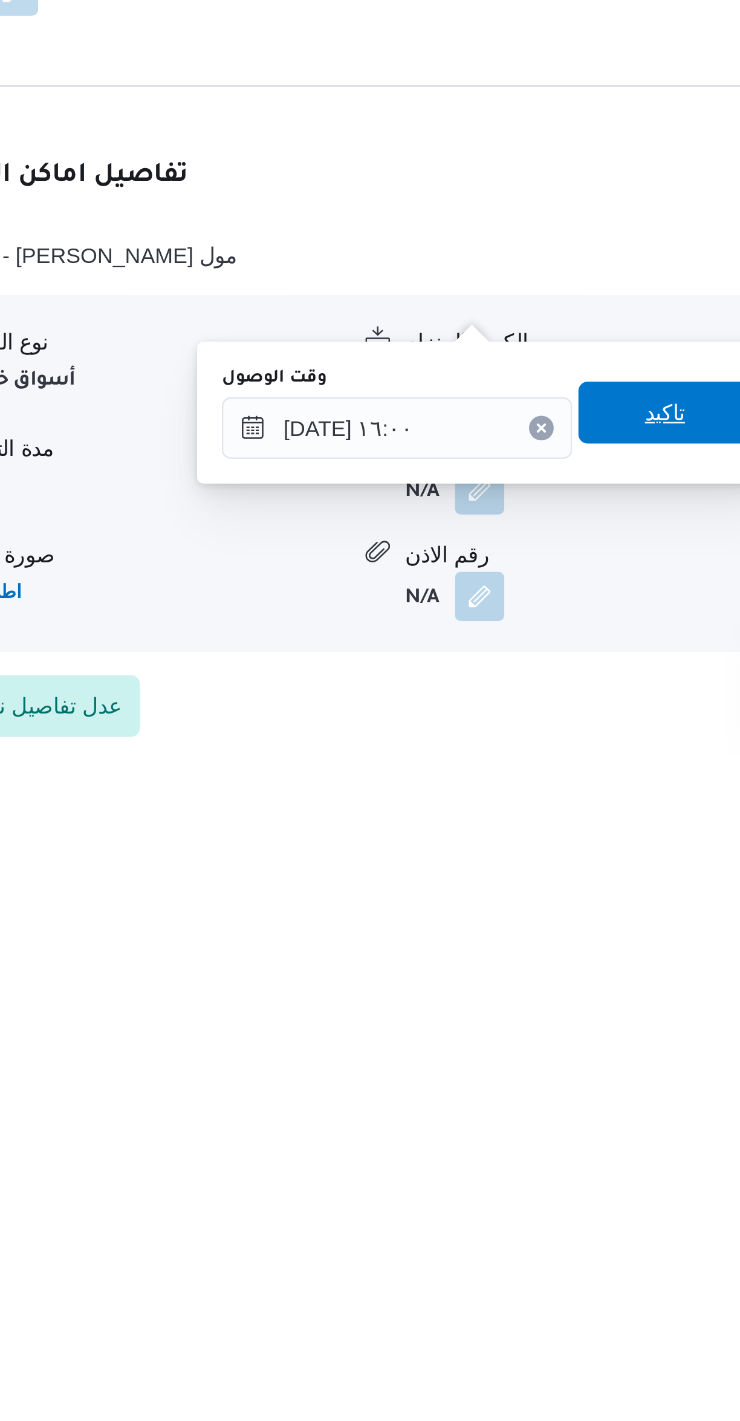
click at [493, 1284] on span "تاكيد" at bounding box center [494, 1287] width 68 height 24
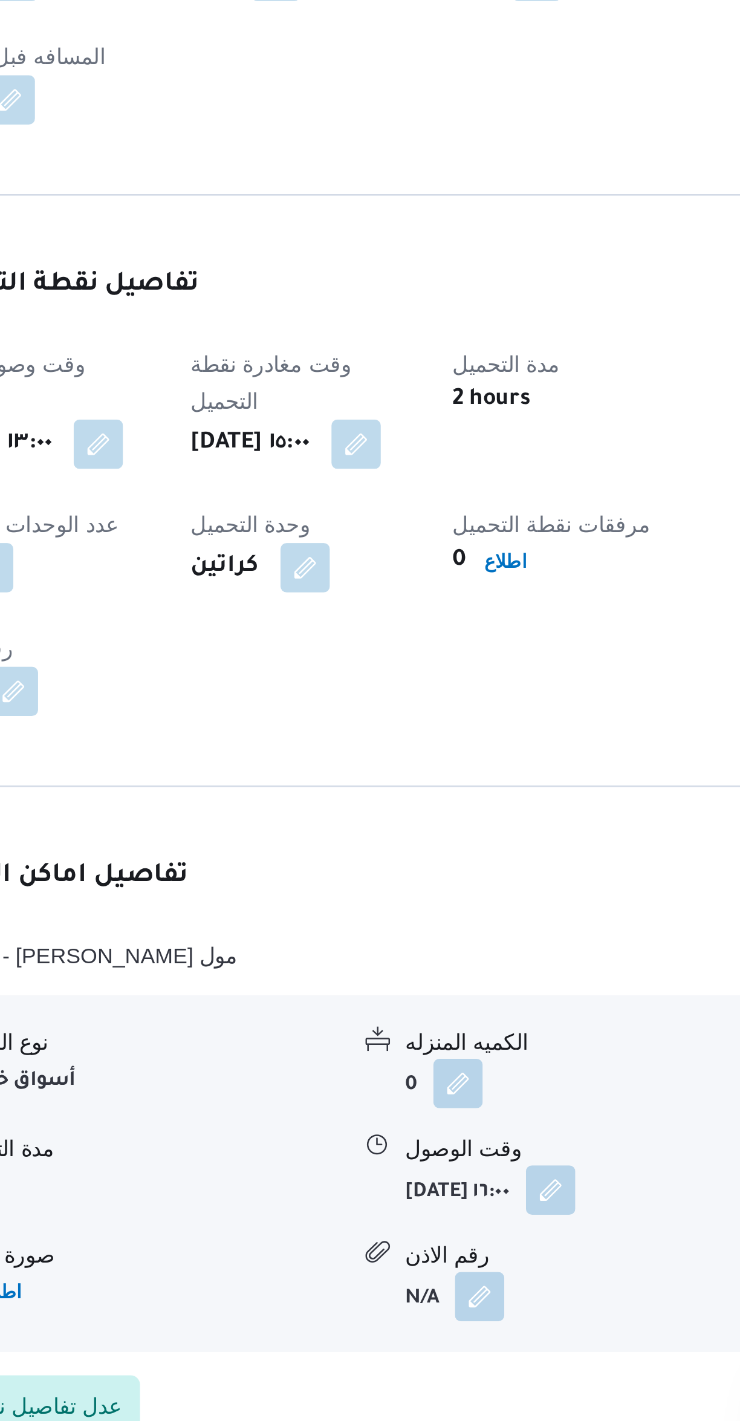
scroll to position [91, 0]
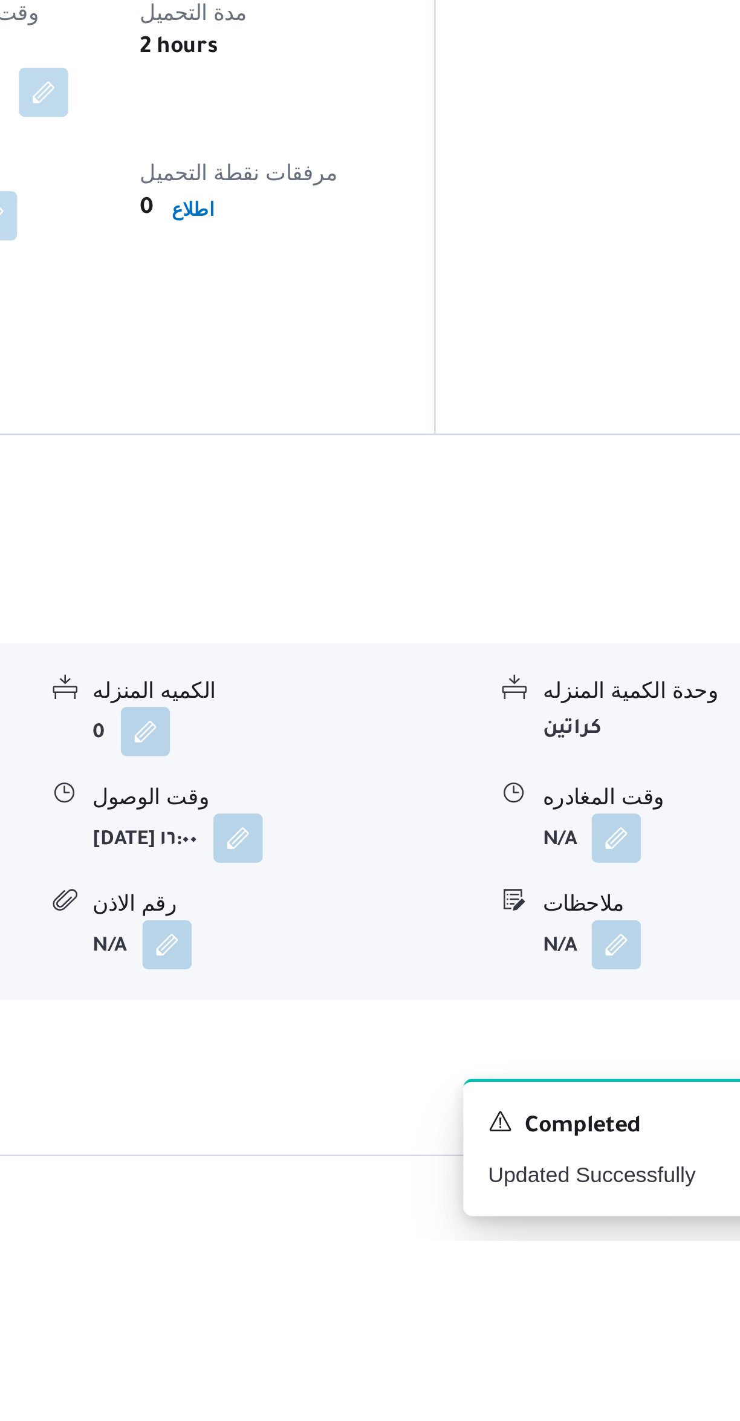
click at [602, 1254] on button "button" at bounding box center [596, 1263] width 19 height 19
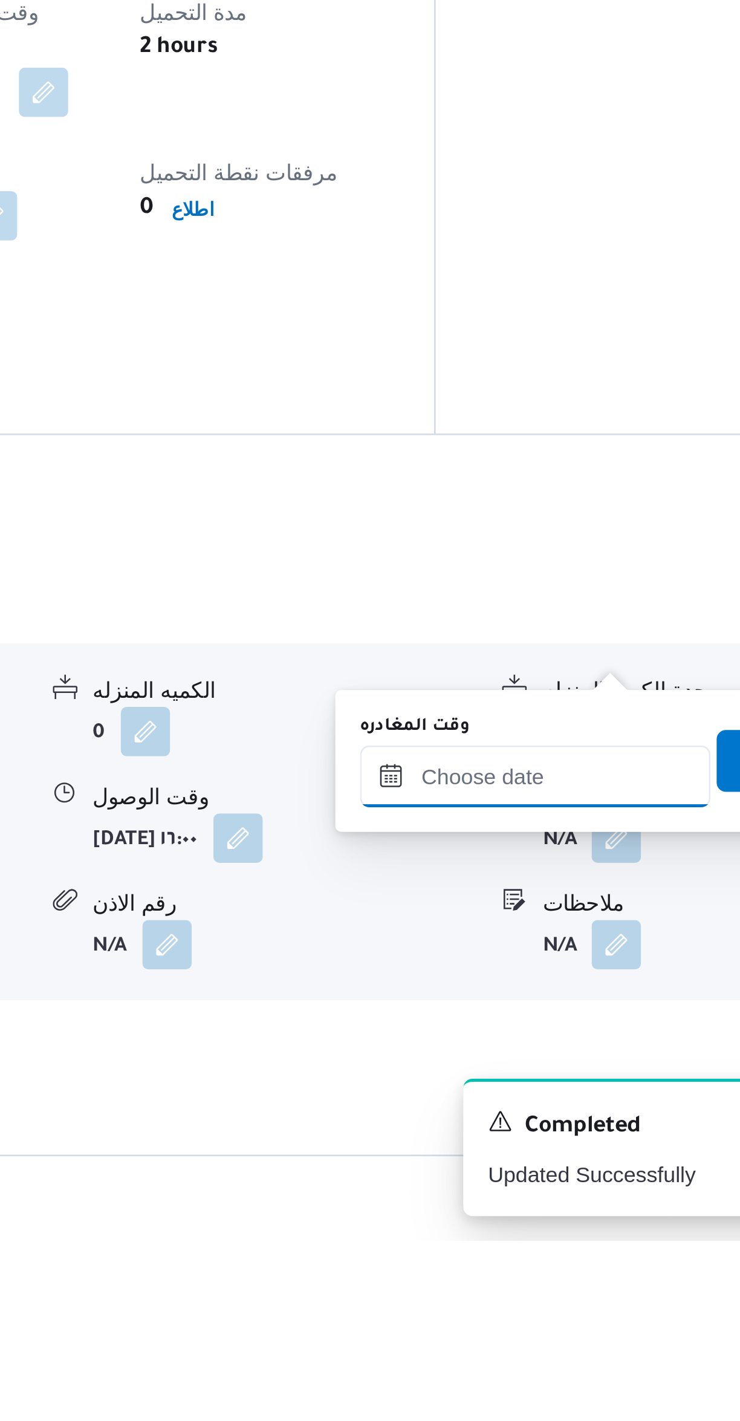
click at [533, 1236] on input "وقت المغادره" at bounding box center [565, 1239] width 137 height 24
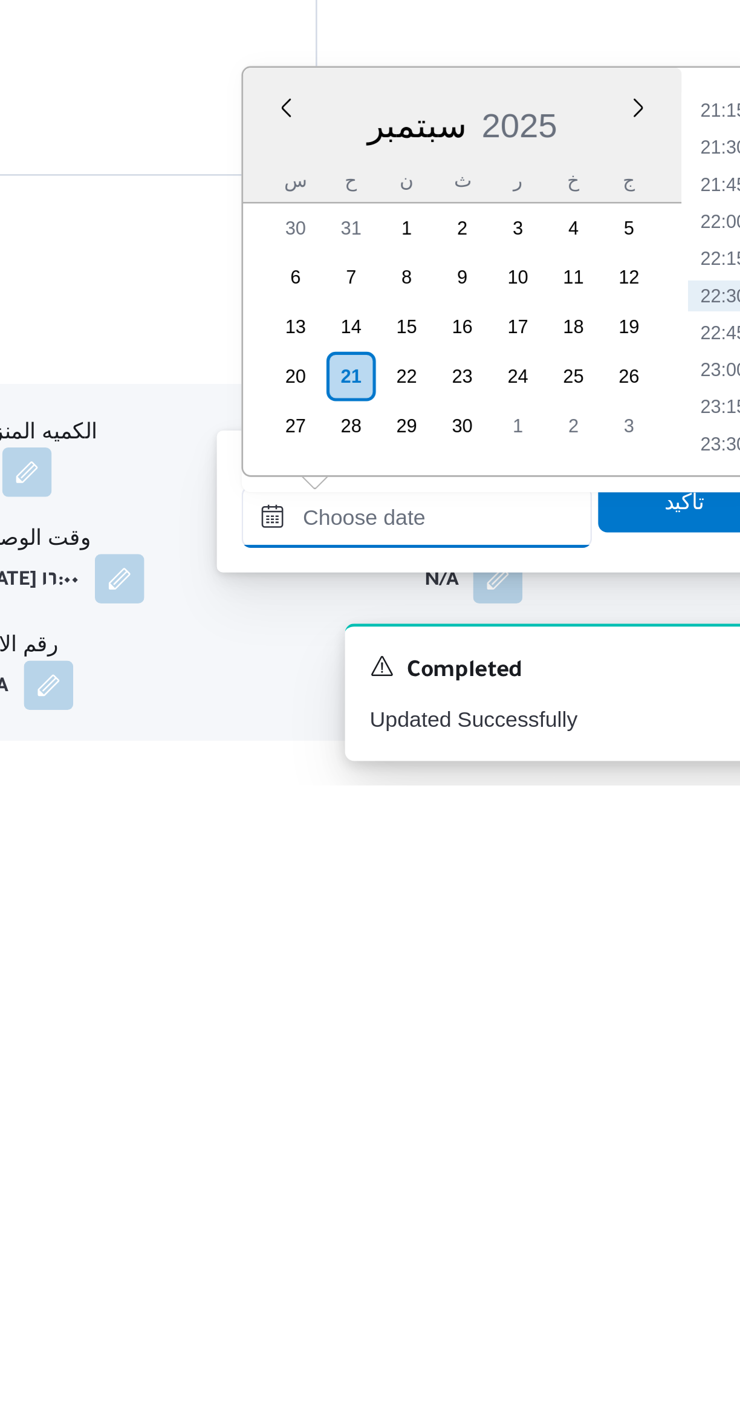
scroll to position [15, 0]
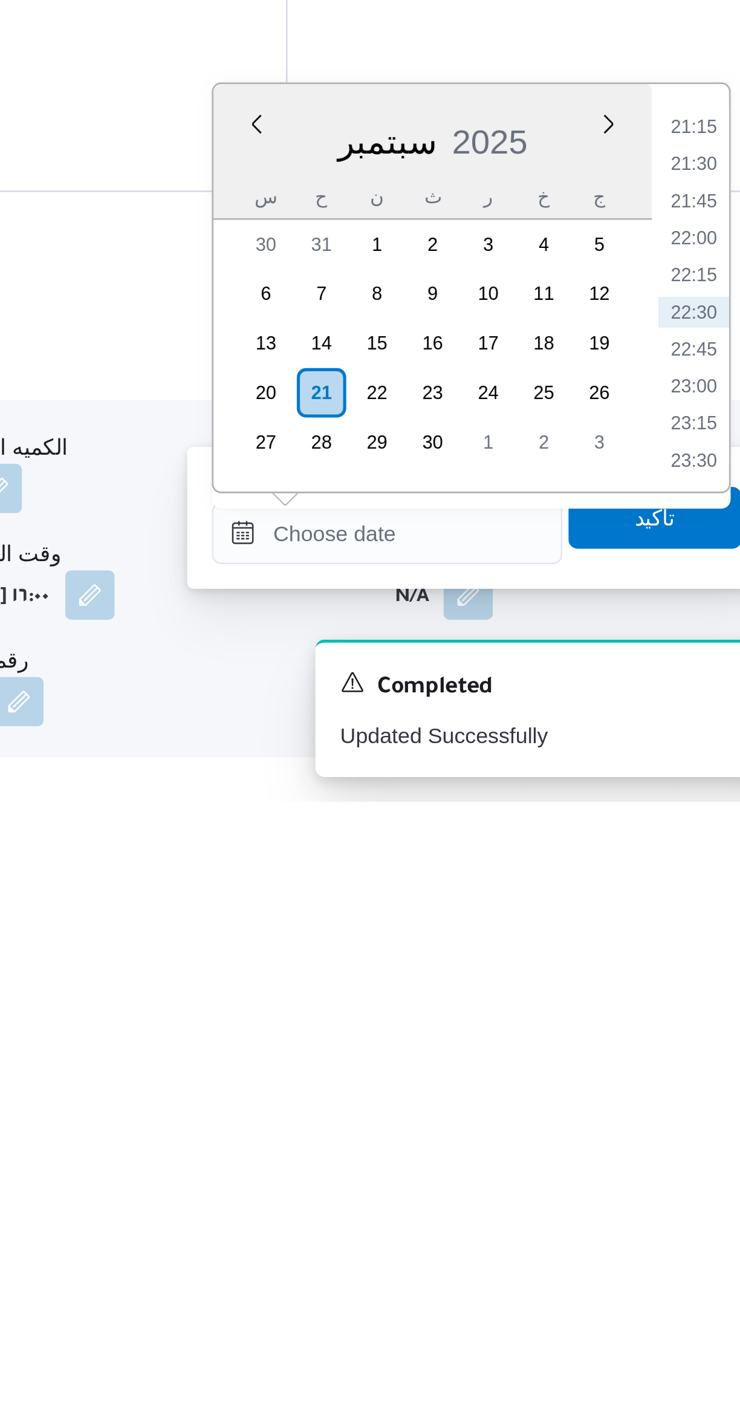
click at [681, 1161] on li "21:15" at bounding box center [685, 1157] width 28 height 12
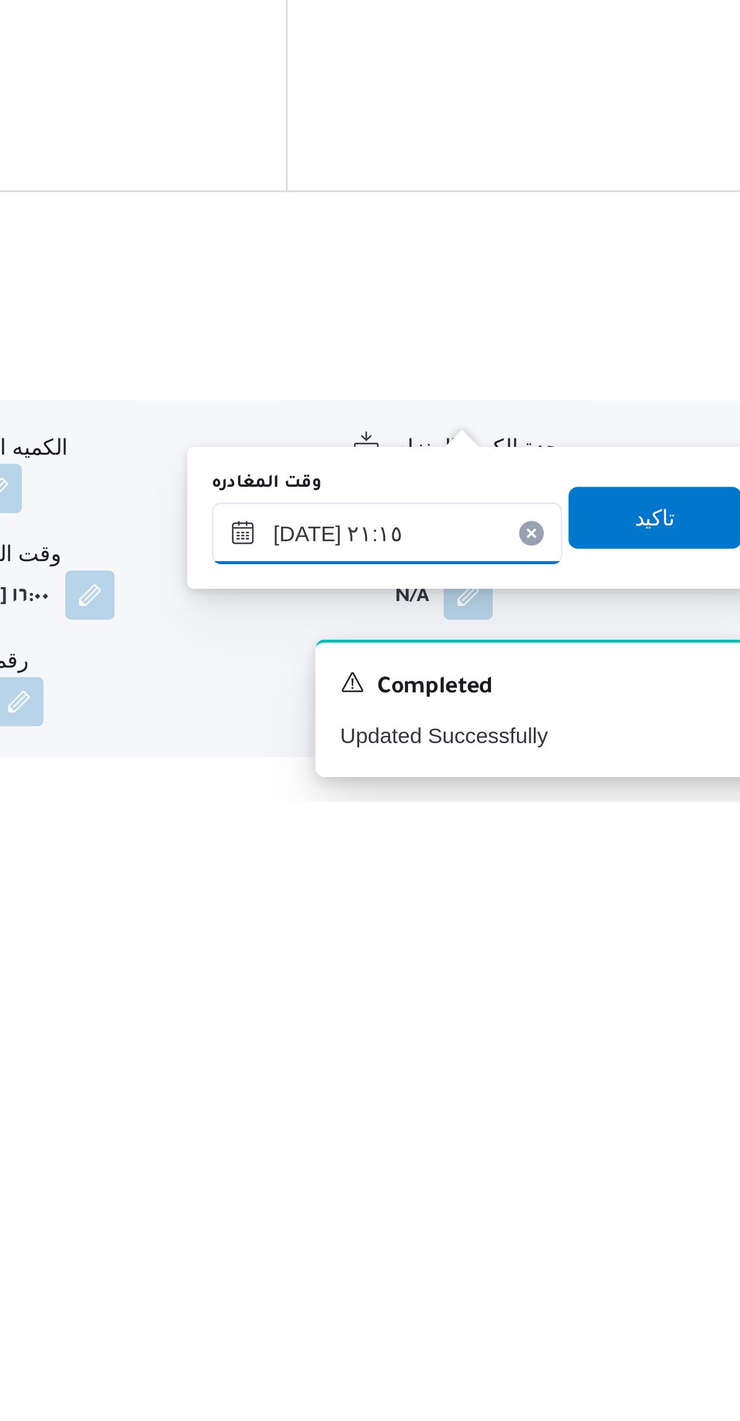
click at [529, 1317] on input "[DATE] ٢١:١٥" at bounding box center [565, 1316] width 137 height 24
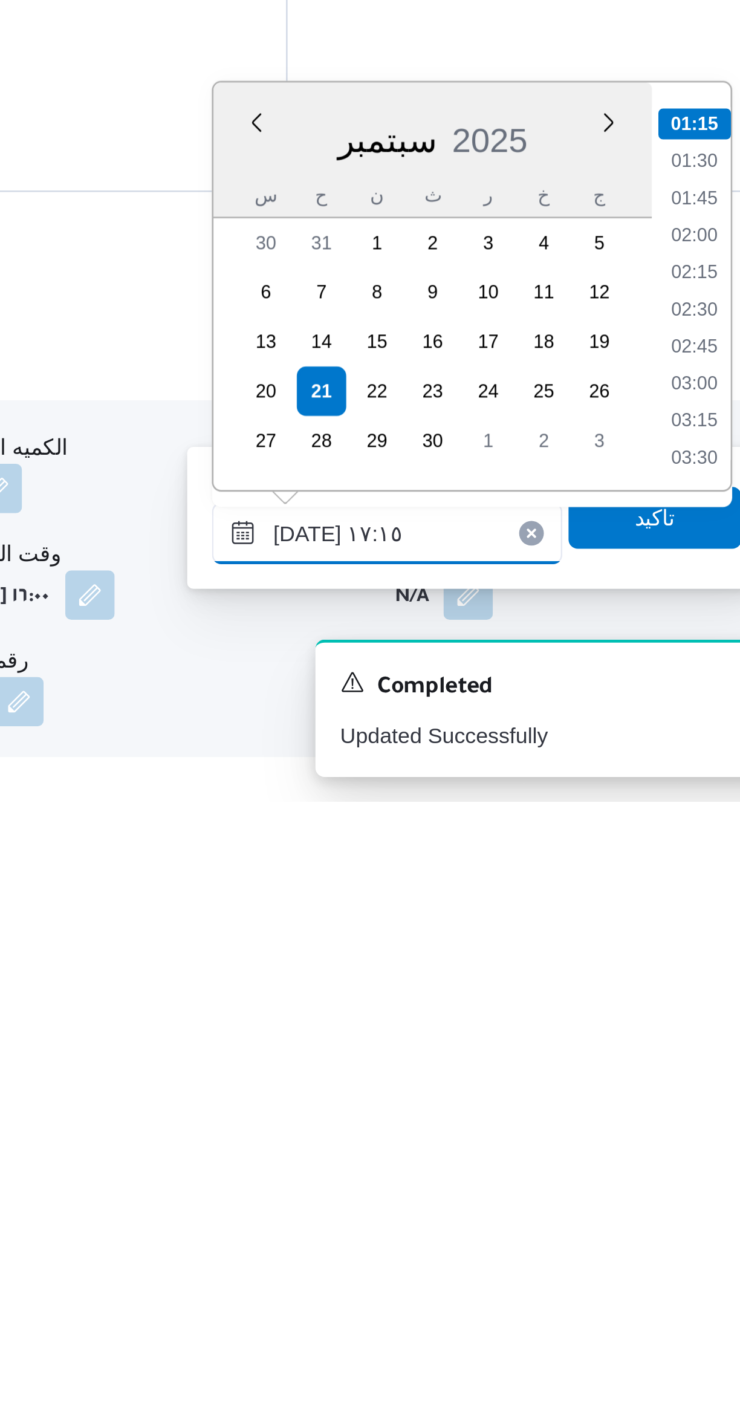
scroll to position [875, 0]
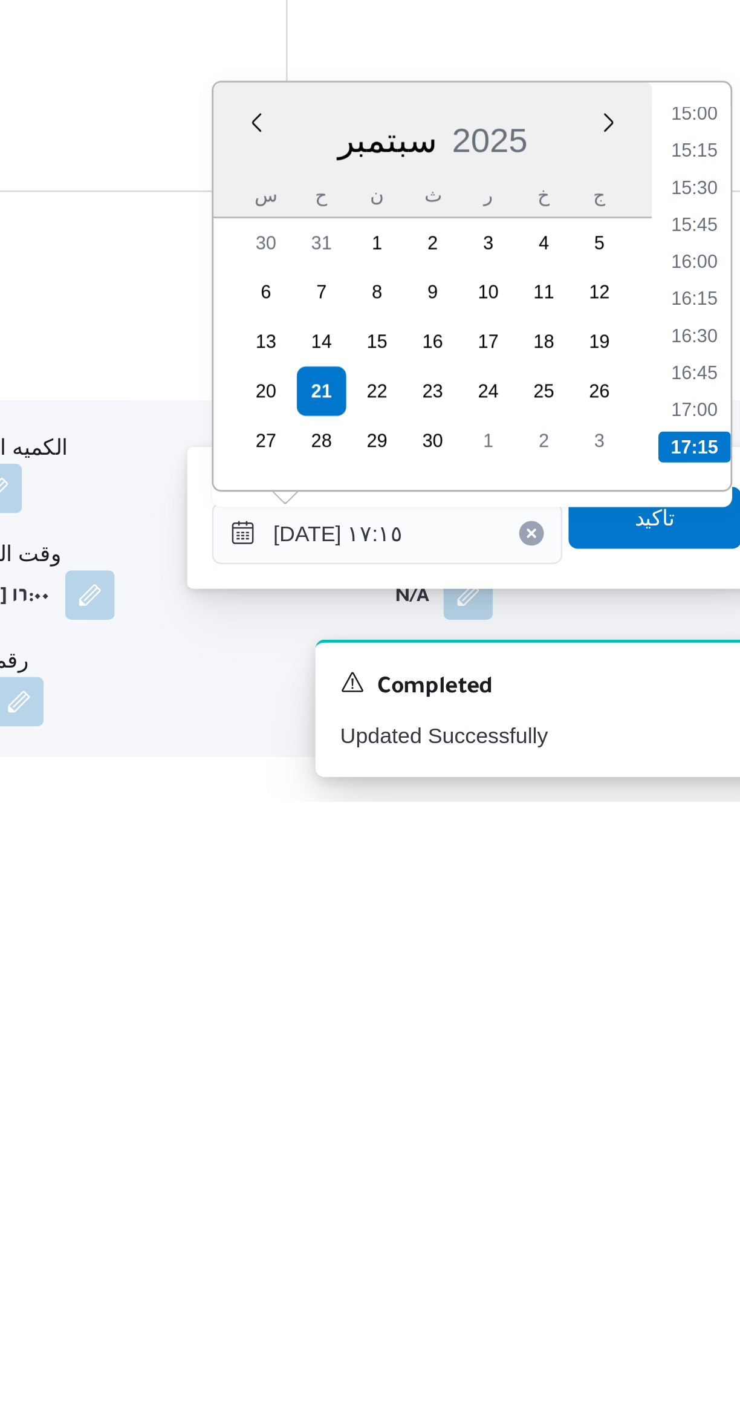
click at [686, 1262] on li "17:00" at bounding box center [685, 1268] width 28 height 12
type input "[DATE] ١٧:٠٠"
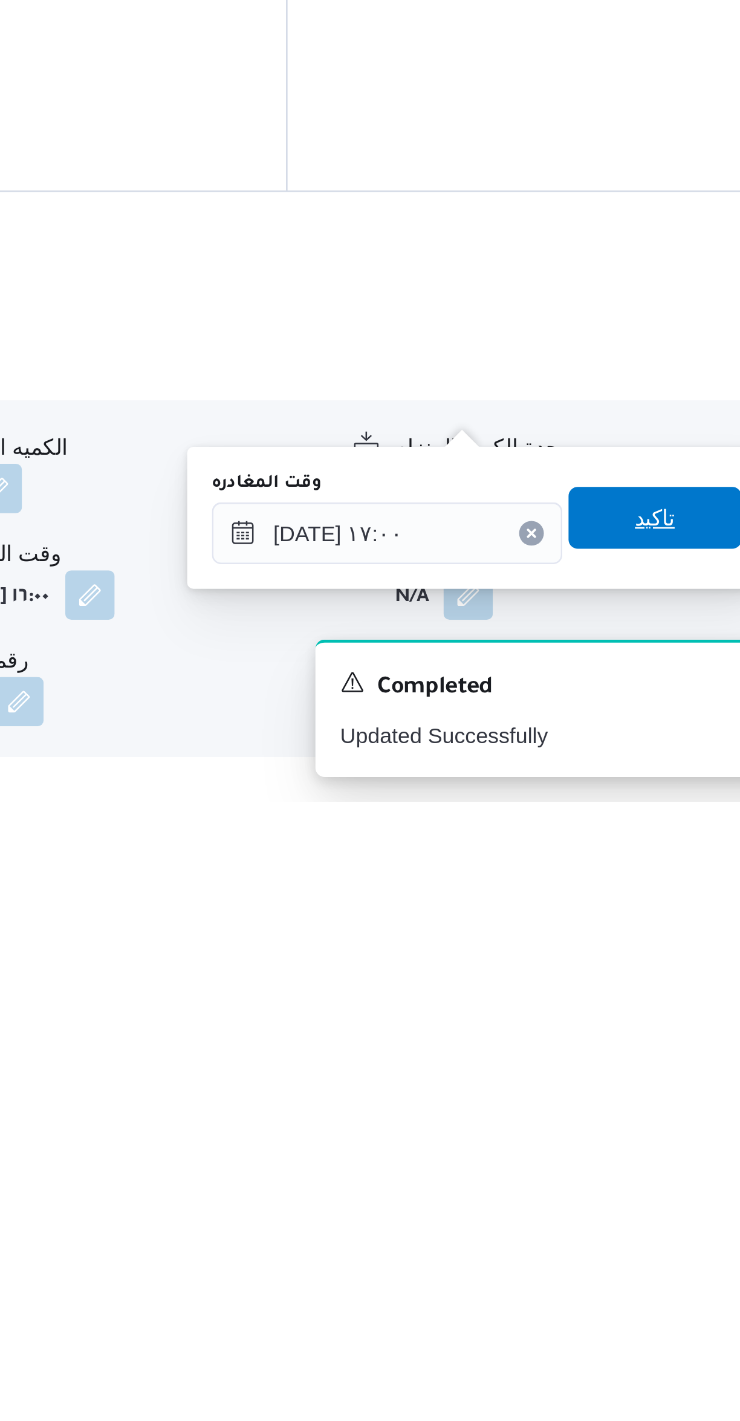
click at [667, 1312] on span "تاكيد" at bounding box center [670, 1310] width 68 height 24
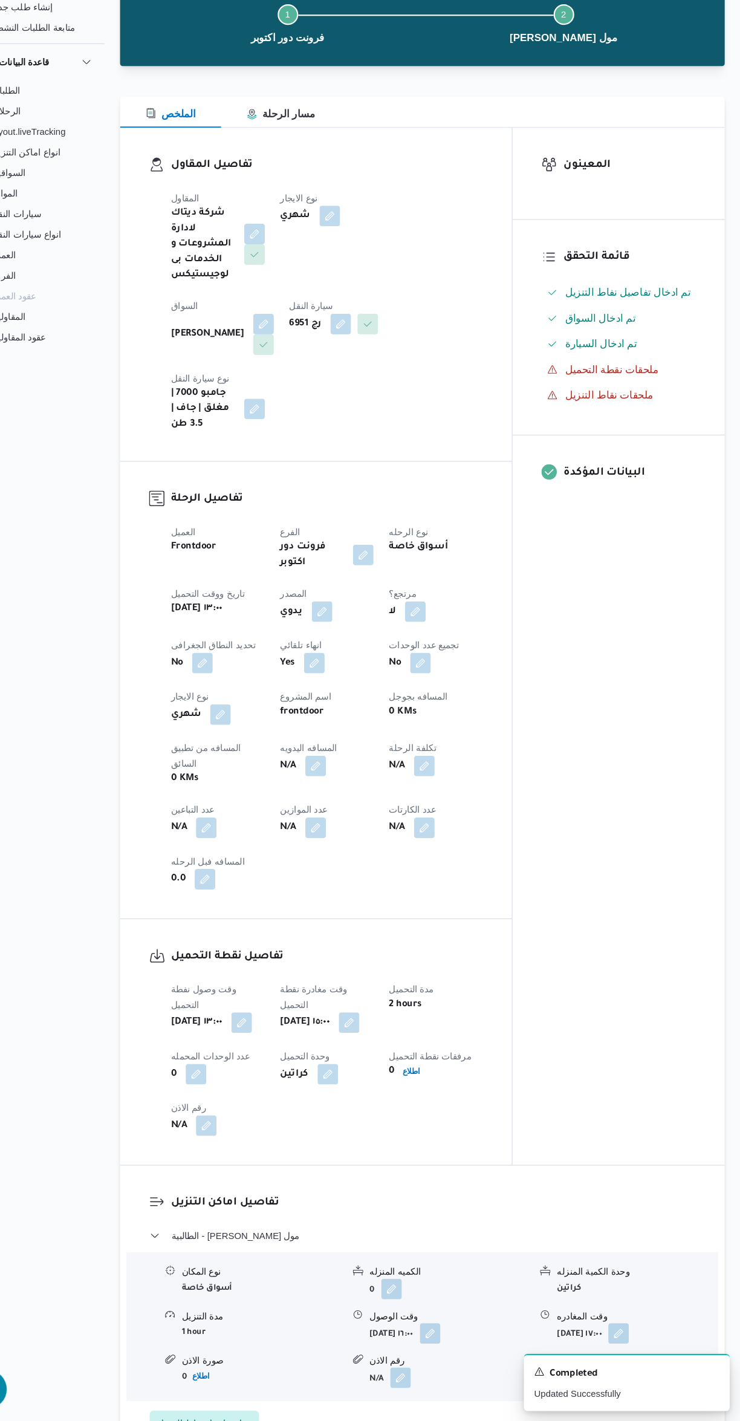
click at [340, 795] on button "button" at bounding box center [340, 804] width 19 height 19
click at [298, 796] on input "المسافه اليدويه" at bounding box center [314, 795] width 120 height 24
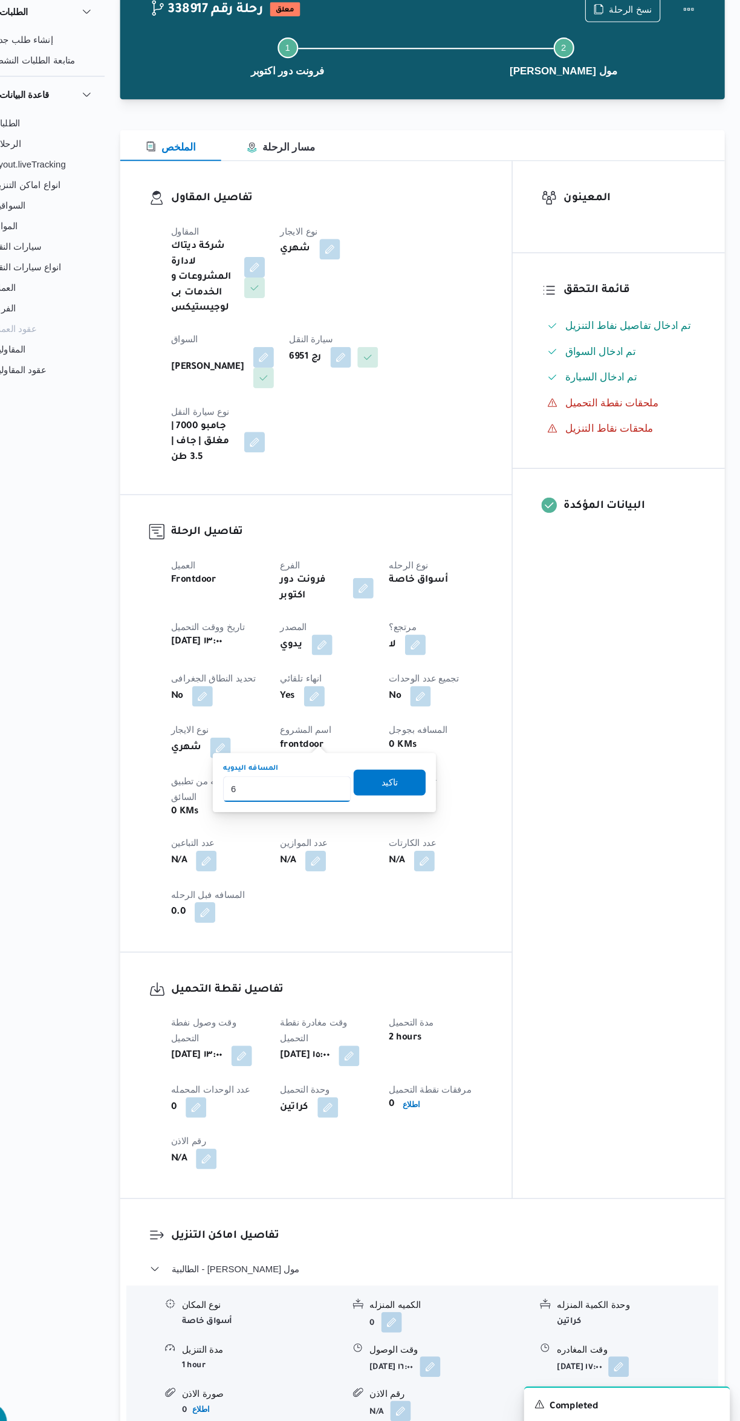
type input "65"
click at [422, 794] on span "تاكيد" at bounding box center [411, 790] width 68 height 24
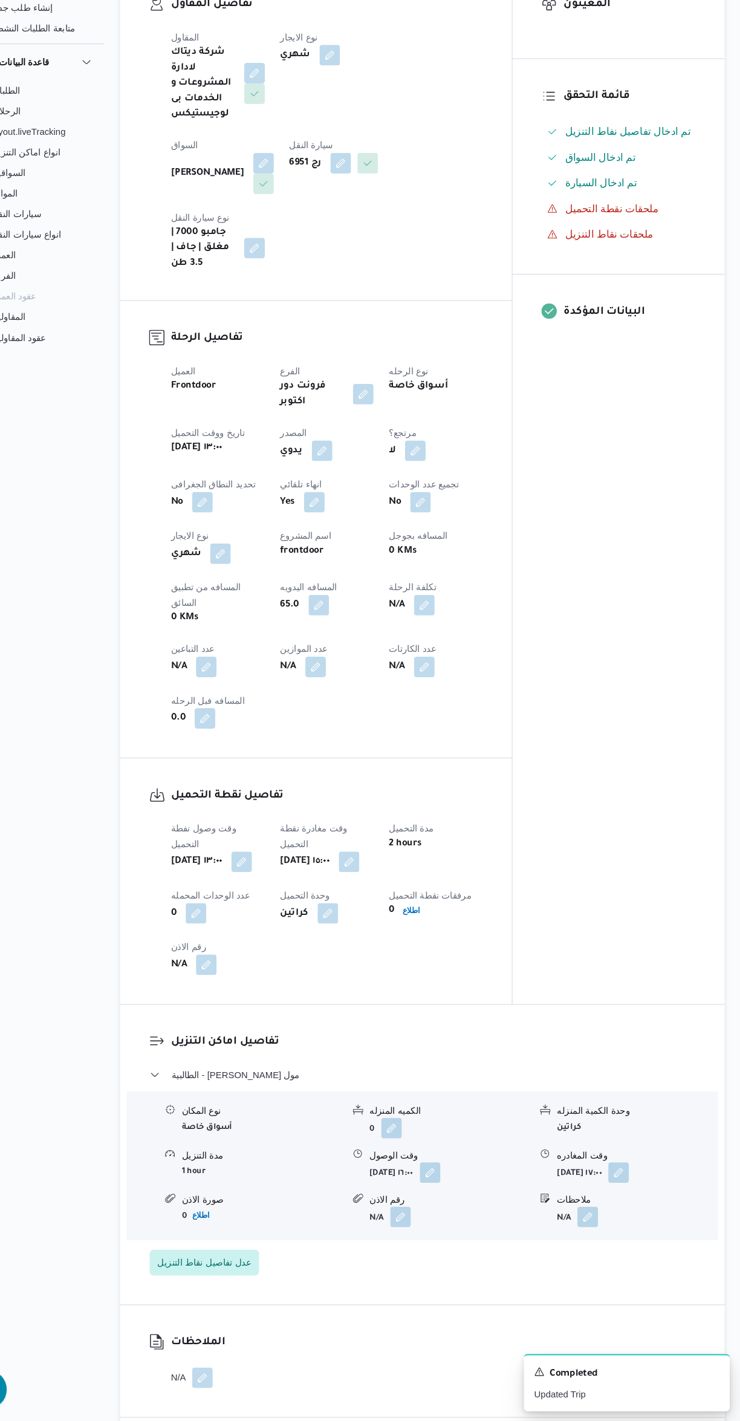
scroll to position [84, 0]
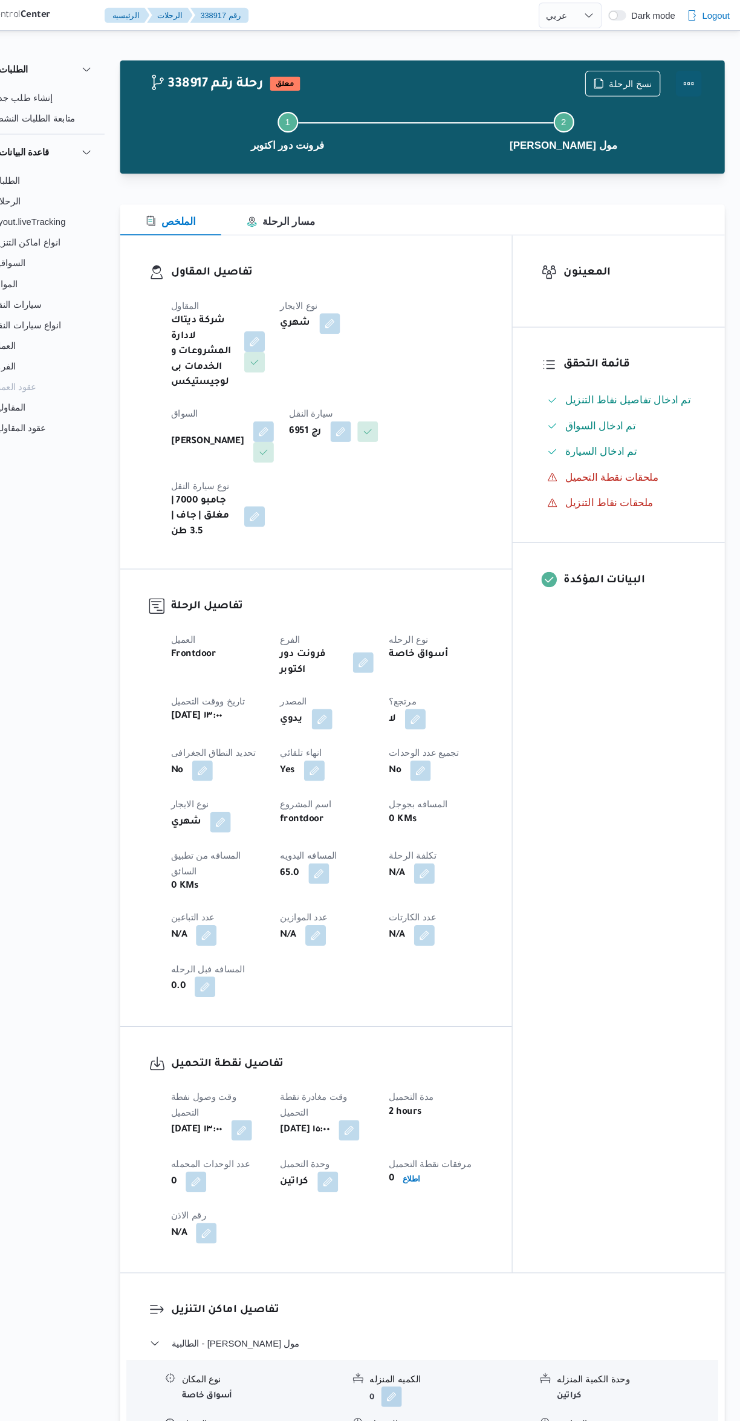
click at [690, 80] on button "Actions" at bounding box center [692, 79] width 24 height 24
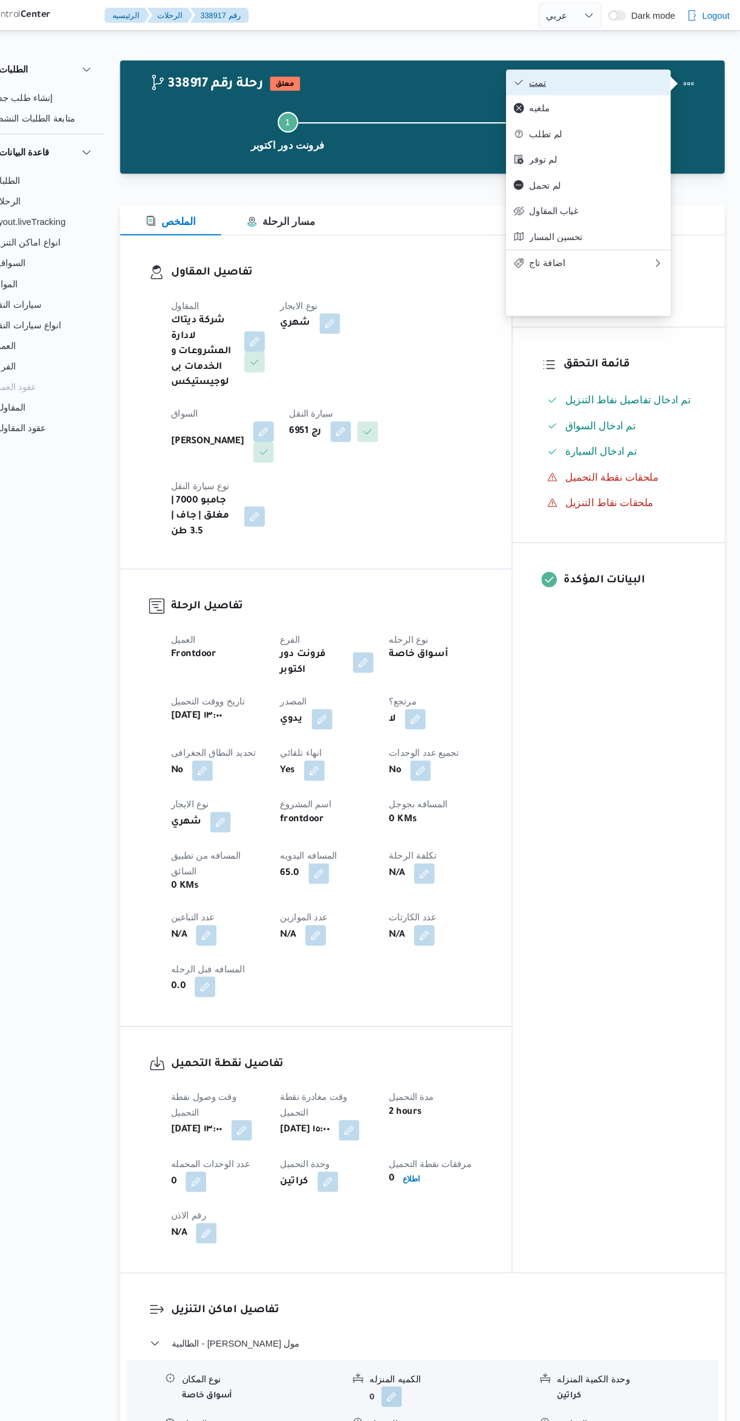
click at [624, 82] on span "تمت" at bounding box center [605, 78] width 126 height 10
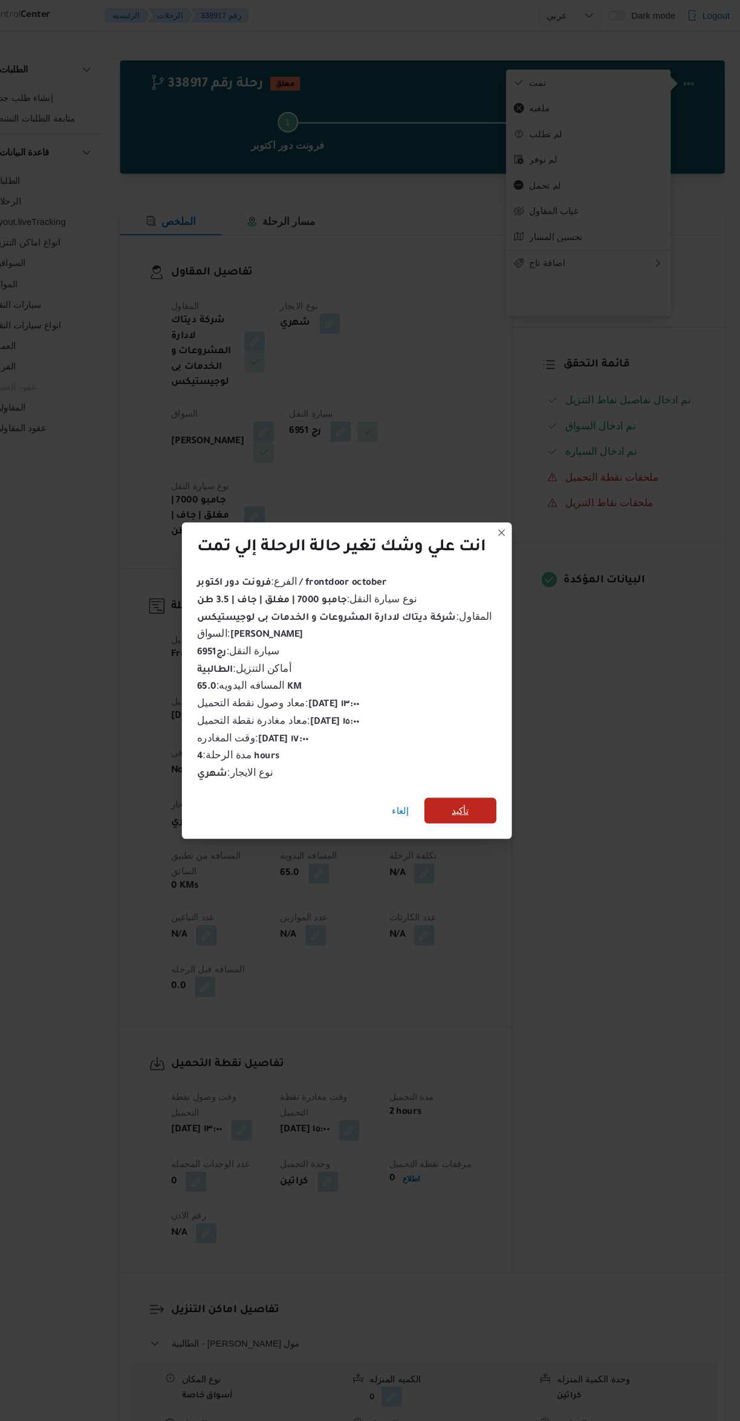
click at [501, 757] on span "تأكيد" at bounding box center [477, 762] width 68 height 24
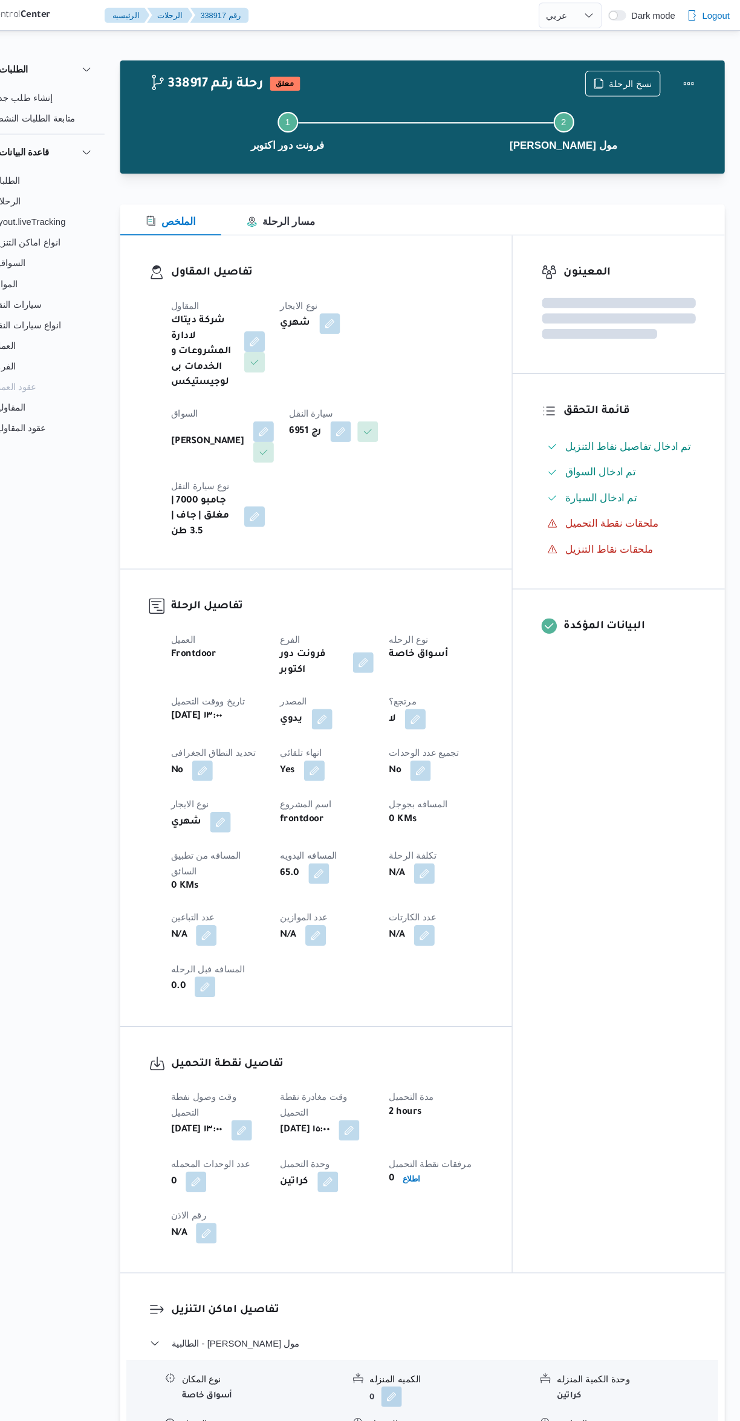
click at [630, 867] on div "المعينون قائمة التحقق تم ادخال تفاصيل نفاط التنزيل تم ادخال السواق تم ادخال الس…" at bounding box center [626, 708] width 200 height 975
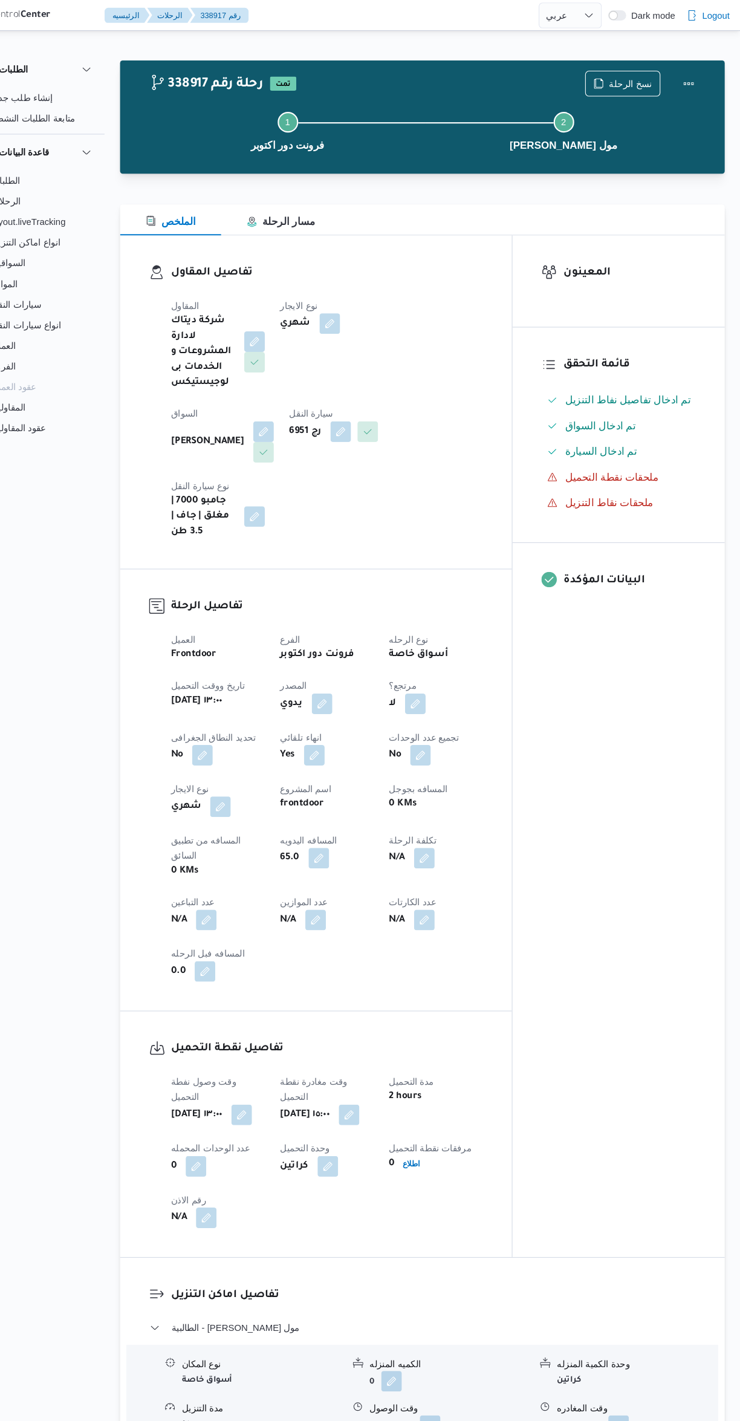
scroll to position [0, 0]
select select "ar"
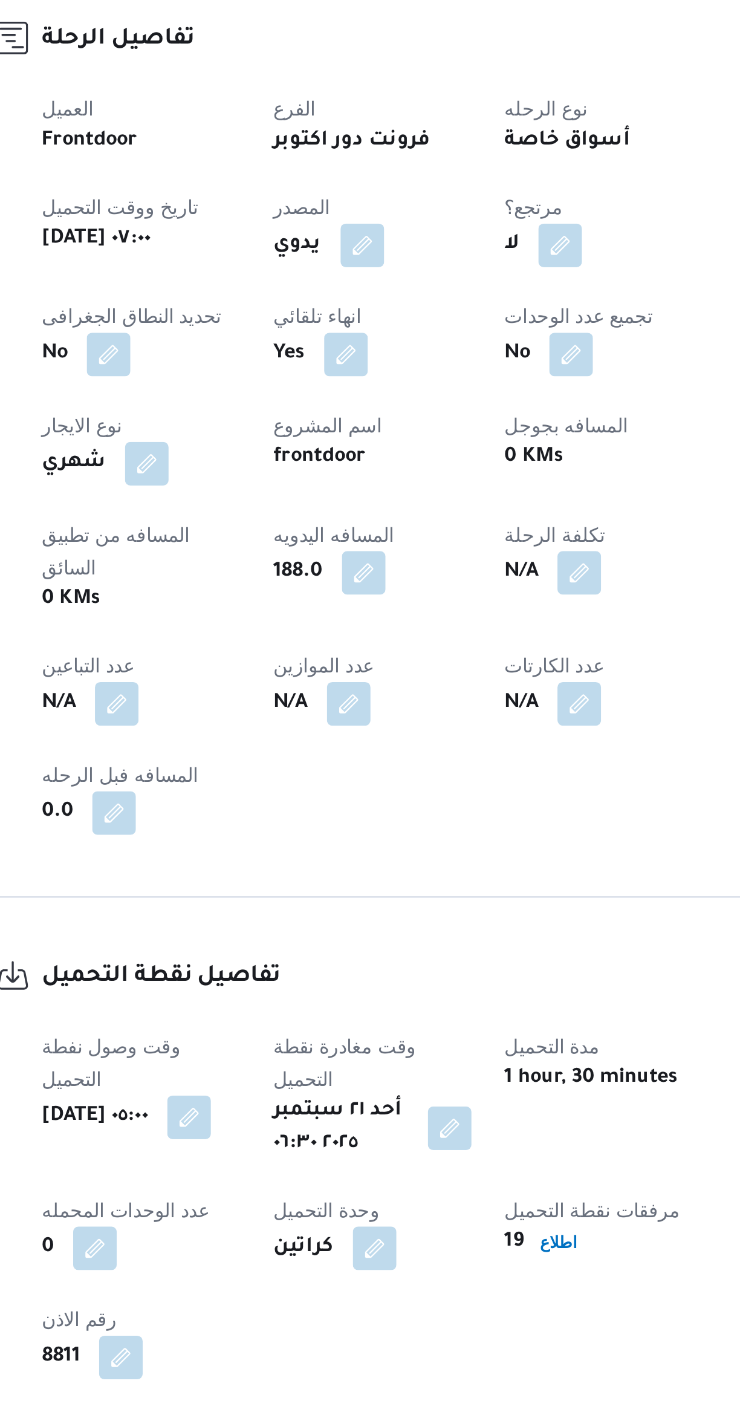
select select "ar"
